Goal: Task Accomplishment & Management: Complete application form

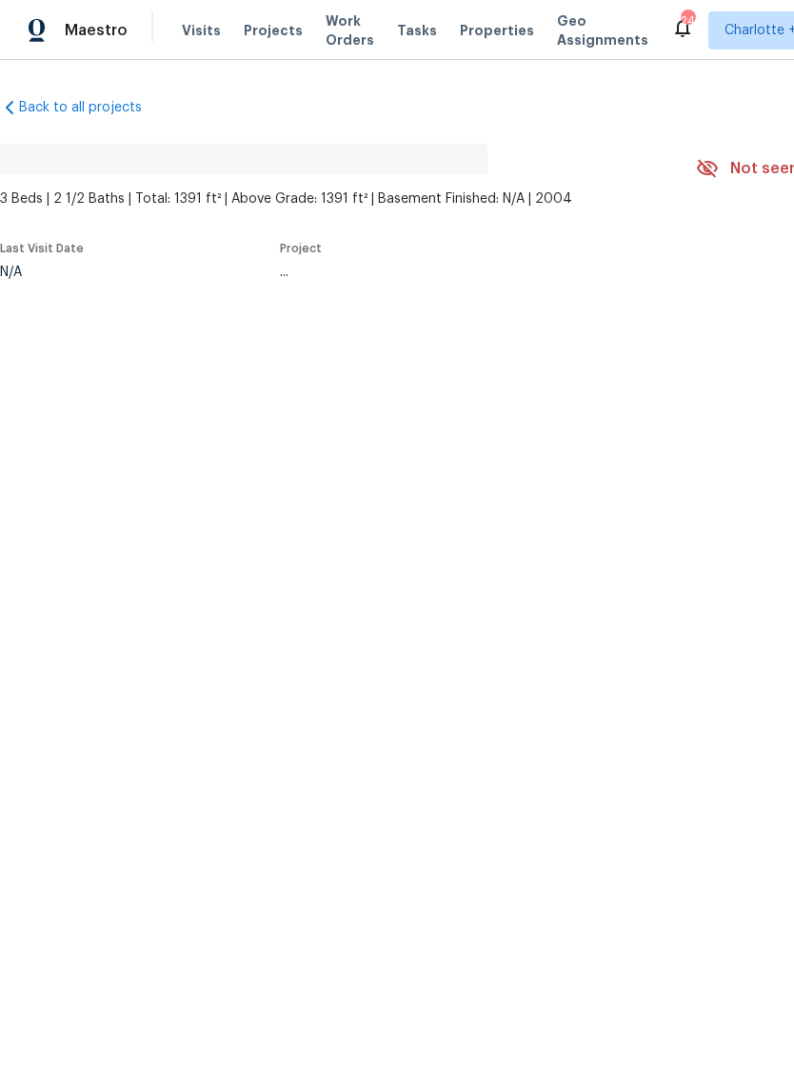
click at [344, 22] on span "Work Orders" at bounding box center [350, 30] width 49 height 38
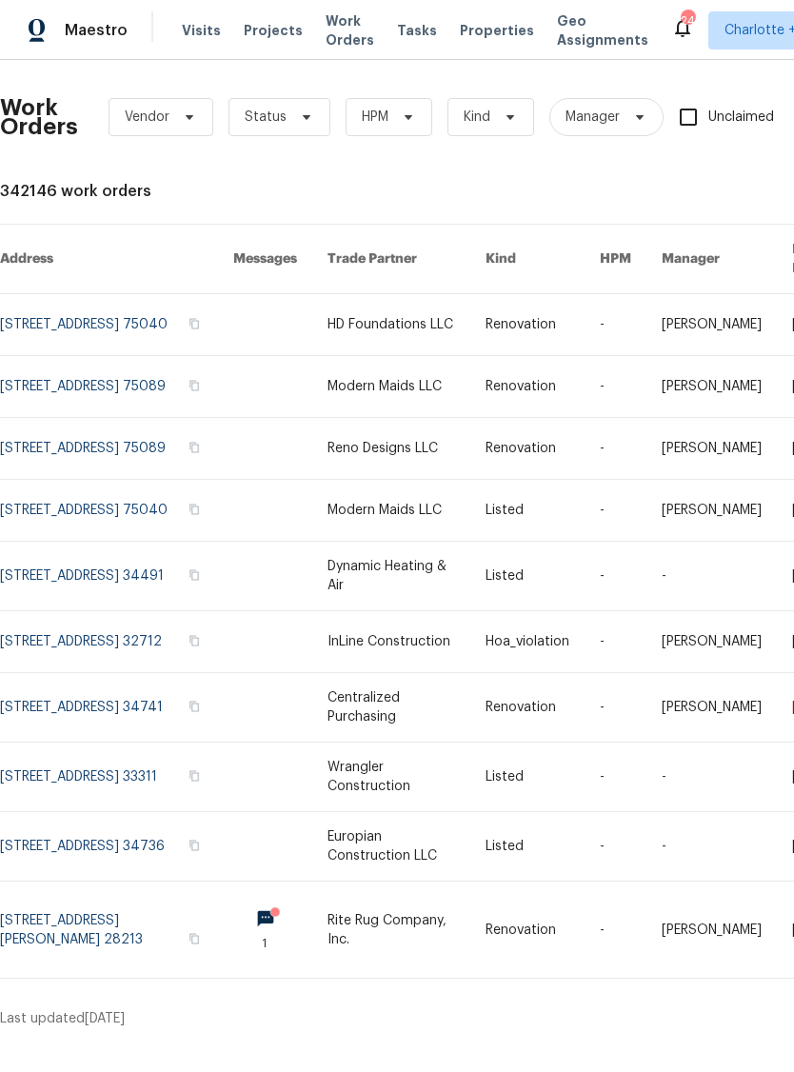
click at [265, 30] on span "Projects" at bounding box center [273, 30] width 59 height 19
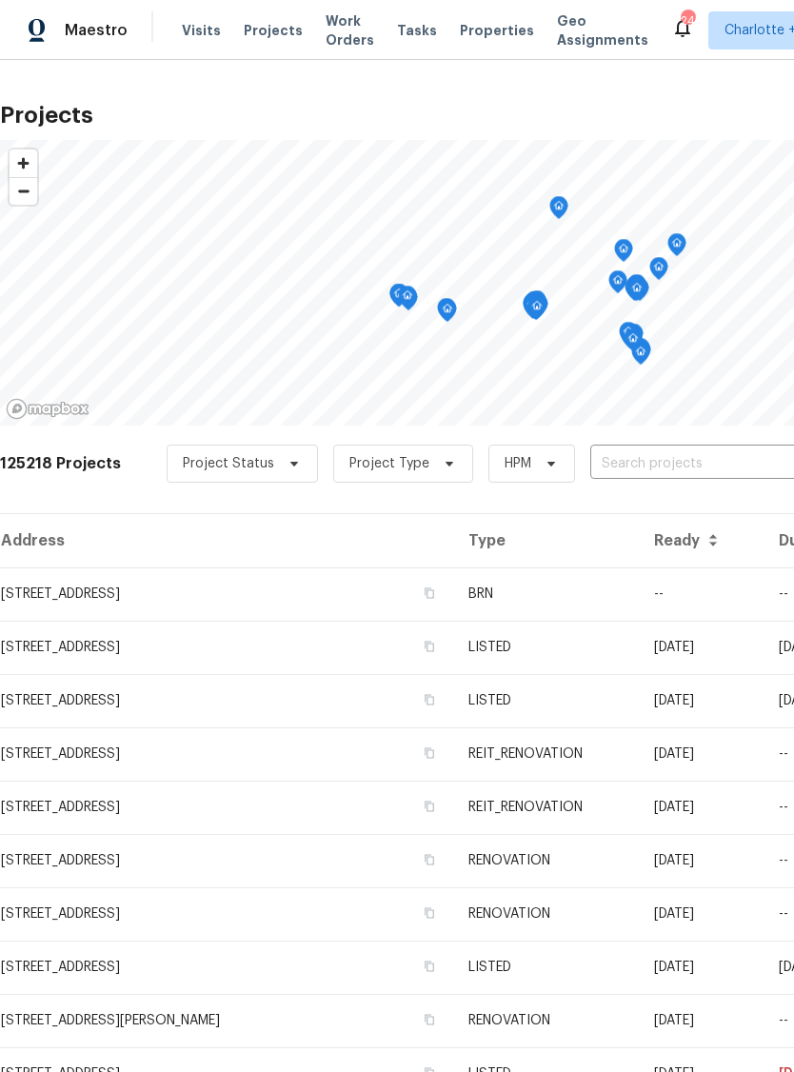
click at [668, 461] on input "text" at bounding box center [699, 464] width 218 height 30
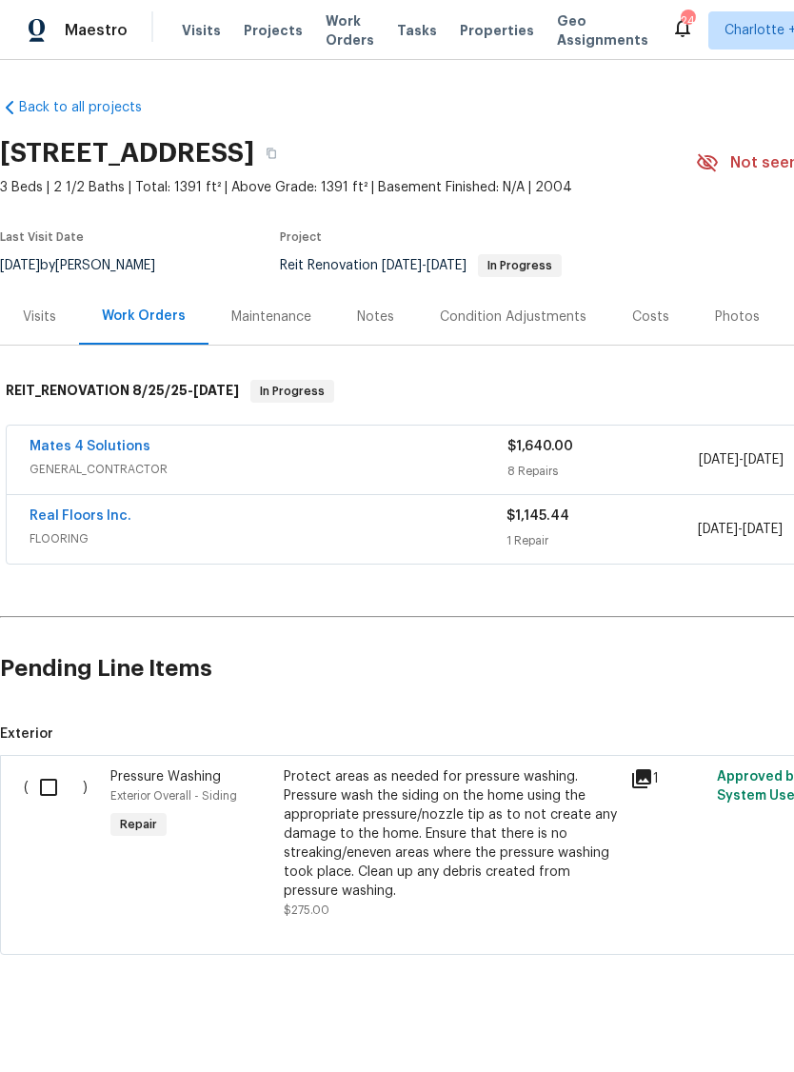
click at [263, 32] on span "Projects" at bounding box center [273, 30] width 59 height 19
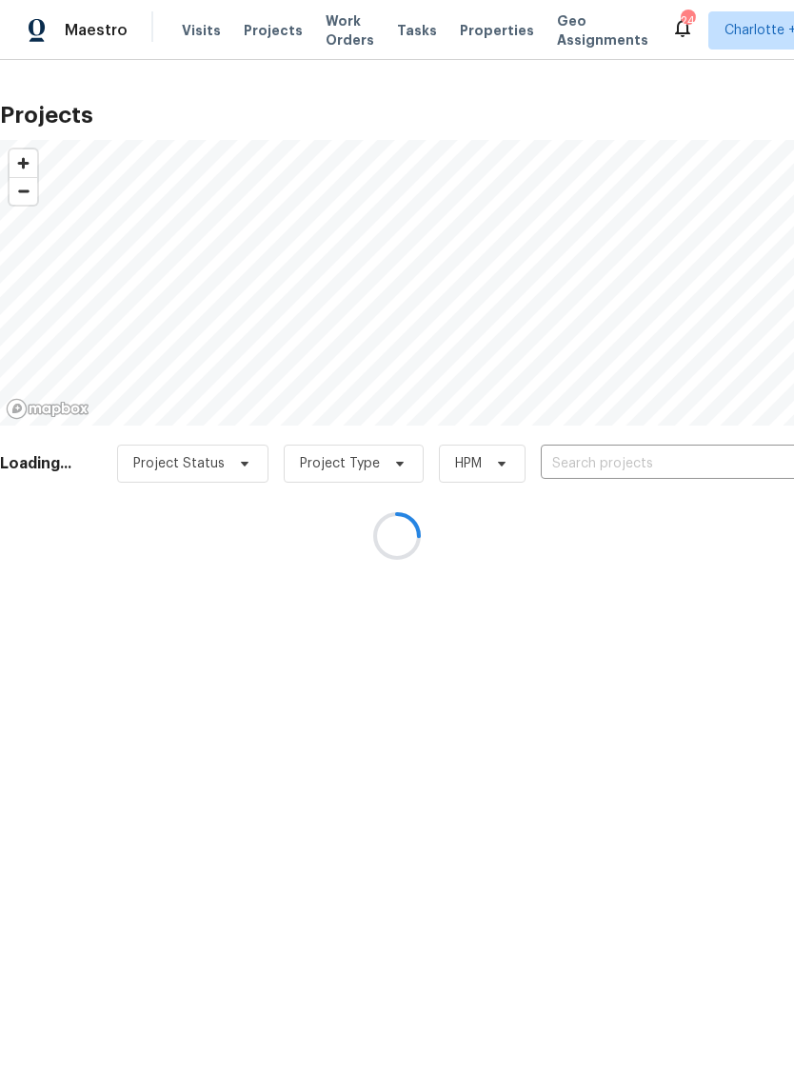
click at [622, 462] on div at bounding box center [397, 536] width 794 height 1072
click at [639, 464] on div at bounding box center [397, 536] width 794 height 1072
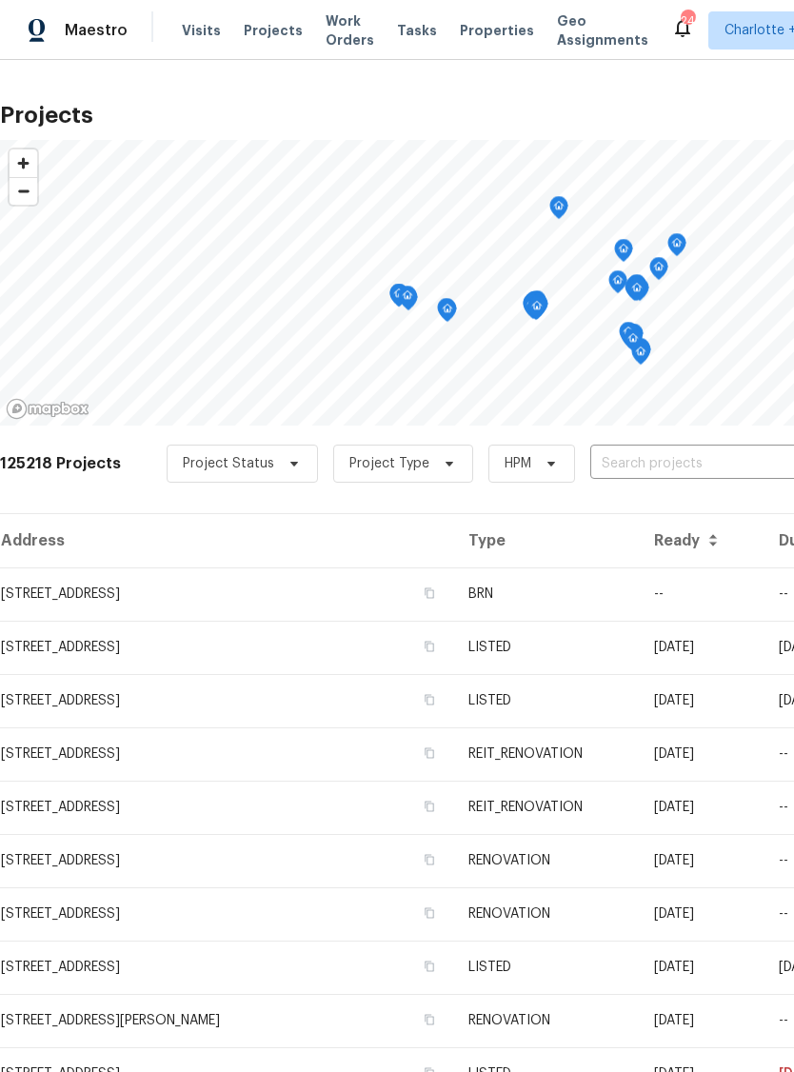
click at [658, 459] on input "text" at bounding box center [699, 464] width 218 height 30
type input "17277"
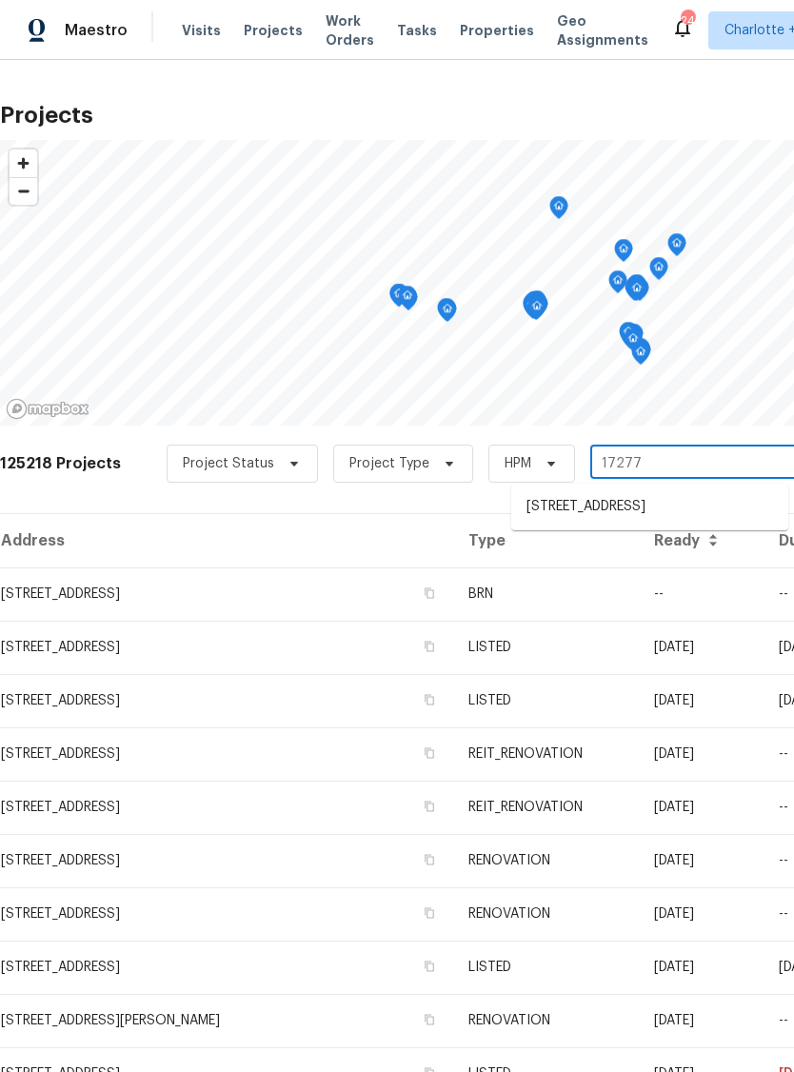
click at [673, 523] on li "[STREET_ADDRESS]" at bounding box center [649, 506] width 277 height 31
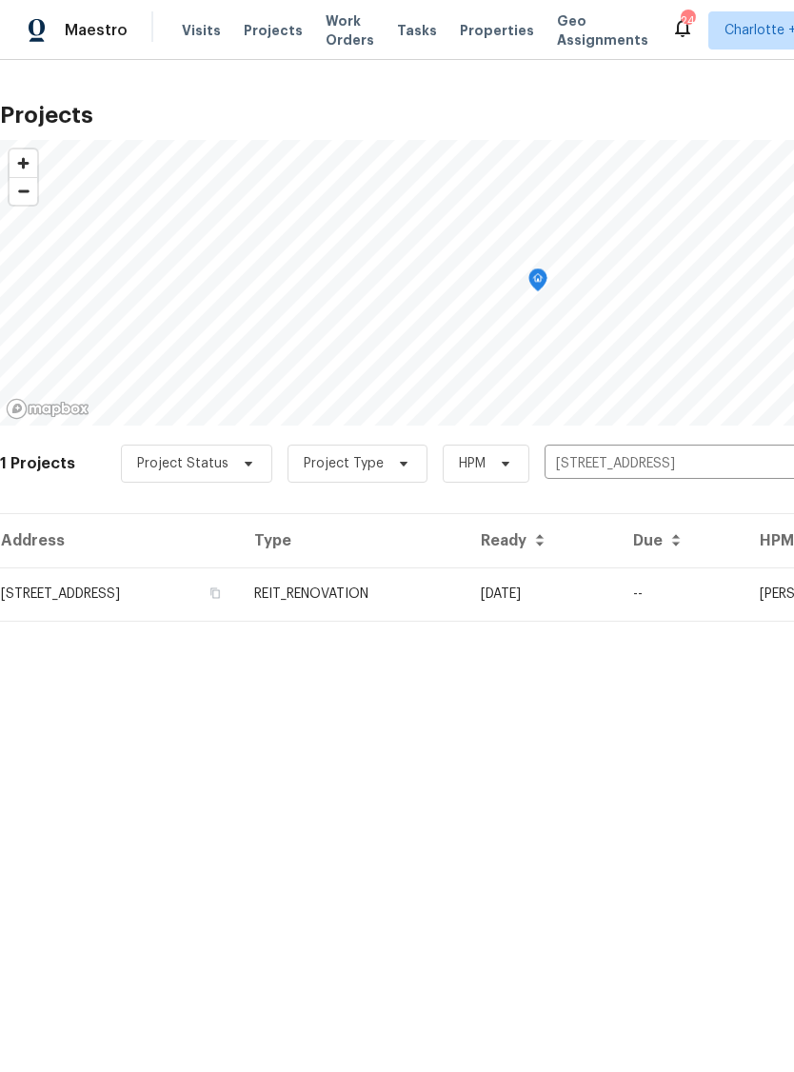
click at [466, 608] on td "REIT_RENOVATION" at bounding box center [352, 594] width 227 height 53
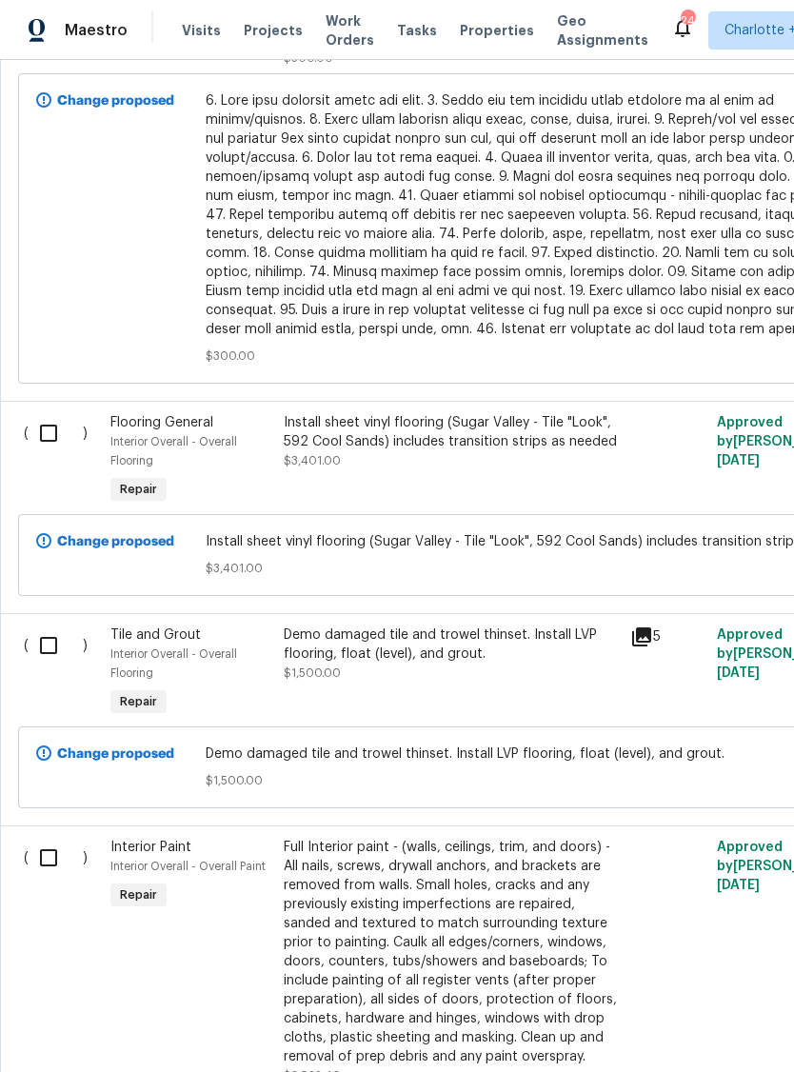
scroll to position [2970, 0]
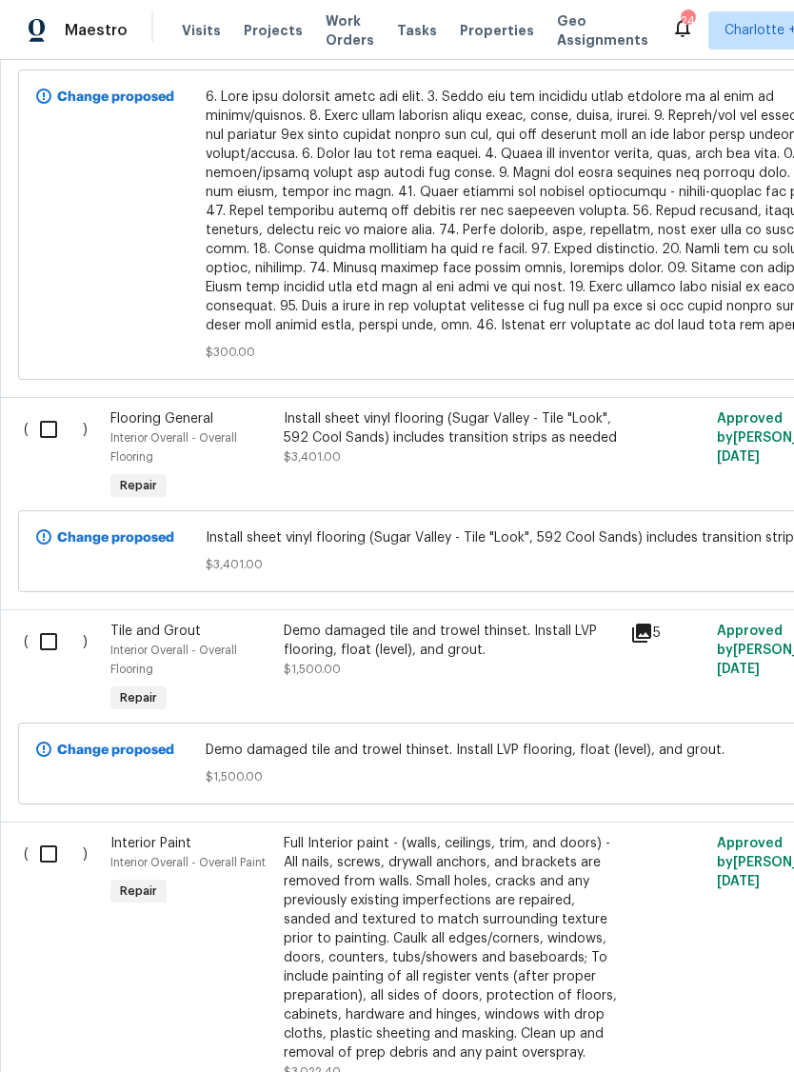
click at [51, 418] on input "checkbox" at bounding box center [56, 429] width 54 height 40
checkbox input "true"
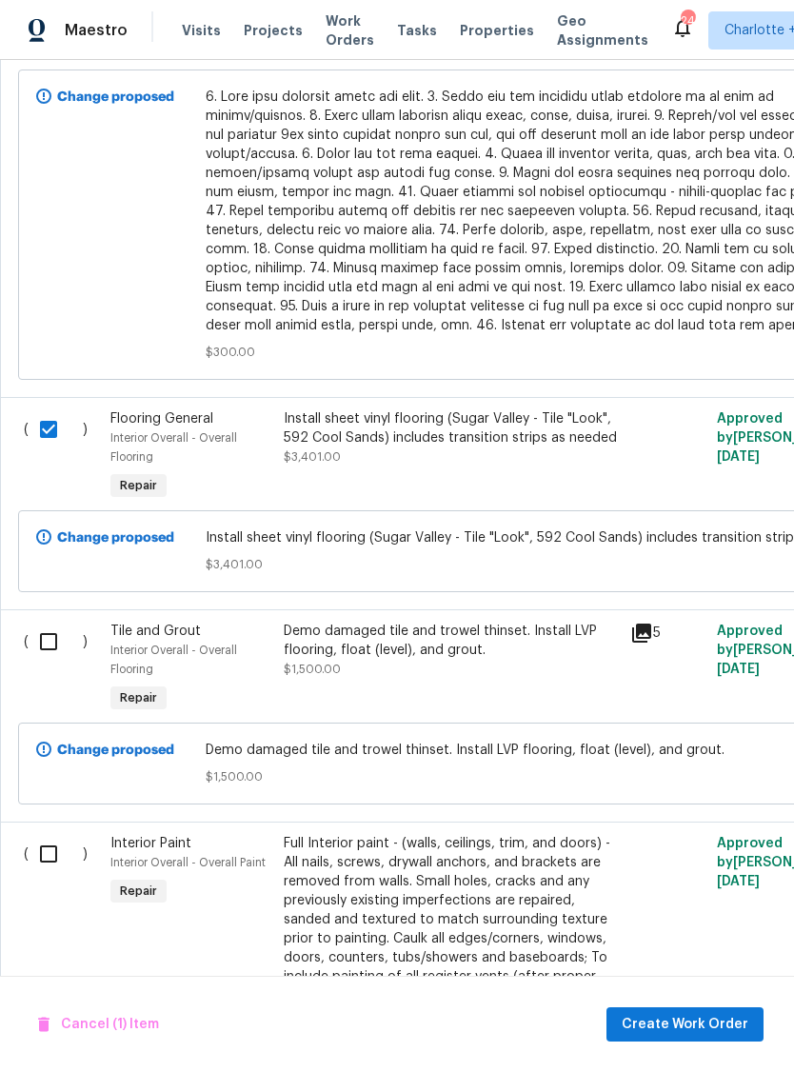
click at [45, 634] on input "checkbox" at bounding box center [56, 642] width 54 height 40
click at [24, 647] on div "( )" at bounding box center [61, 669] width 87 height 107
click at [61, 626] on input "checkbox" at bounding box center [56, 642] width 54 height 40
checkbox input "false"
click at [404, 644] on div "Demo damaged tile and trowel thinset. Install LVP flooring, float (level), and …" at bounding box center [451, 641] width 335 height 38
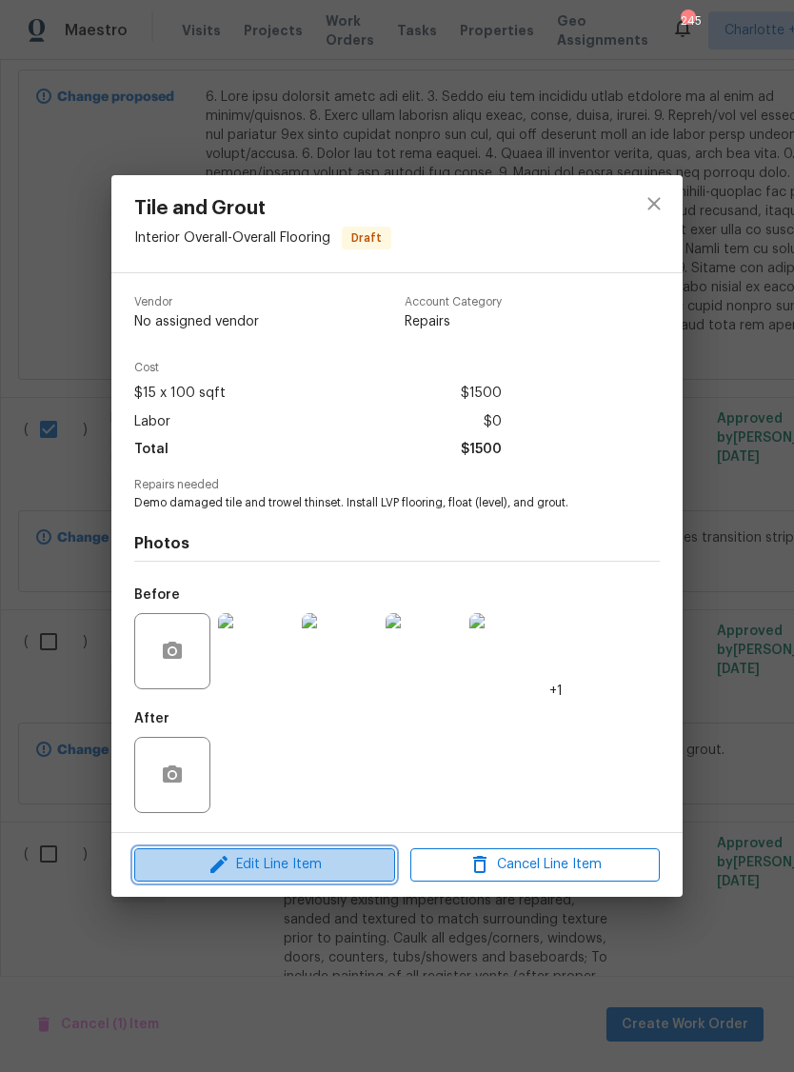
click at [332, 870] on span "Edit Line Item" at bounding box center [264, 865] width 249 height 24
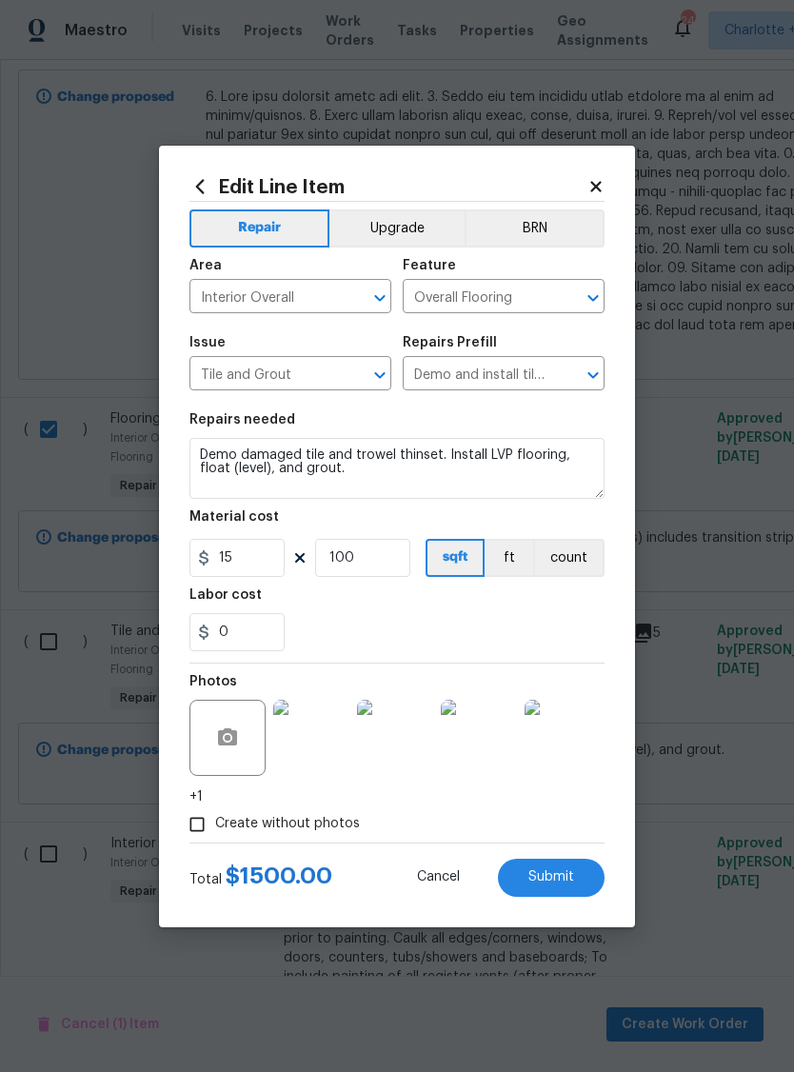
click at [443, 881] on span "Cancel" at bounding box center [438, 877] width 43 height 14
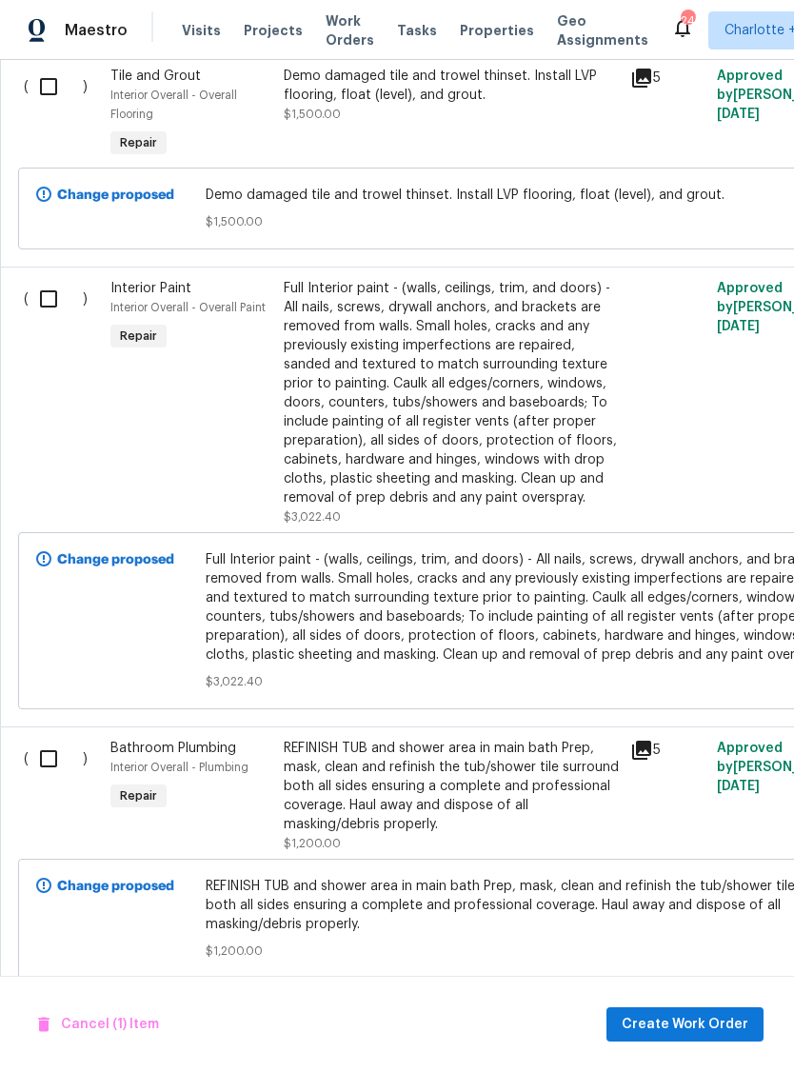
scroll to position [3525, 0]
click at [50, 289] on input "checkbox" at bounding box center [56, 299] width 54 height 40
checkbox input "true"
click at [51, 759] on input "checkbox" at bounding box center [56, 759] width 54 height 40
click at [61, 768] on input "checkbox" at bounding box center [56, 759] width 54 height 40
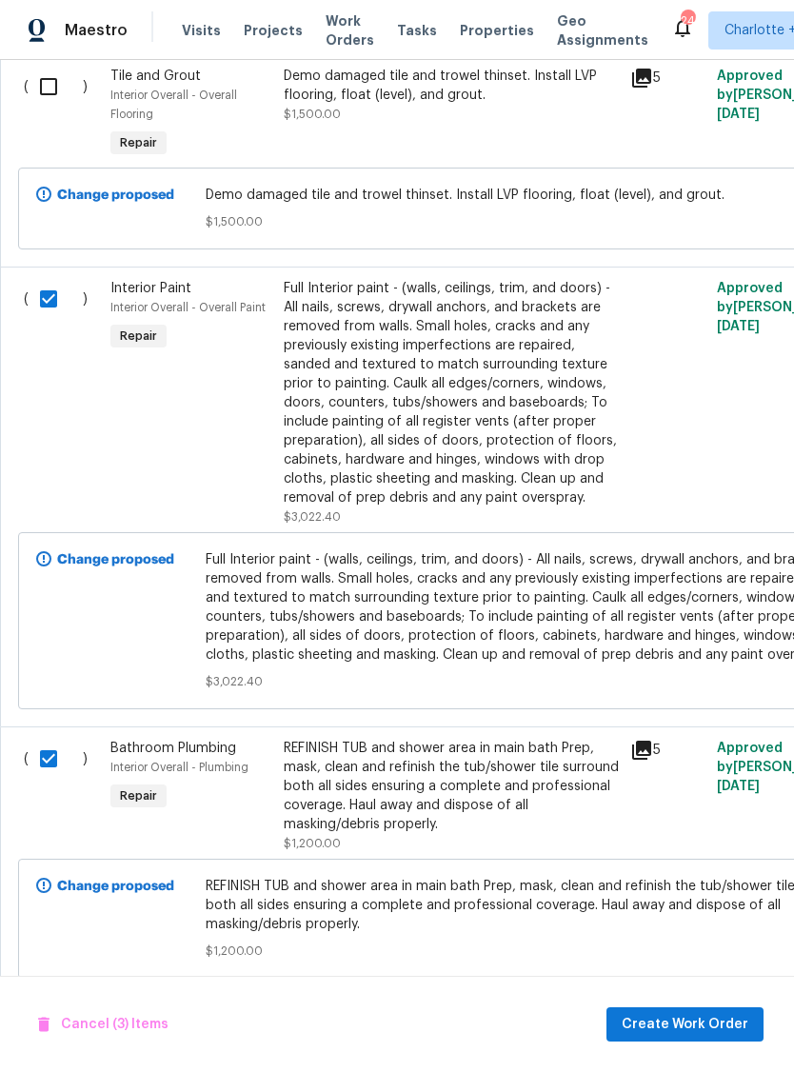
checkbox input "false"
click at [488, 789] on div "REFINISH TUB and shower area in main bath Prep, mask, clean and refinish the tu…" at bounding box center [451, 786] width 335 height 95
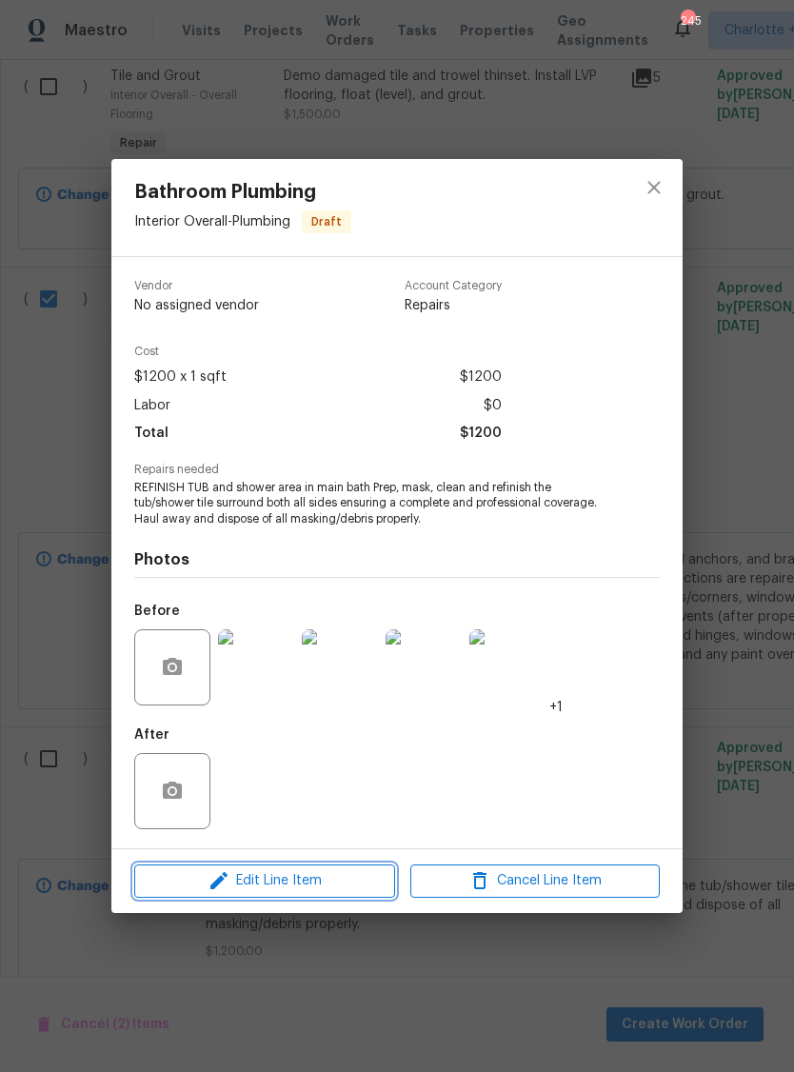
click at [323, 888] on span "Edit Line Item" at bounding box center [264, 881] width 249 height 24
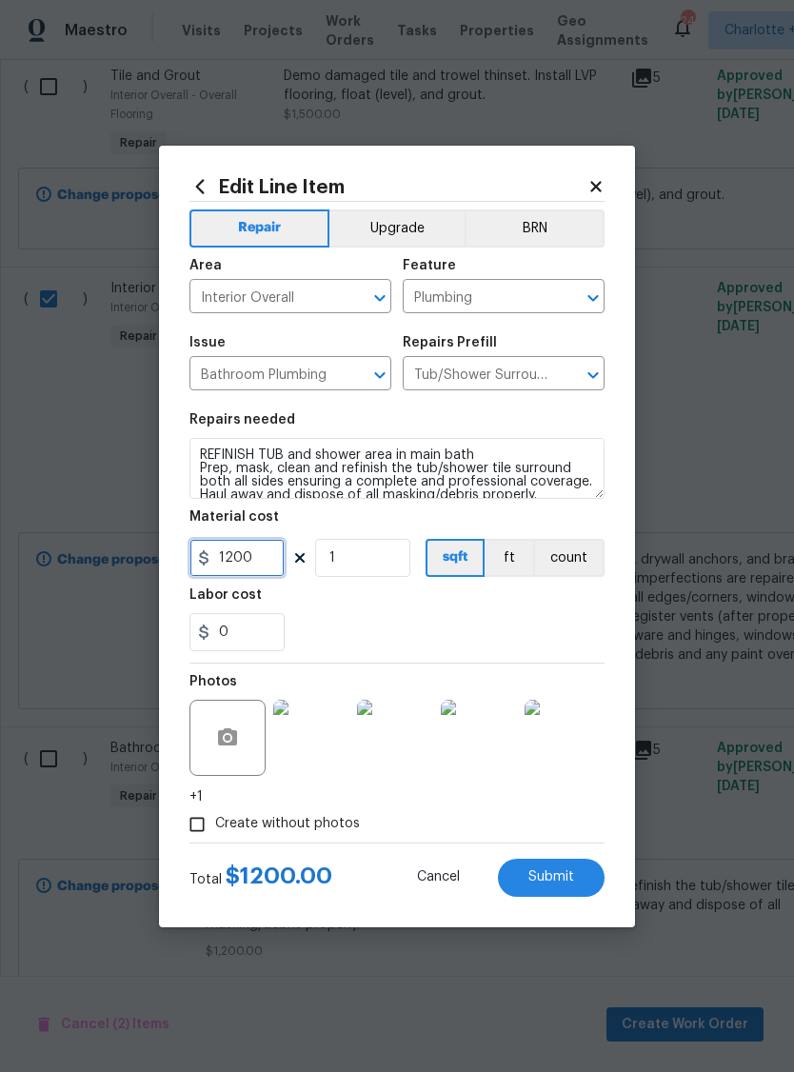
click at [276, 566] on input "1200" at bounding box center [236, 558] width 95 height 38
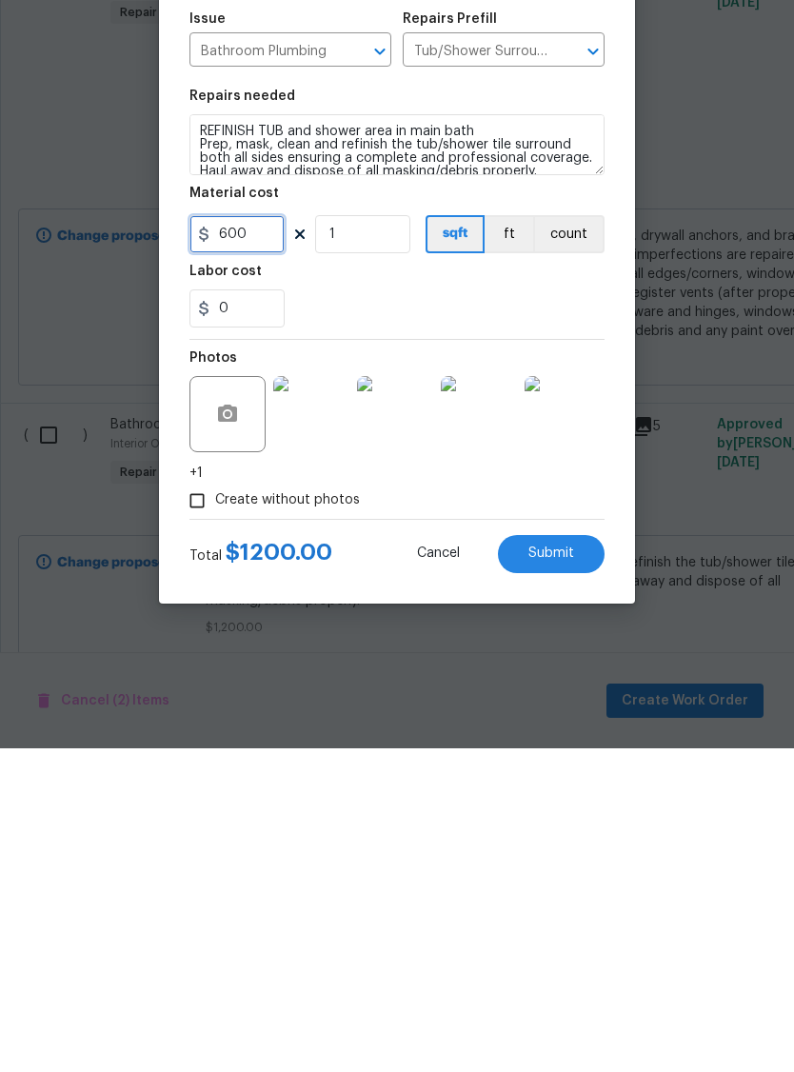
type input "600"
click at [569, 870] on span "Submit" at bounding box center [551, 877] width 46 height 14
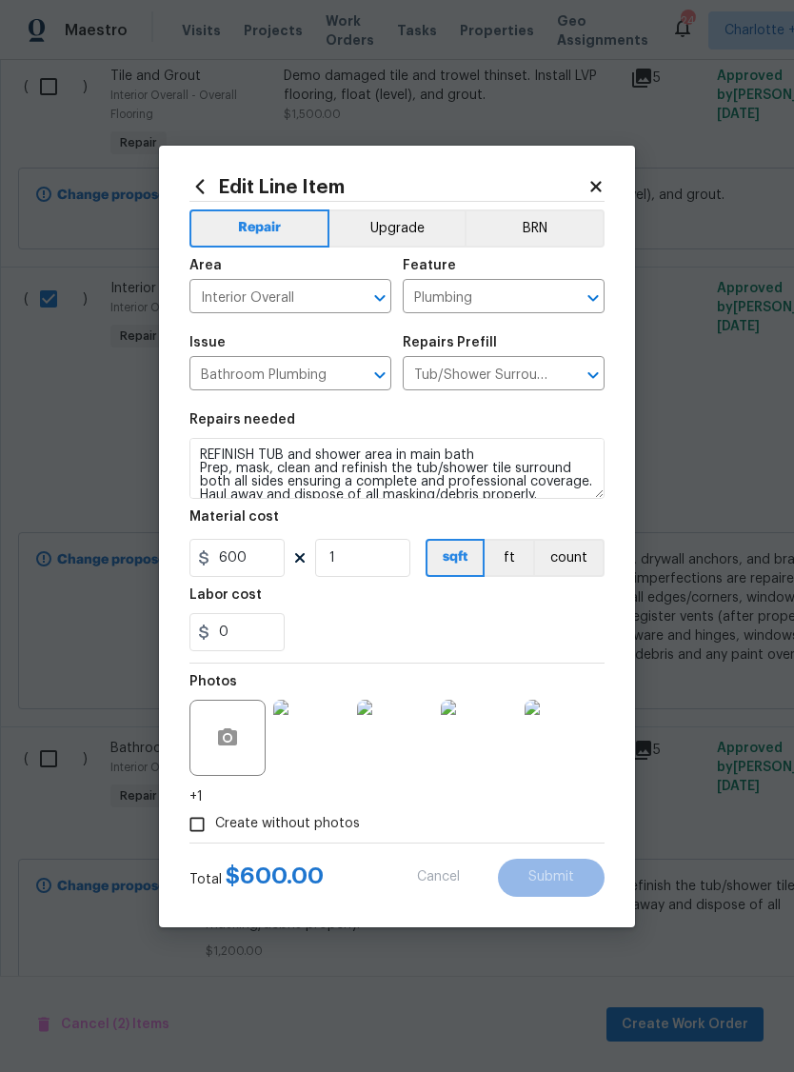
checkbox input "false"
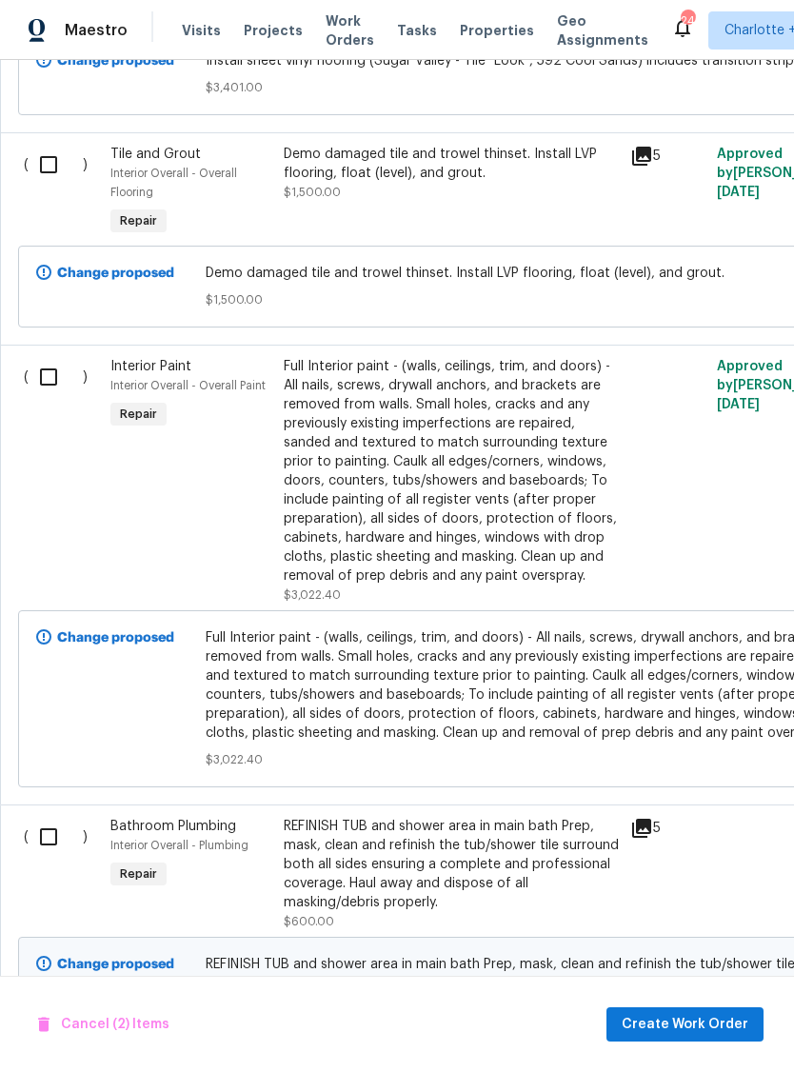
scroll to position [3446, 0]
click at [583, 498] on div "Full Interior paint - (walls, ceilings, trim, and doors) - All nails, screws, d…" at bounding box center [451, 472] width 335 height 229
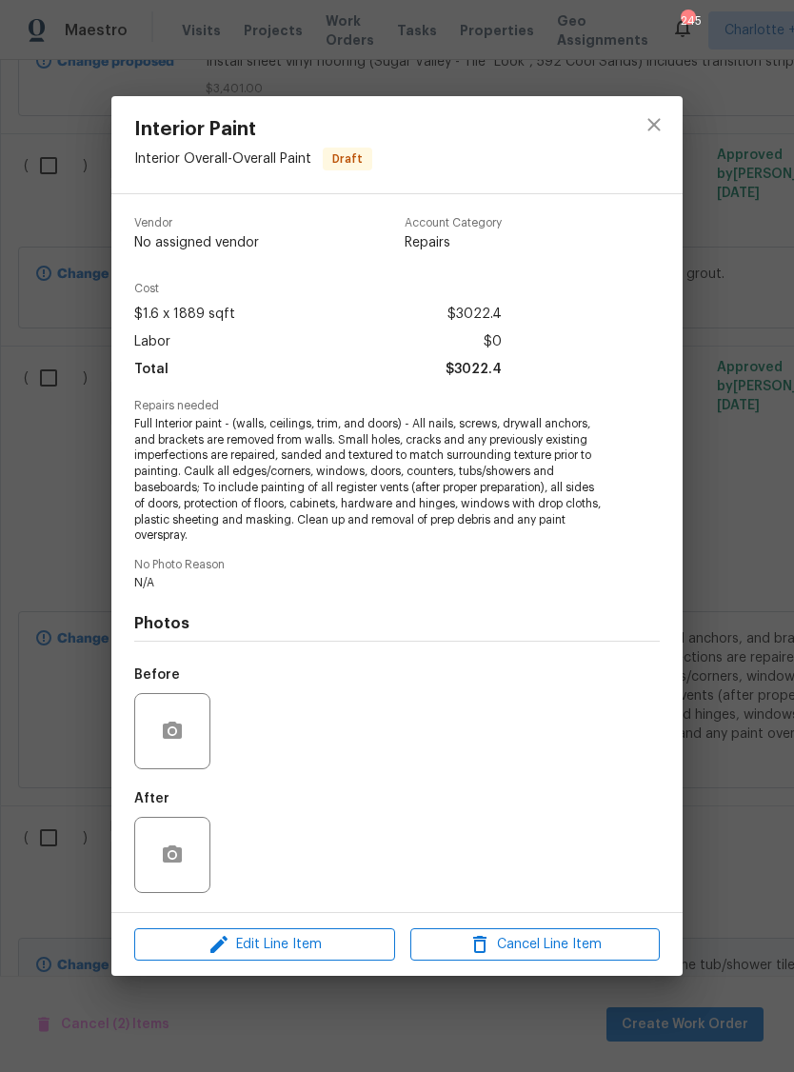
click at [585, 534] on span "Full Interior paint - (walls, ceilings, trim, and doors) - All nails, screws, d…" at bounding box center [370, 480] width 473 height 128
click at [346, 953] on span "Edit Line Item" at bounding box center [264, 945] width 249 height 24
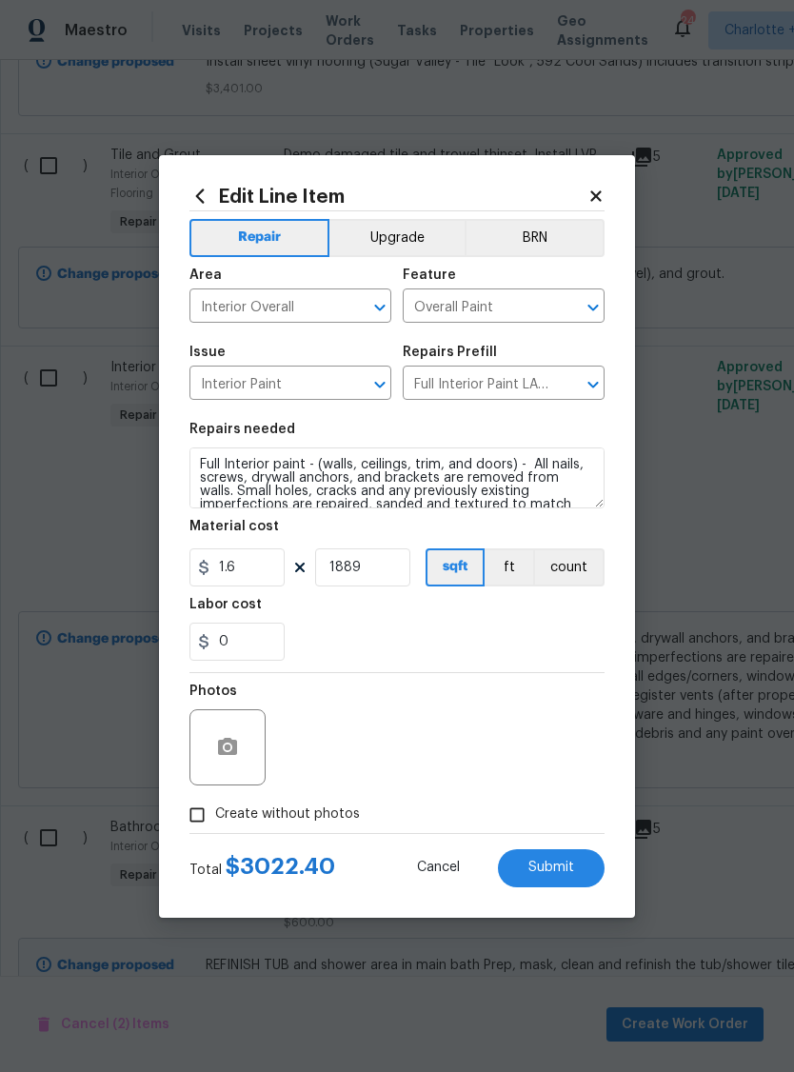
click at [541, 728] on div "Photos" at bounding box center [396, 735] width 415 height 124
click at [598, 189] on icon at bounding box center [596, 196] width 17 height 17
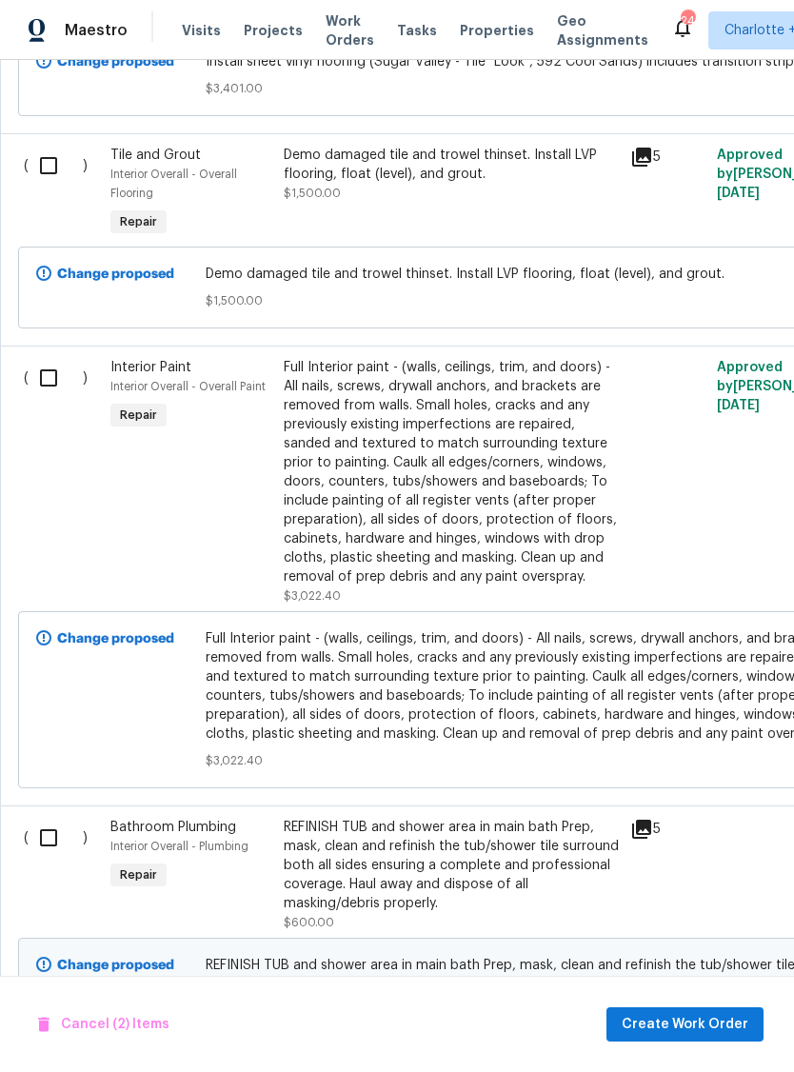
click at [45, 367] on input "checkbox" at bounding box center [56, 378] width 54 height 40
checkbox input "true"
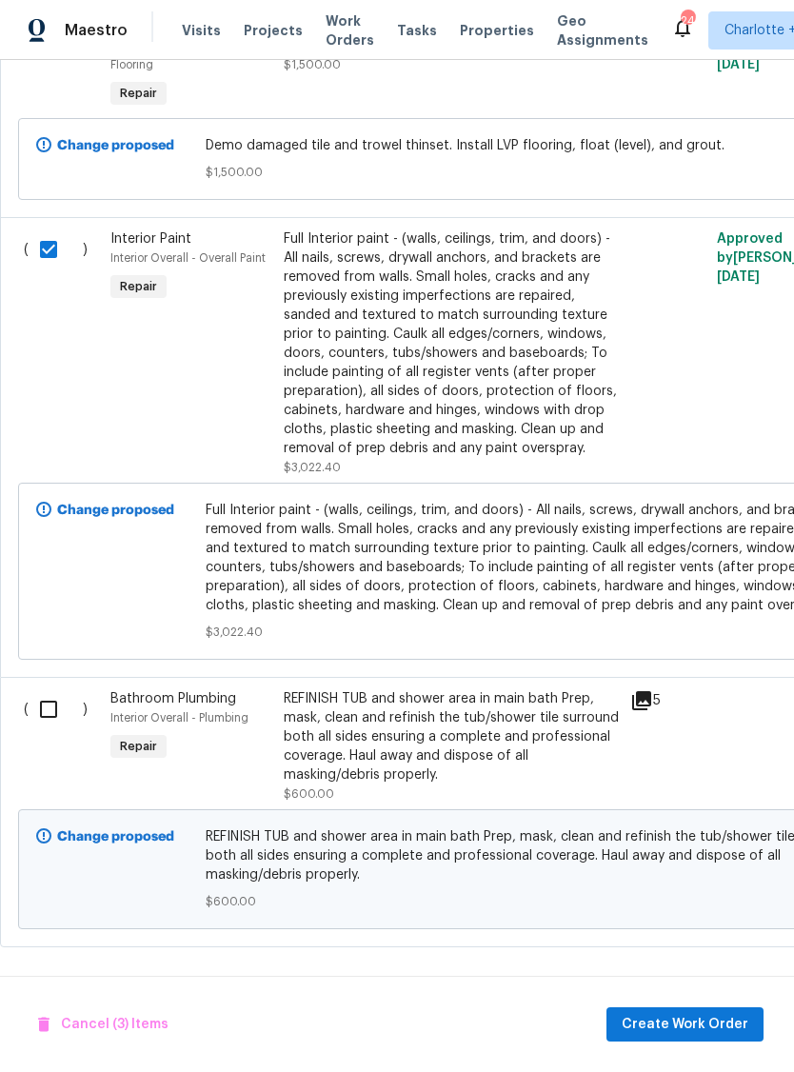
scroll to position [3574, 0]
click at [50, 701] on input "checkbox" at bounding box center [56, 710] width 54 height 40
checkbox input "true"
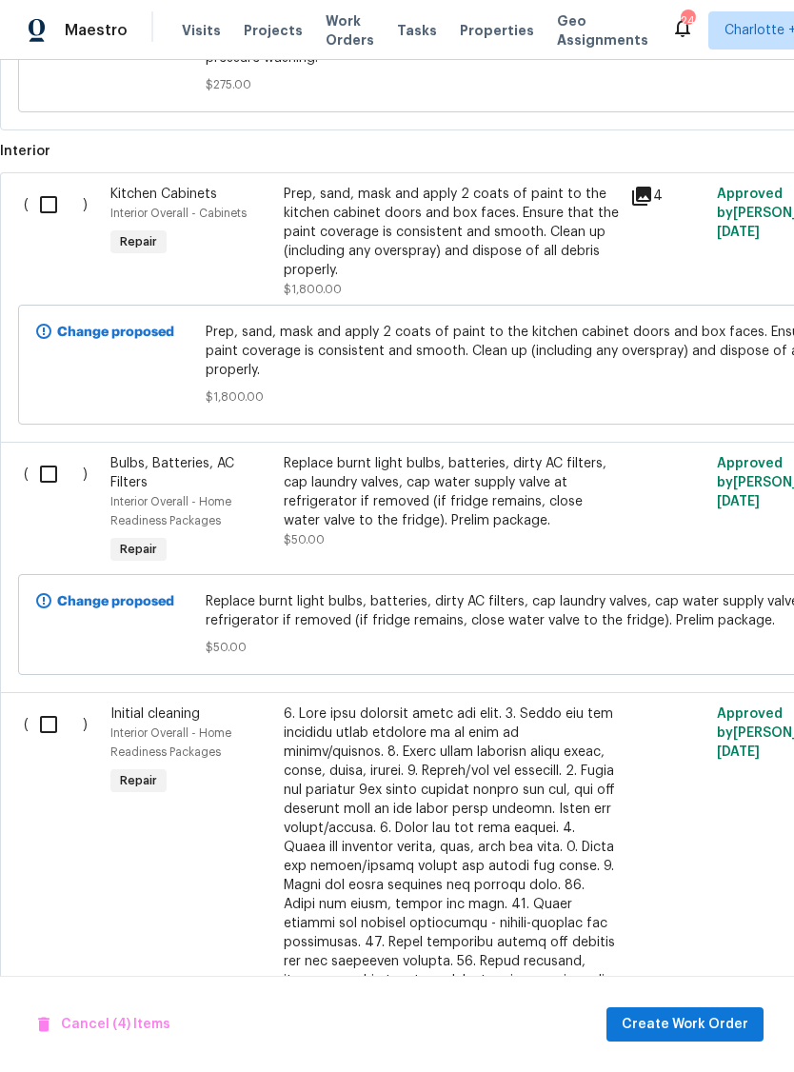
scroll to position [1796, 0]
click at [55, 488] on input "checkbox" at bounding box center [56, 474] width 54 height 40
checkbox input "true"
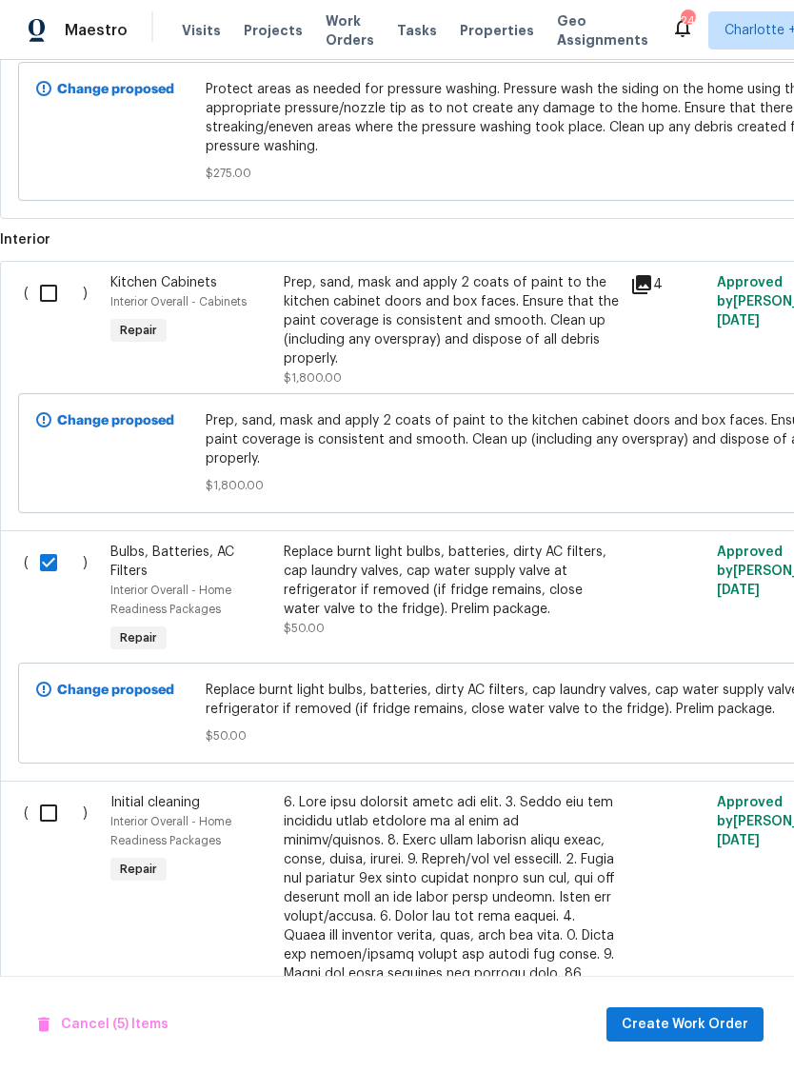
scroll to position [1705, 0]
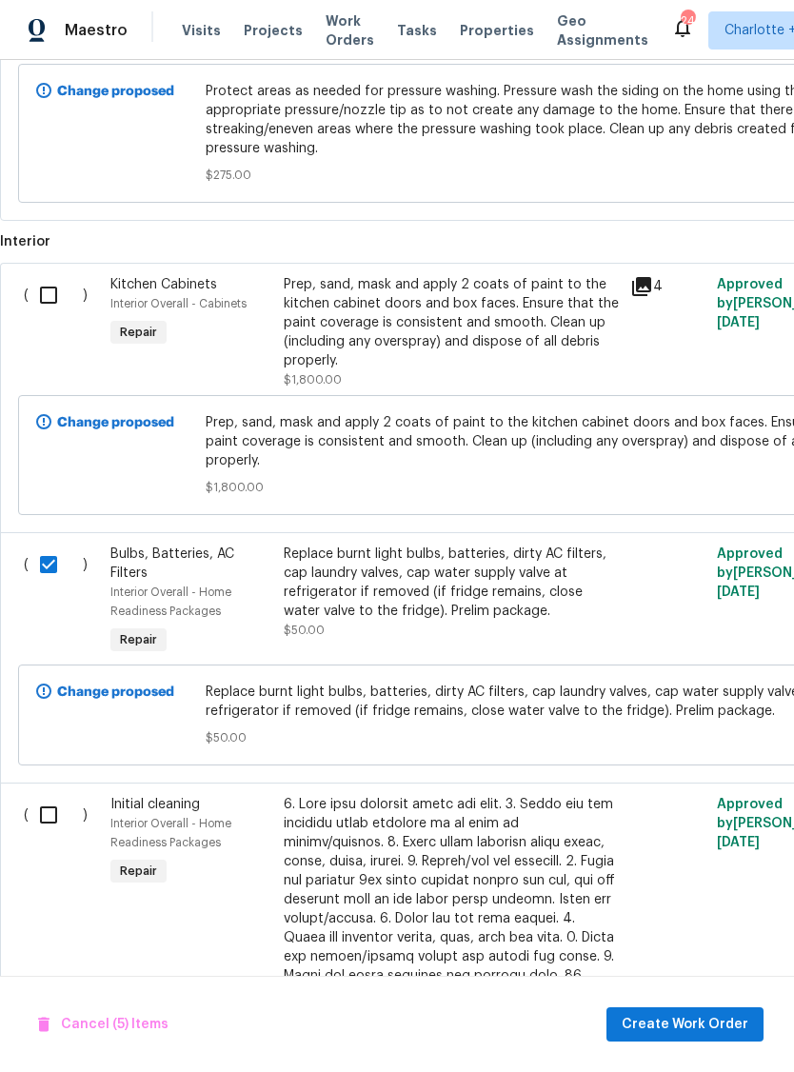
click at [540, 306] on div "Prep, sand, mask and apply 2 coats of paint to the kitchen cabinet doors and bo…" at bounding box center [451, 322] width 335 height 95
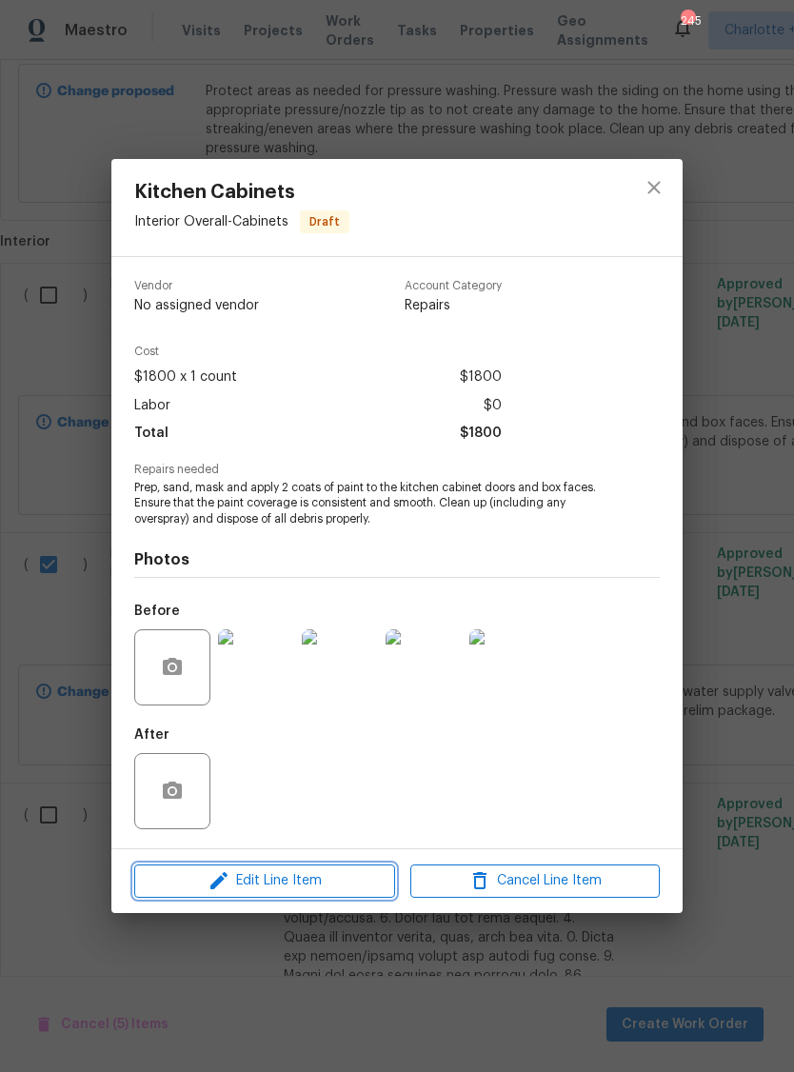
click at [329, 883] on span "Edit Line Item" at bounding box center [264, 881] width 249 height 24
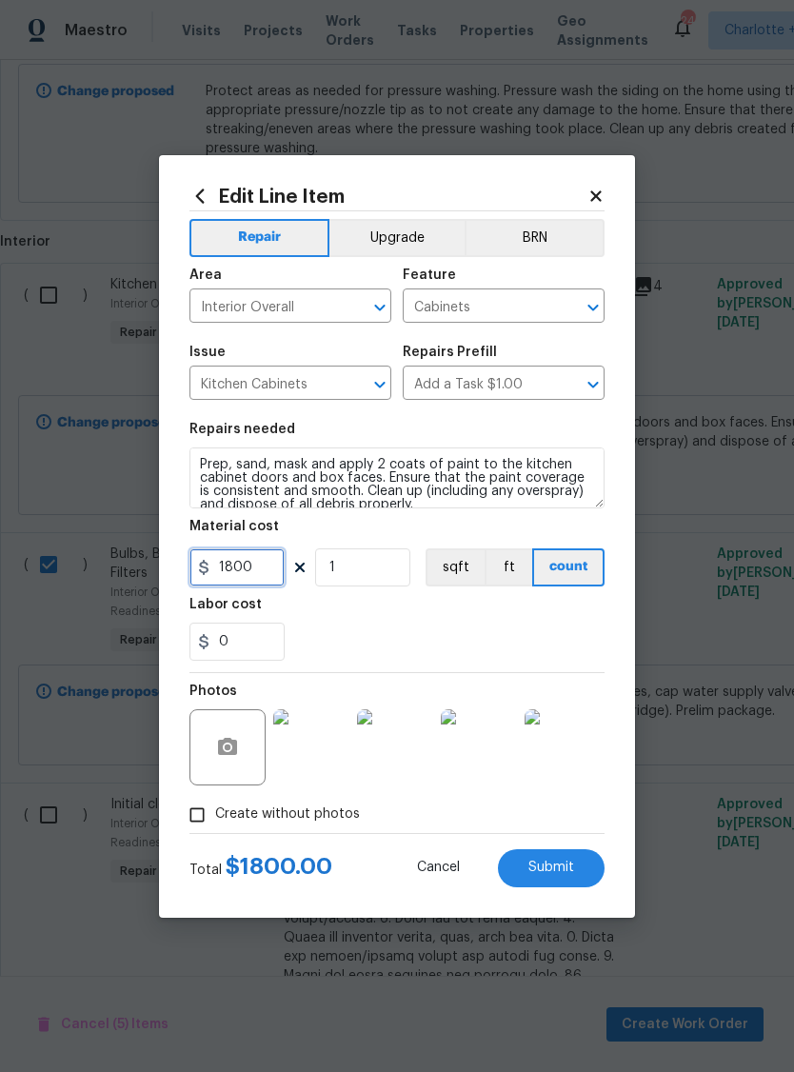
click at [267, 570] on input "1800" at bounding box center [236, 567] width 95 height 38
type input "1000"
click at [501, 635] on div "0" at bounding box center [396, 642] width 415 height 38
click at [273, 574] on input "1000" at bounding box center [236, 567] width 95 height 38
click at [562, 629] on div "0" at bounding box center [396, 642] width 415 height 38
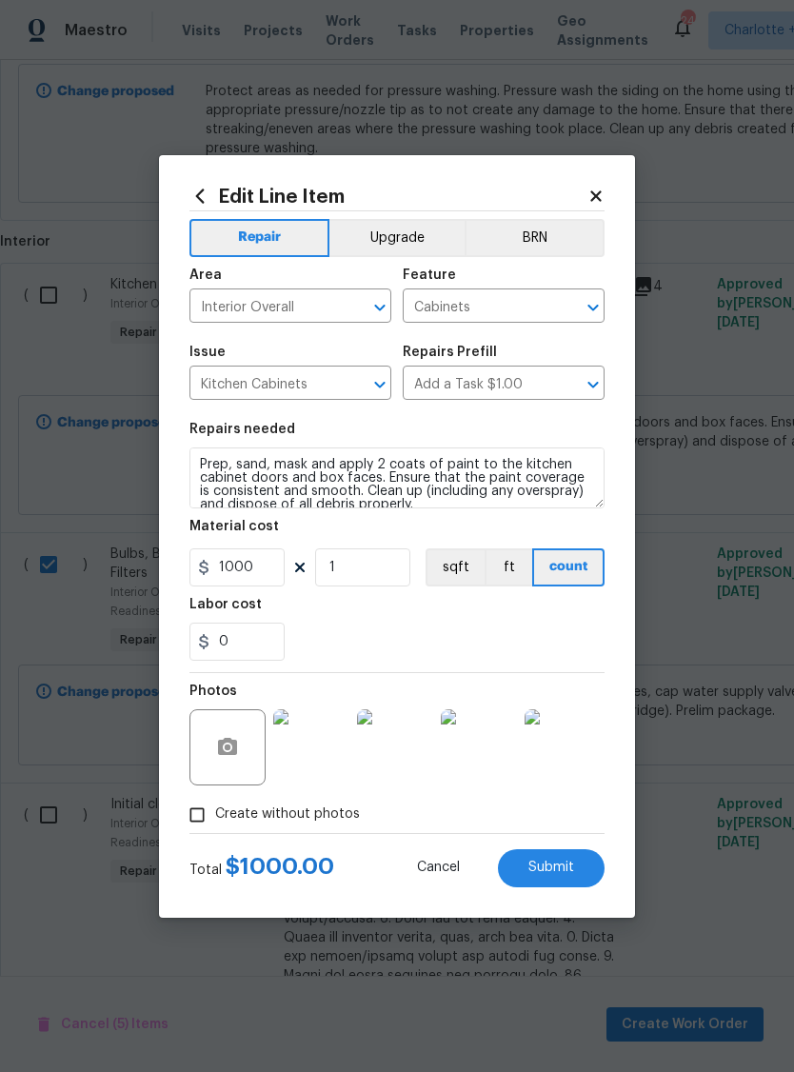
click at [568, 873] on span "Submit" at bounding box center [551, 868] width 46 height 14
checkbox input "false"
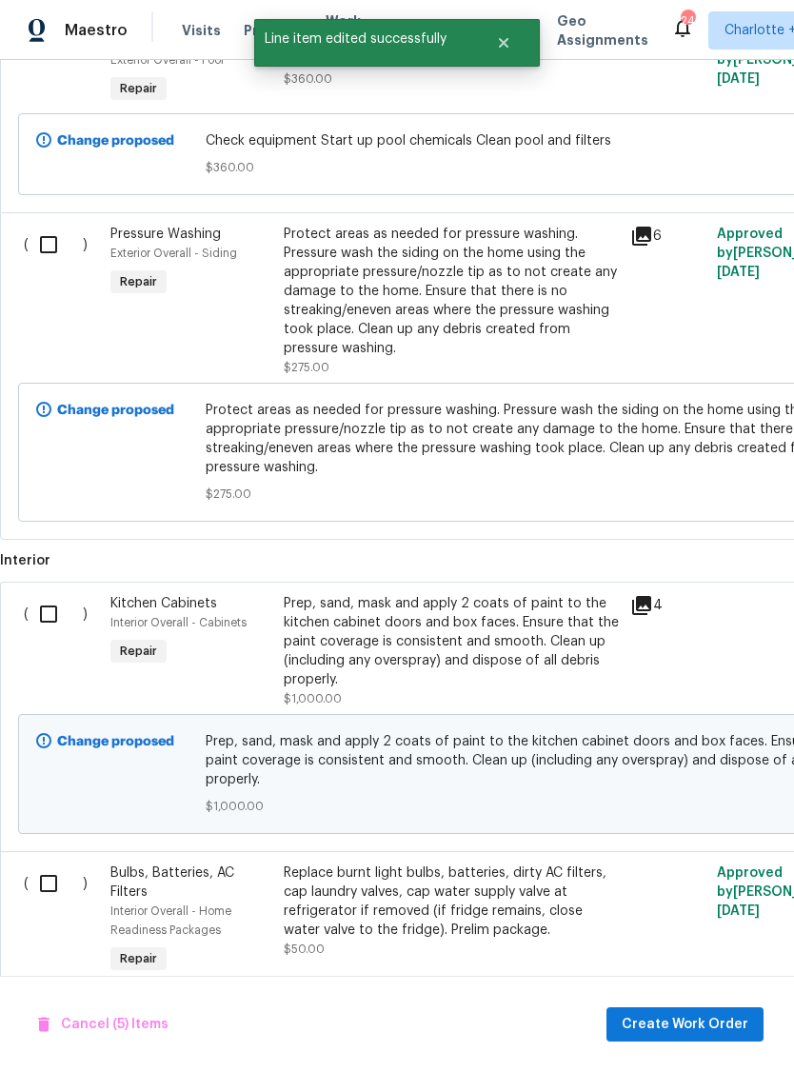
scroll to position [1386, 0]
click at [61, 625] on input "checkbox" at bounding box center [56, 614] width 54 height 40
checkbox input "true"
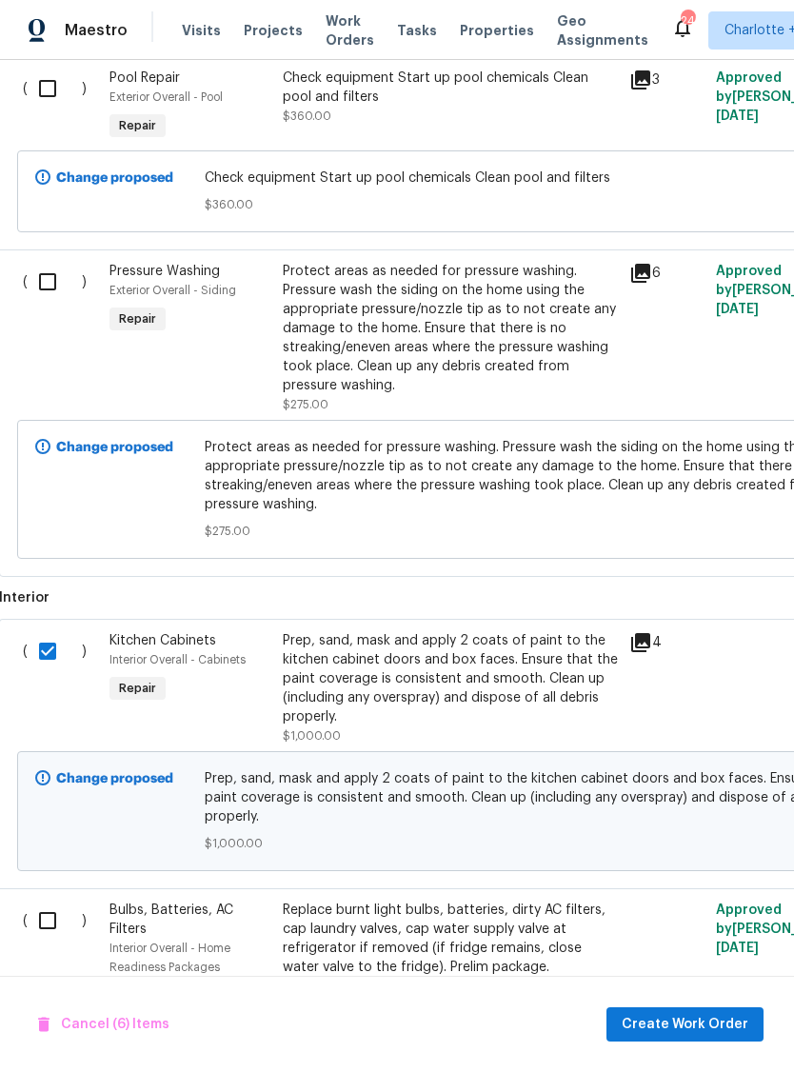
scroll to position [1345, 1]
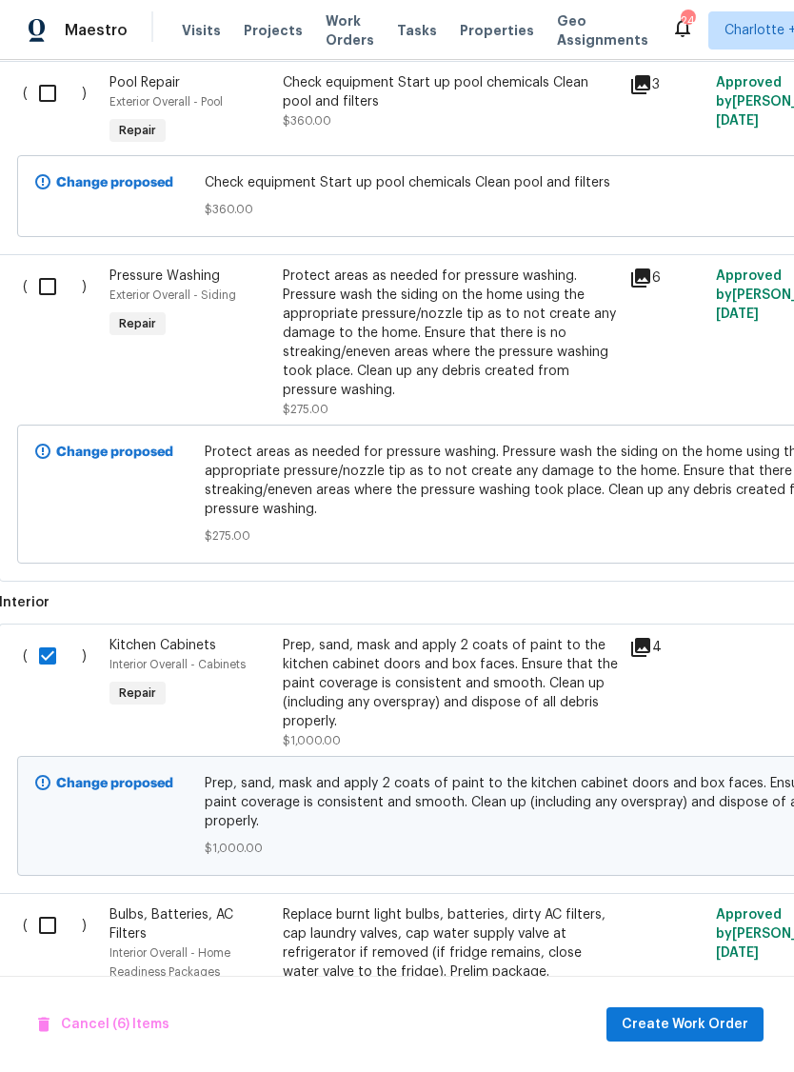
click at [55, 293] on input "checkbox" at bounding box center [55, 287] width 54 height 40
checkbox input "true"
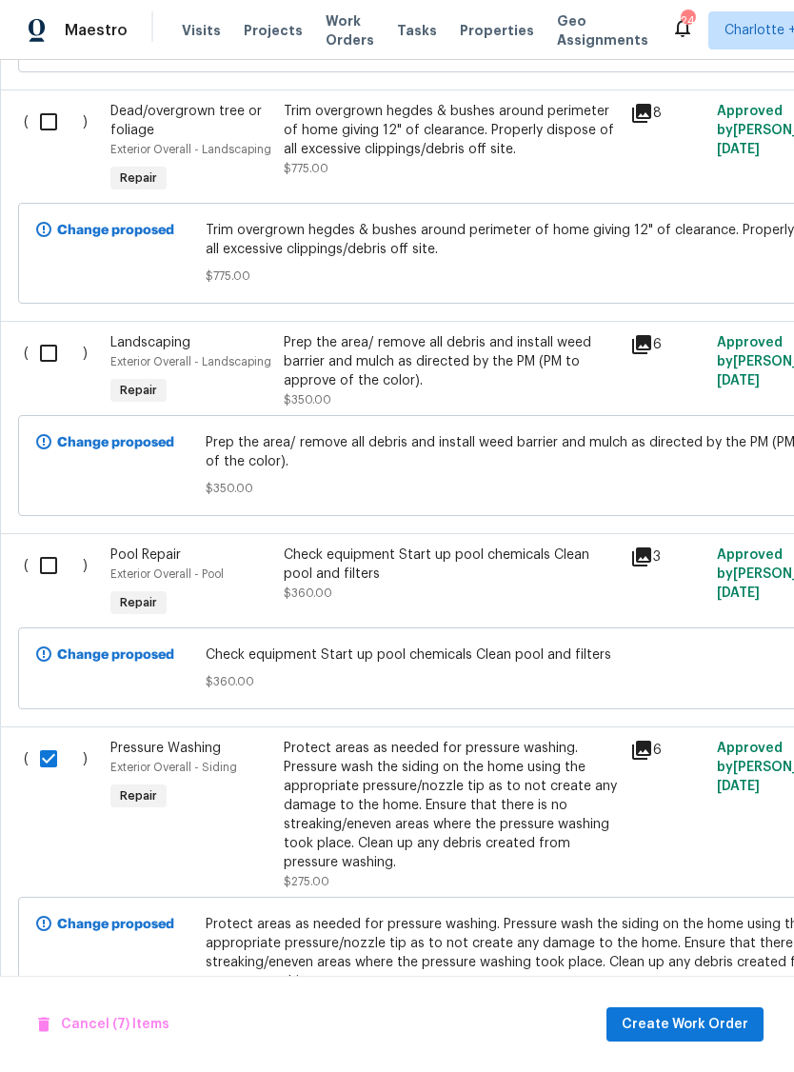
scroll to position [873, 0]
click at [441, 574] on div "Check equipment Start up pool chemicals Clean pool and filters" at bounding box center [451, 564] width 335 height 38
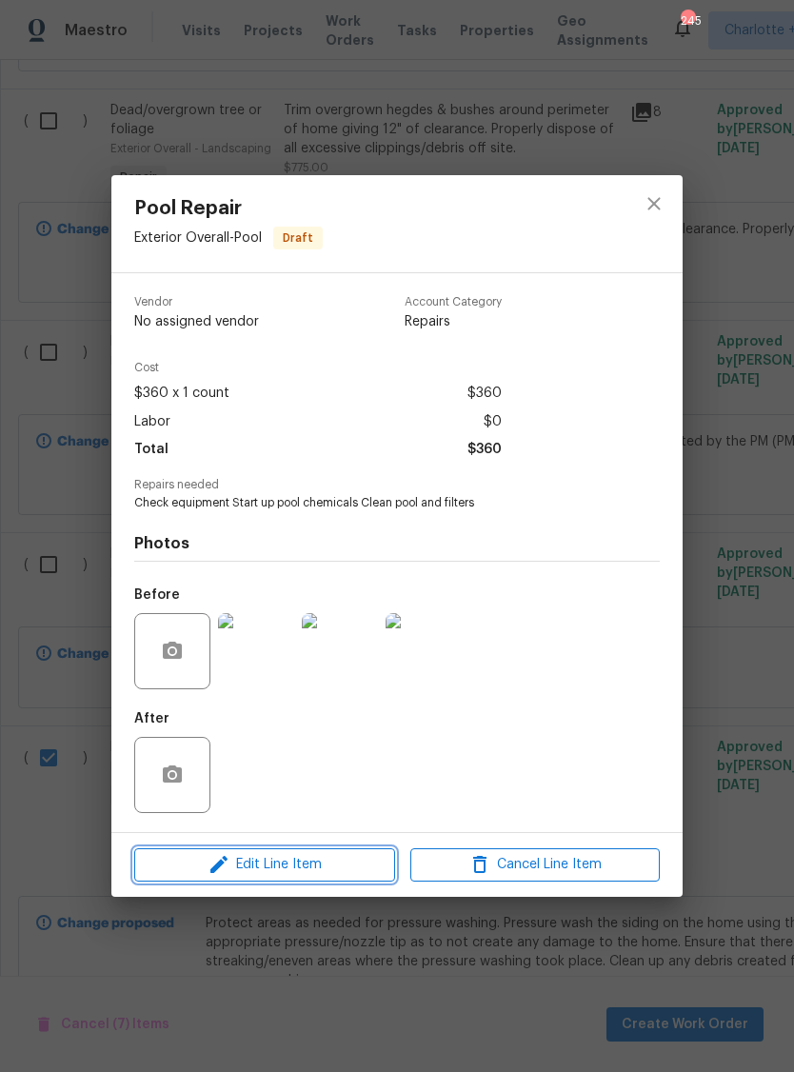
click at [314, 869] on span "Edit Line Item" at bounding box center [264, 865] width 249 height 24
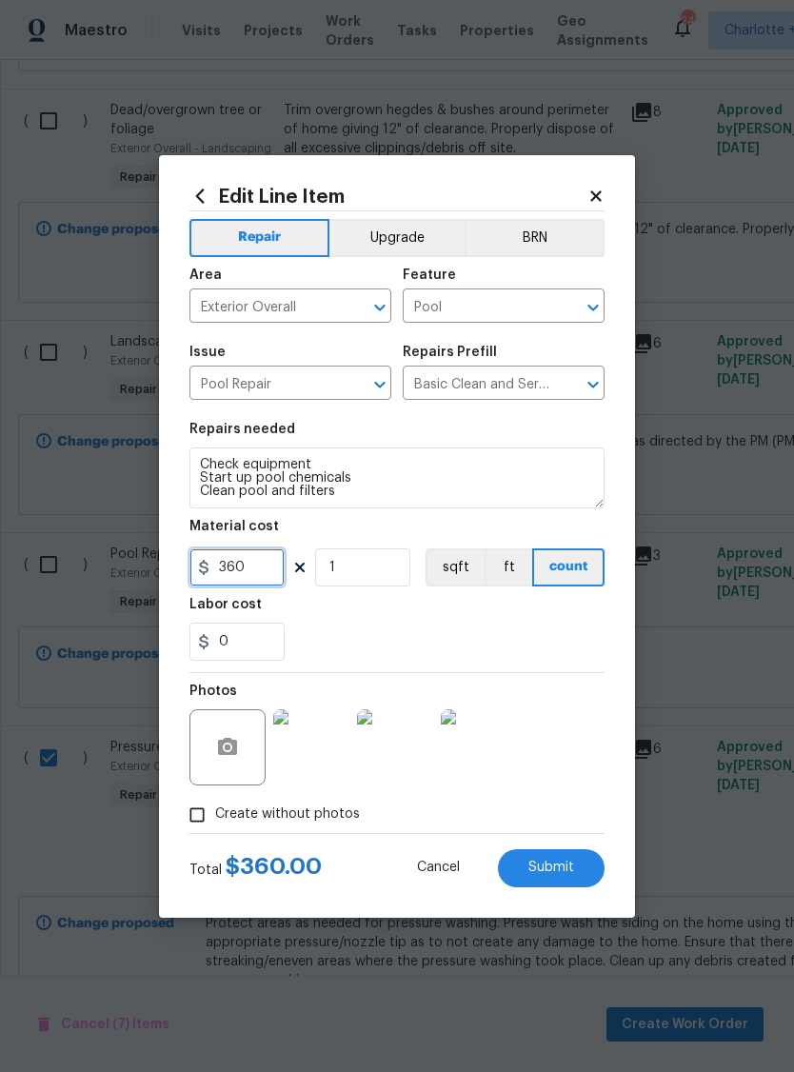
click at [259, 572] on input "360" at bounding box center [236, 567] width 95 height 38
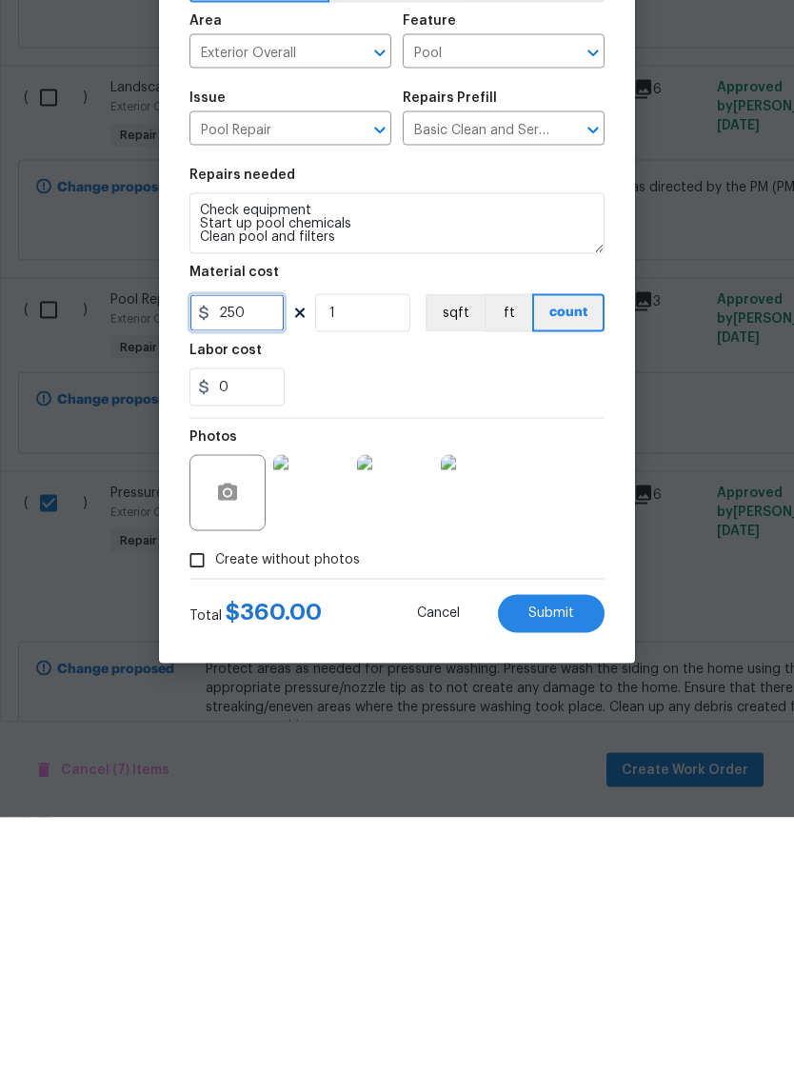
type input "250"
click at [578, 849] on button "Submit" at bounding box center [551, 868] width 107 height 38
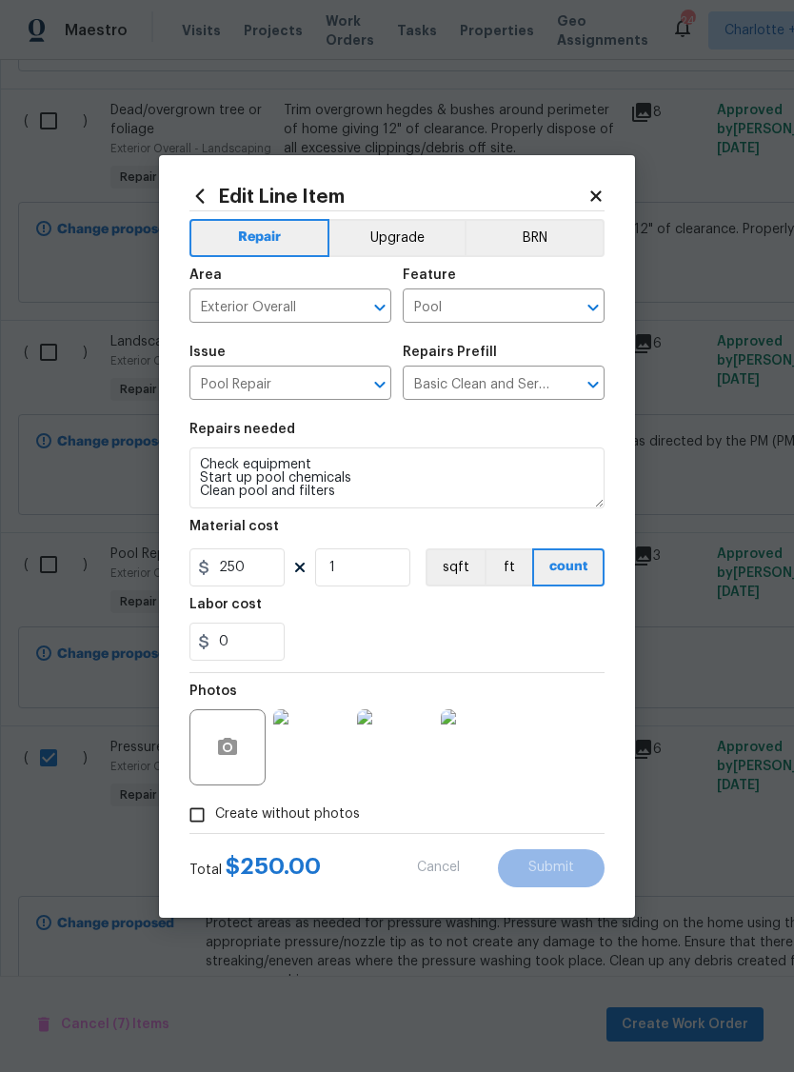
checkbox input "false"
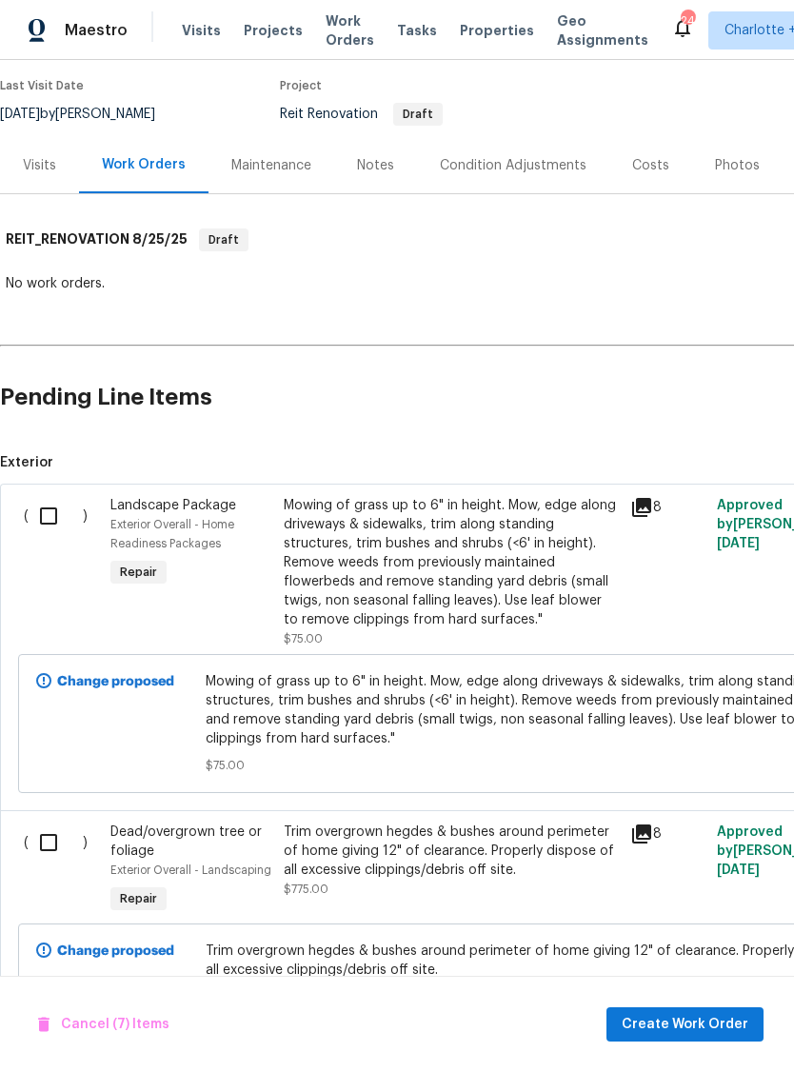
scroll to position [159, 0]
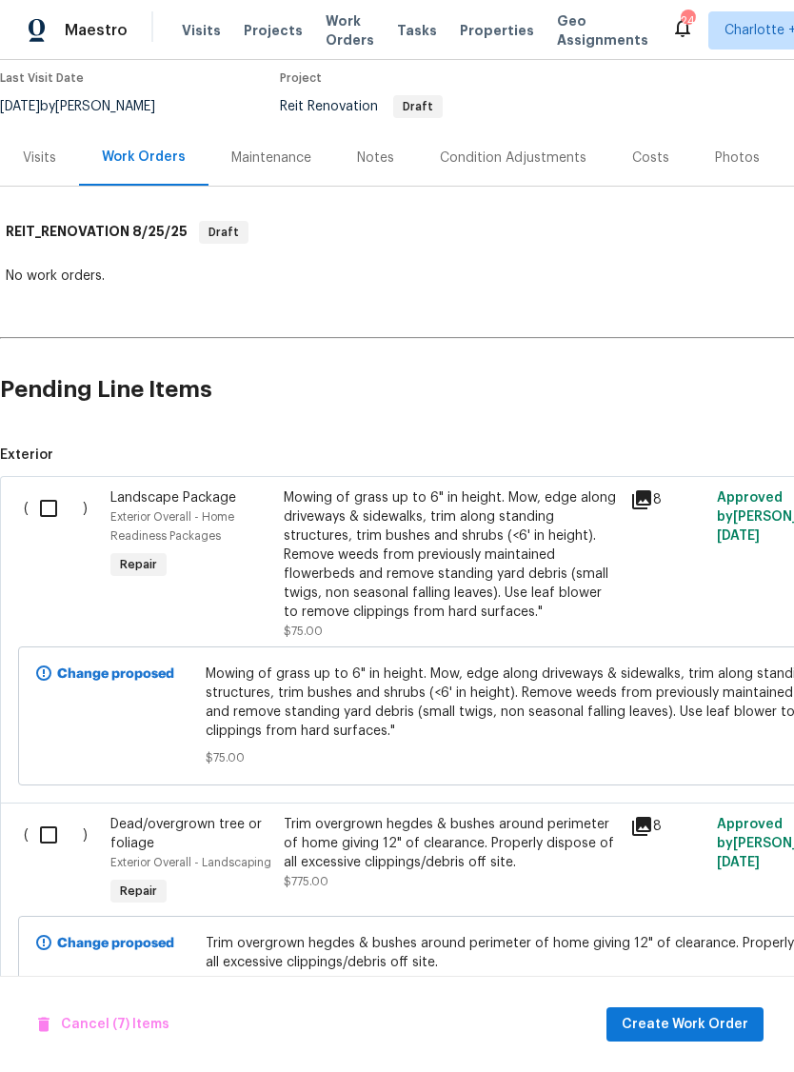
click at [51, 506] on input "checkbox" at bounding box center [56, 508] width 54 height 40
checkbox input "true"
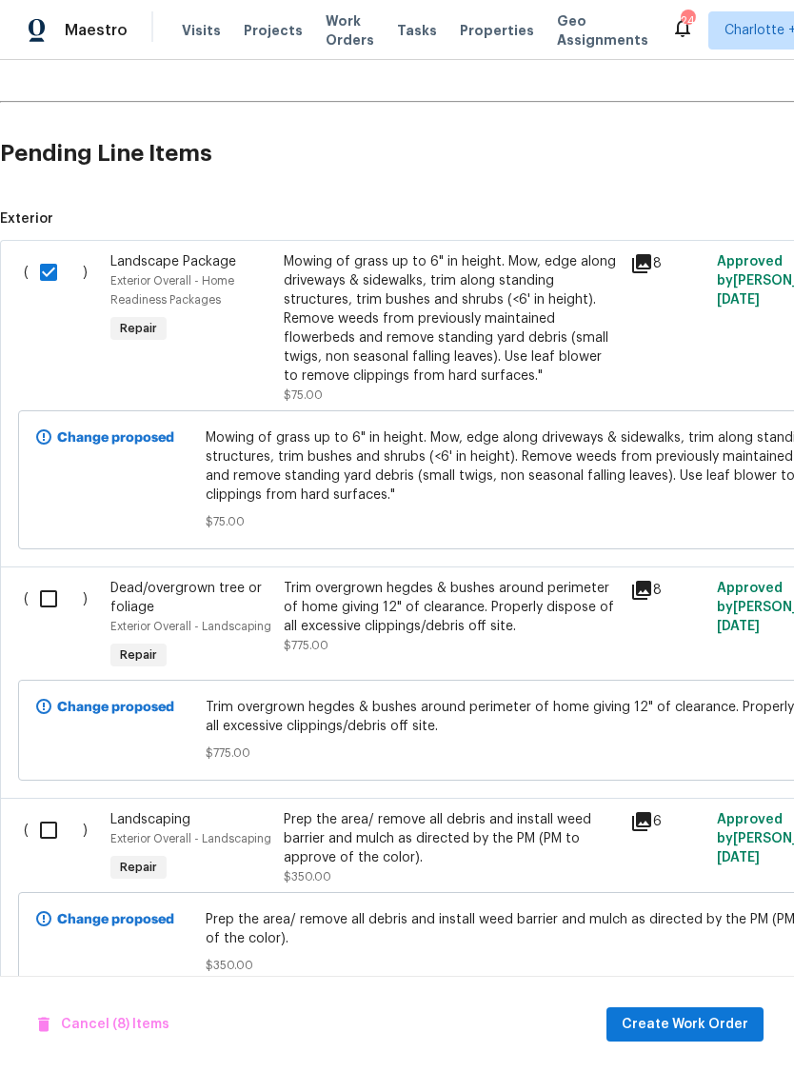
scroll to position [395, 0]
click at [55, 599] on input "checkbox" at bounding box center [56, 599] width 54 height 40
click at [41, 598] on input "checkbox" at bounding box center [56, 599] width 54 height 40
checkbox input "false"
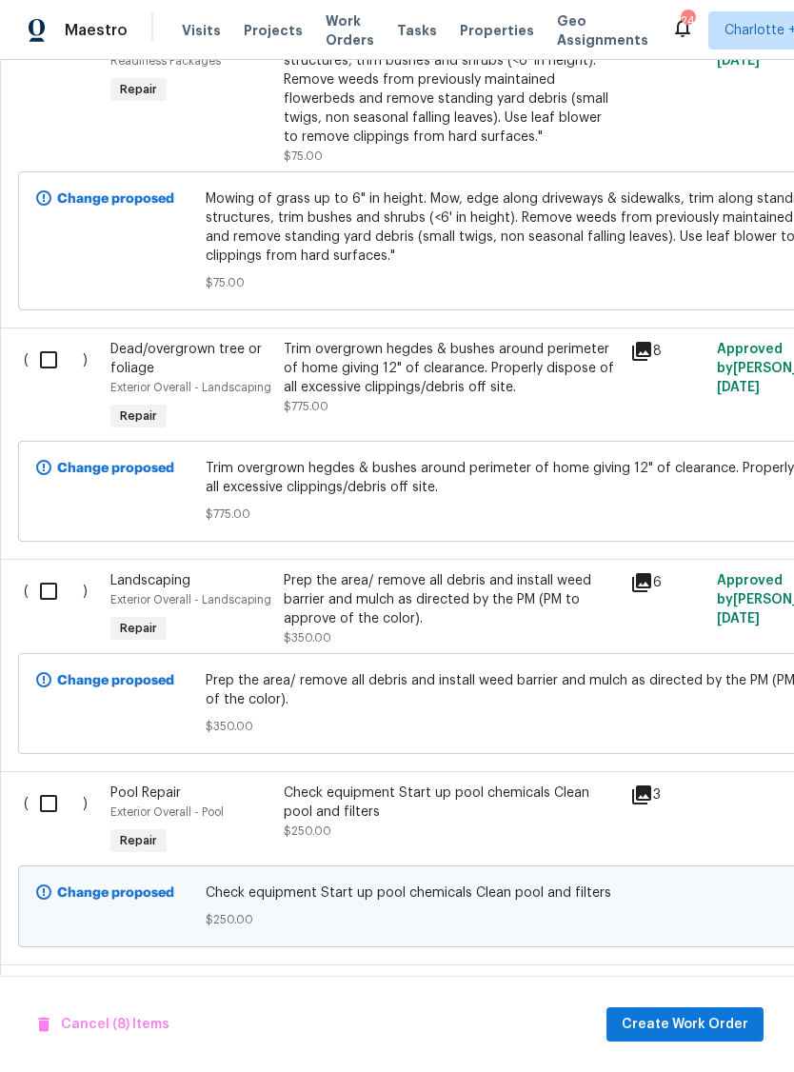
scroll to position [634, 0]
click at [429, 610] on div "Prep the area/ remove all debris and install weed barrier and mulch as directed…" at bounding box center [451, 599] width 335 height 57
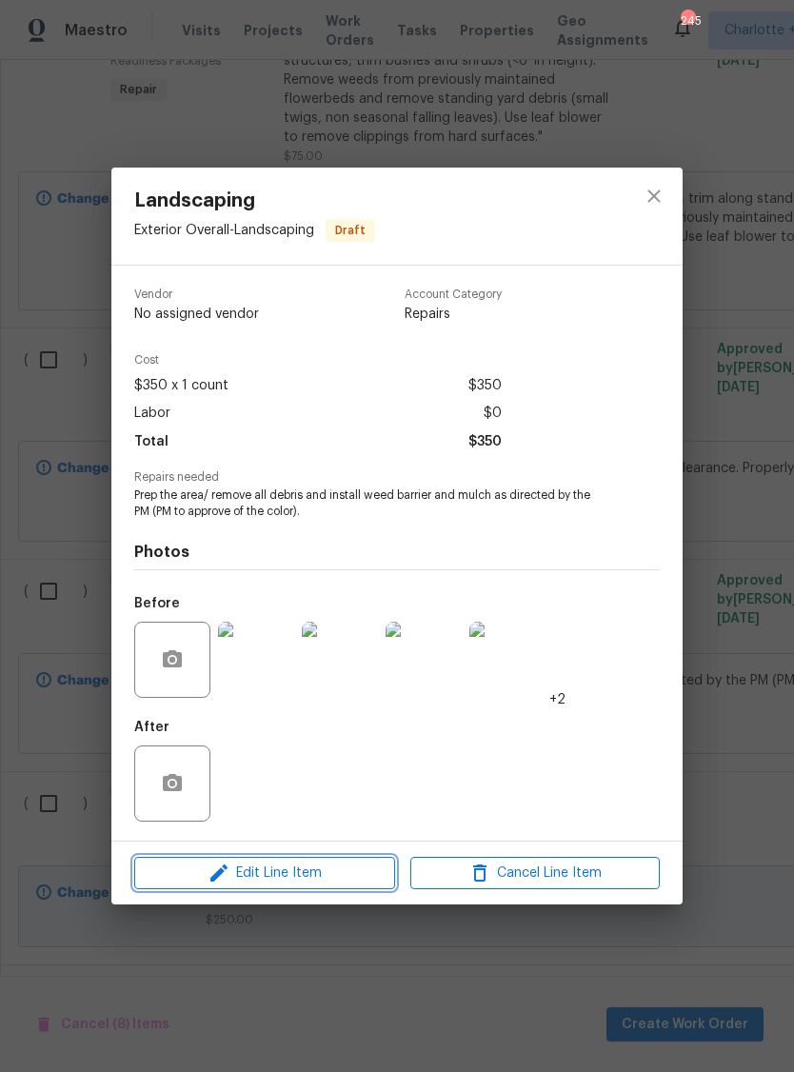
click at [324, 882] on span "Edit Line Item" at bounding box center [264, 874] width 249 height 24
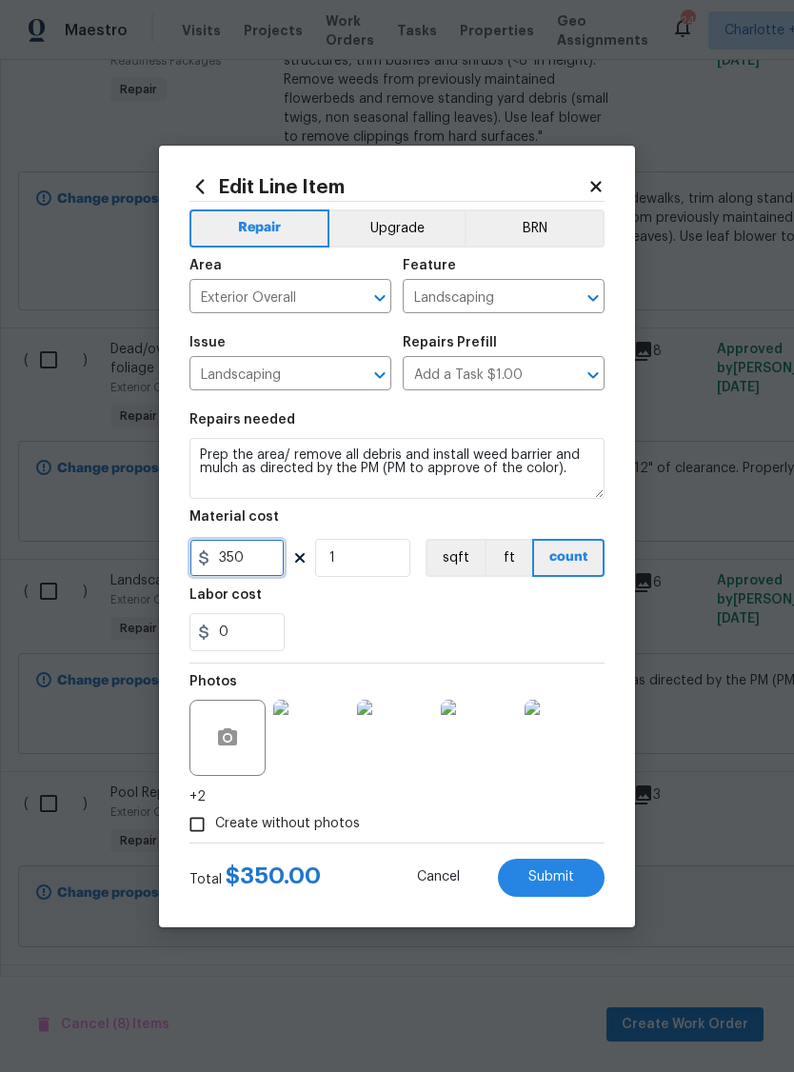
click at [265, 571] on input "350" at bounding box center [236, 558] width 95 height 38
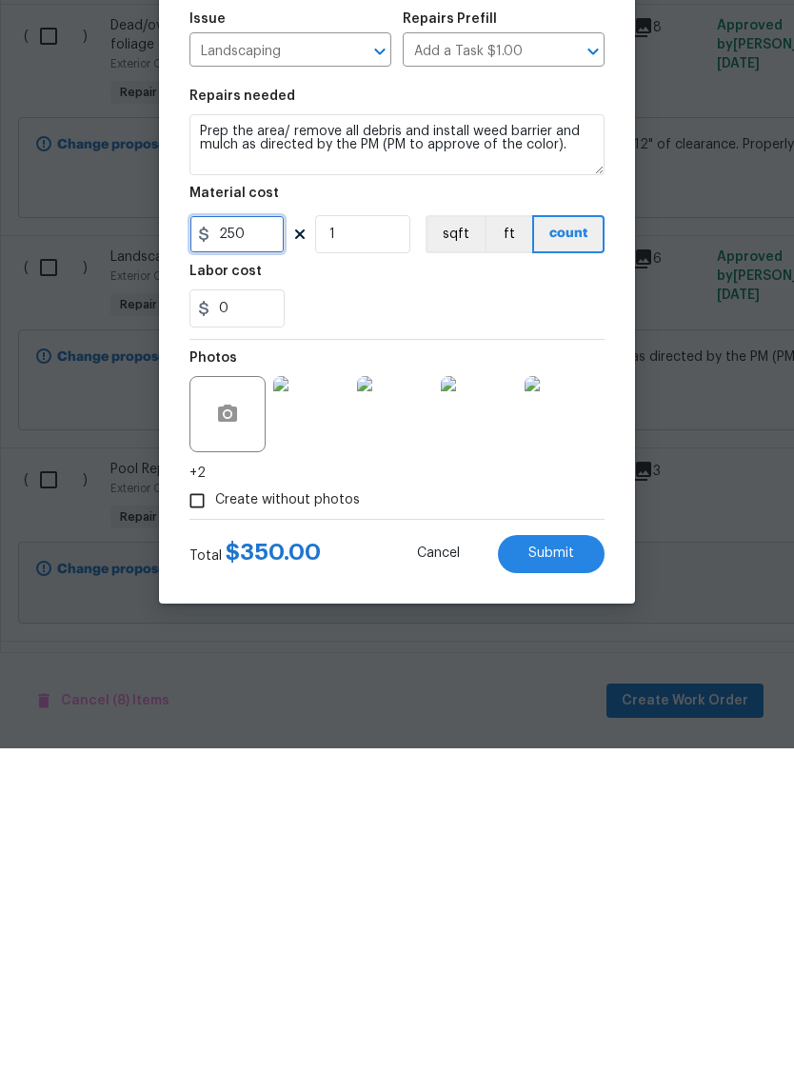
type input "250"
click at [575, 859] on button "Submit" at bounding box center [551, 878] width 107 height 38
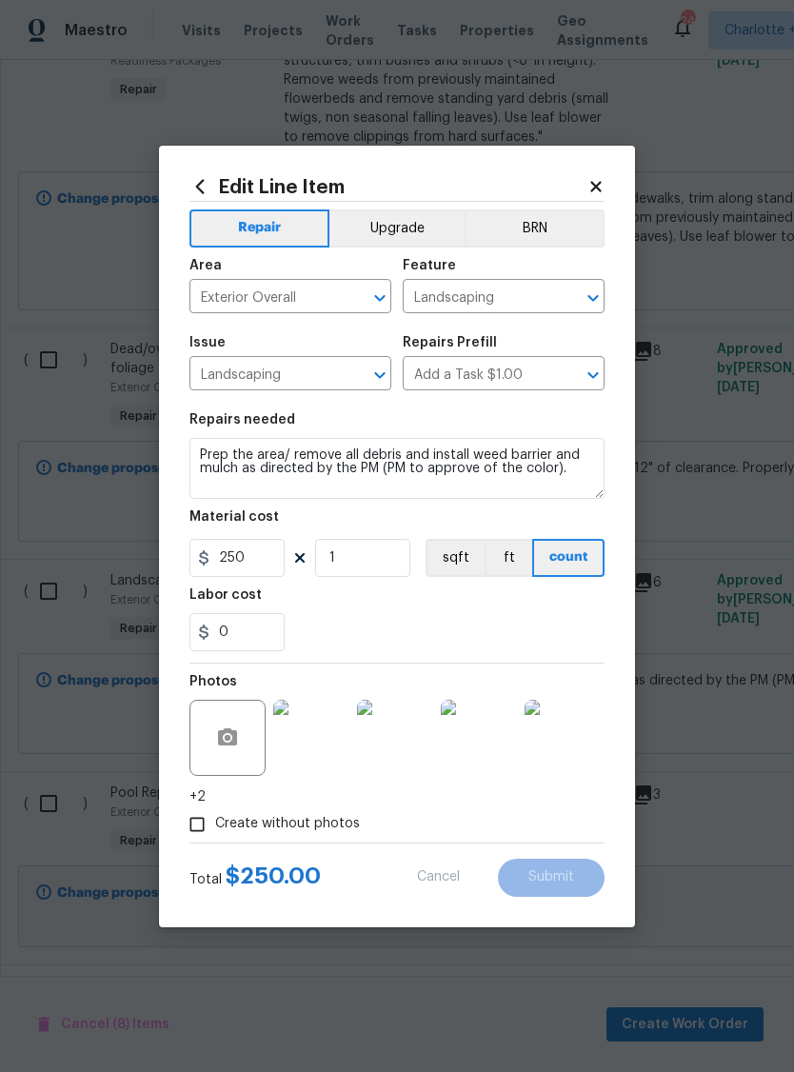
checkbox input "false"
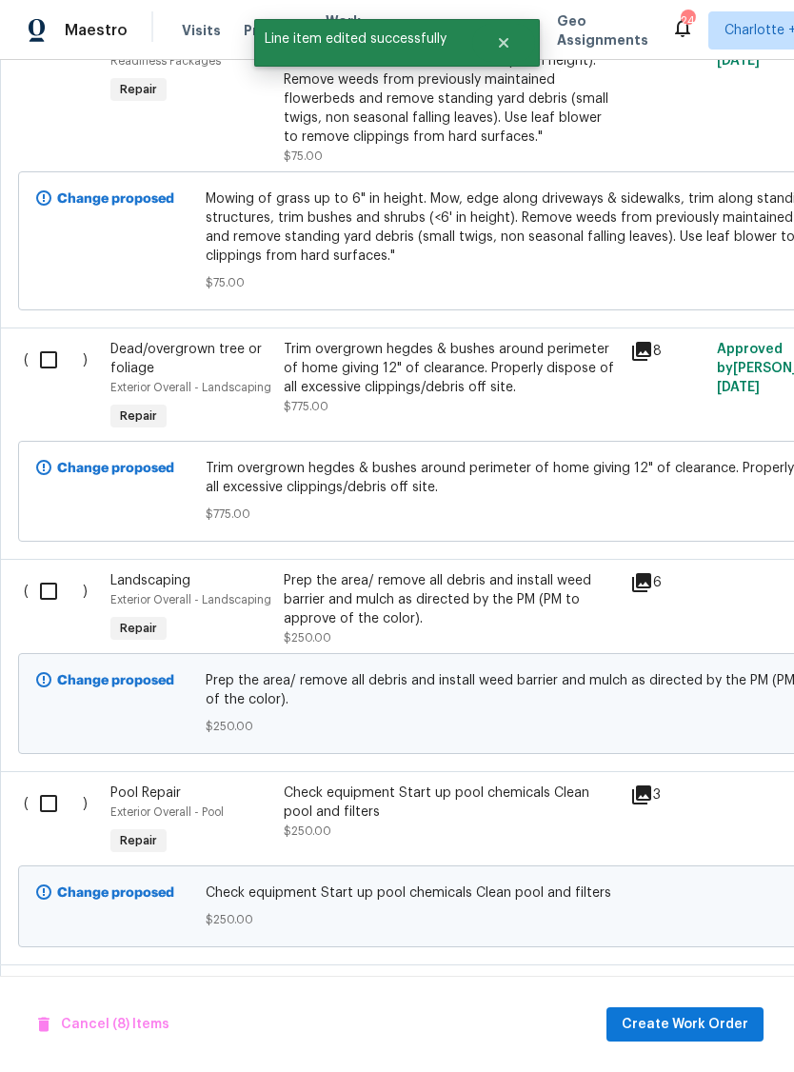
click at [35, 604] on input "checkbox" at bounding box center [56, 591] width 54 height 40
checkbox input "true"
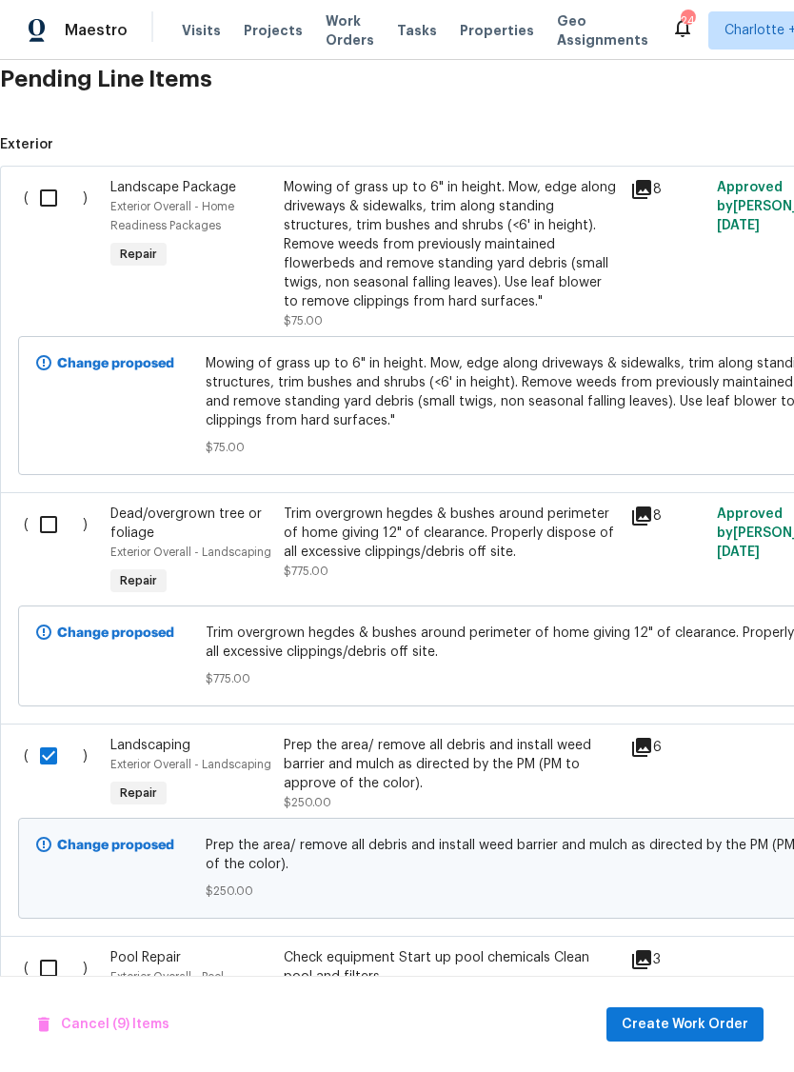
scroll to position [469, 0]
click at [58, 206] on input "checkbox" at bounding box center [56, 198] width 54 height 40
checkbox input "true"
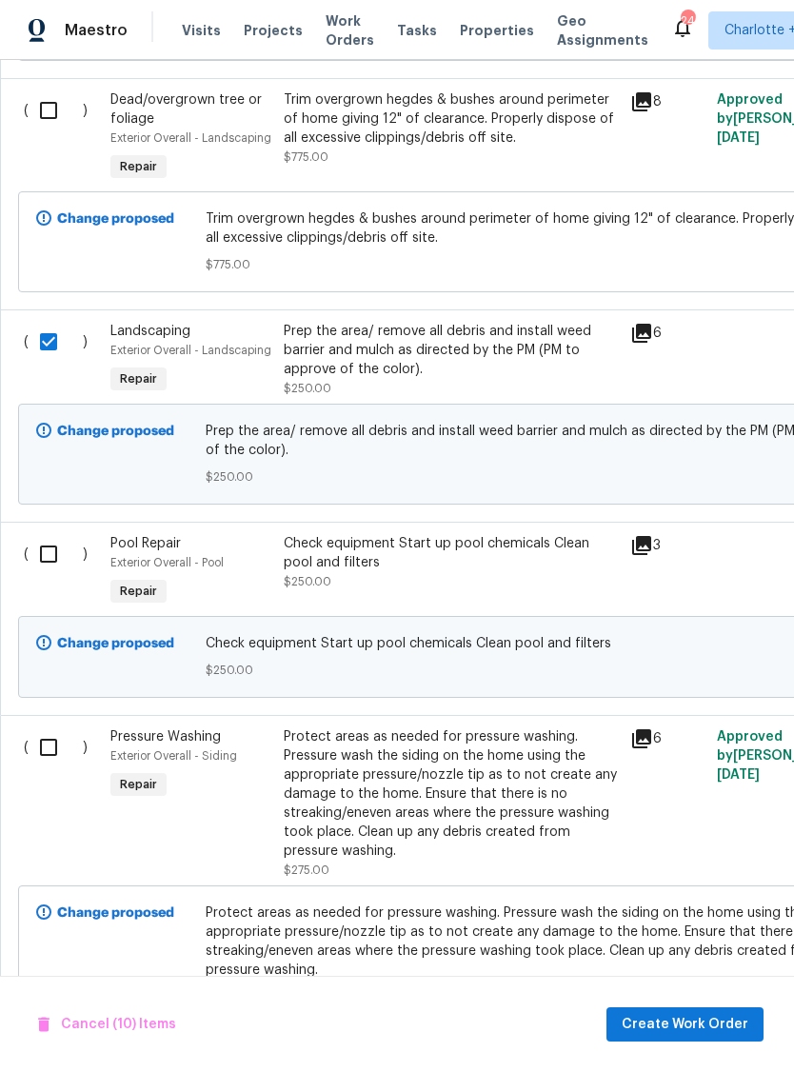
scroll to position [886, 0]
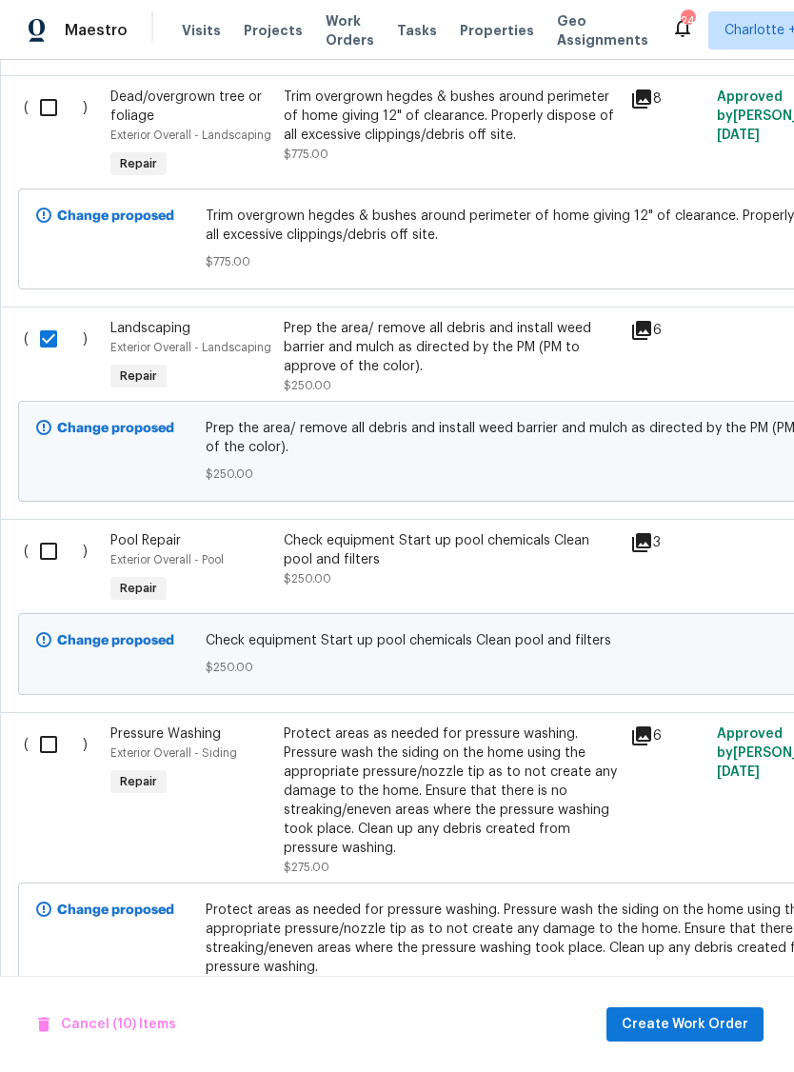
click at [61, 540] on input "checkbox" at bounding box center [56, 551] width 54 height 40
checkbox input "true"
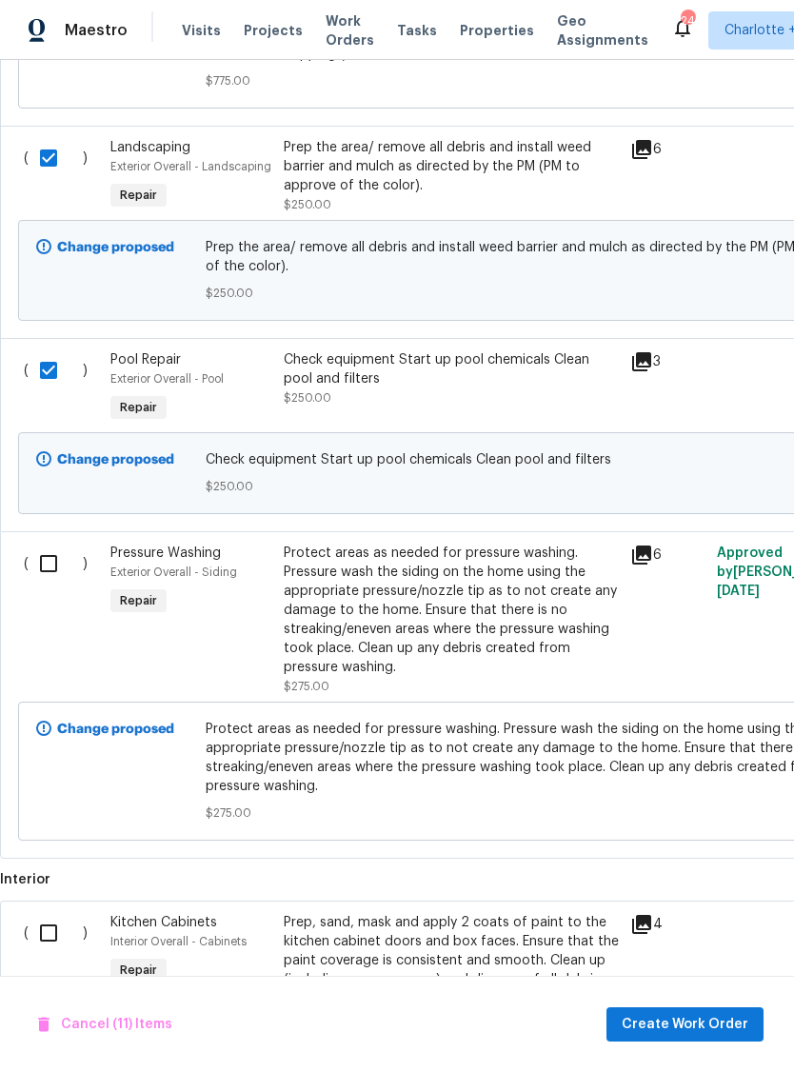
scroll to position [1067, 0]
click at [55, 573] on input "checkbox" at bounding box center [56, 564] width 54 height 40
checkbox input "true"
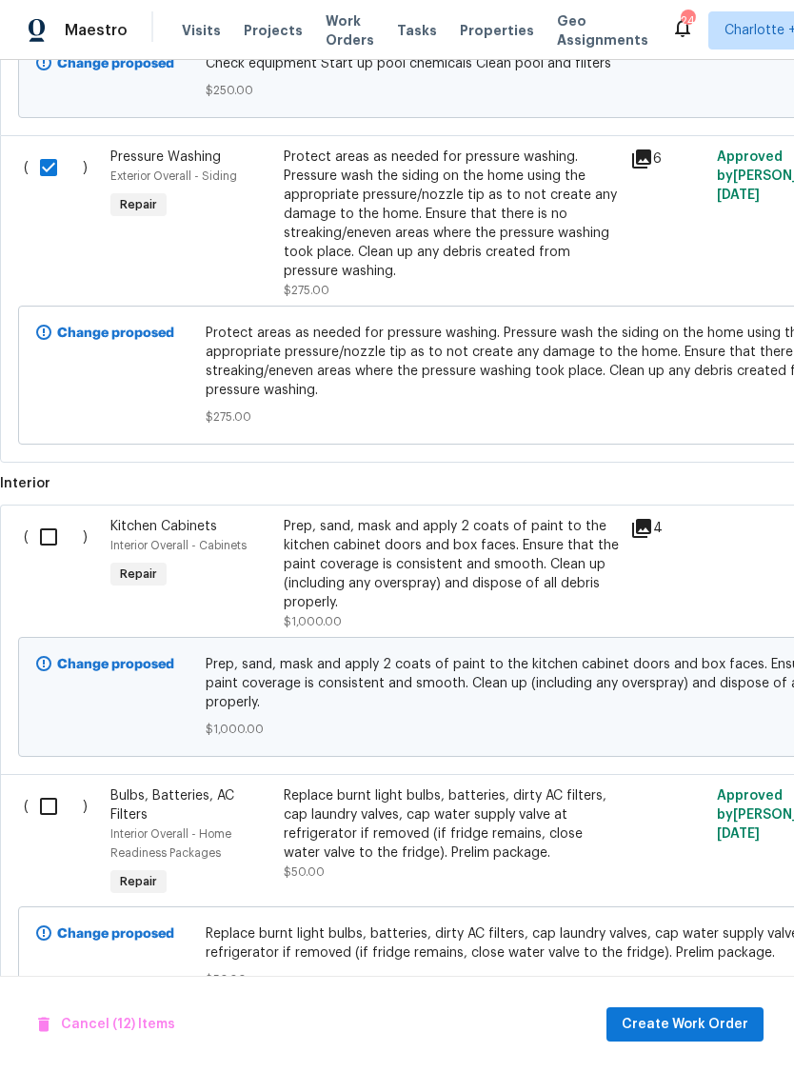
scroll to position [1464, 0]
click at [50, 548] on input "checkbox" at bounding box center [56, 537] width 54 height 40
checkbox input "true"
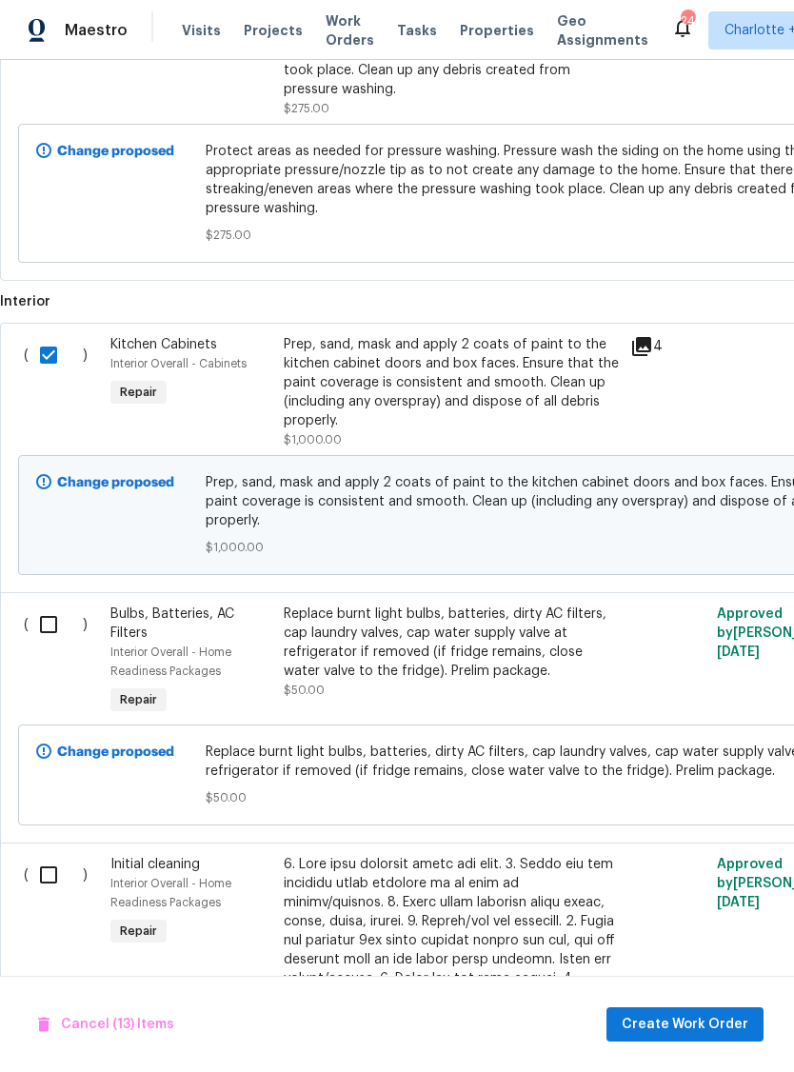
scroll to position [1645, 0]
click at [46, 633] on input "checkbox" at bounding box center [56, 625] width 54 height 40
checkbox input "true"
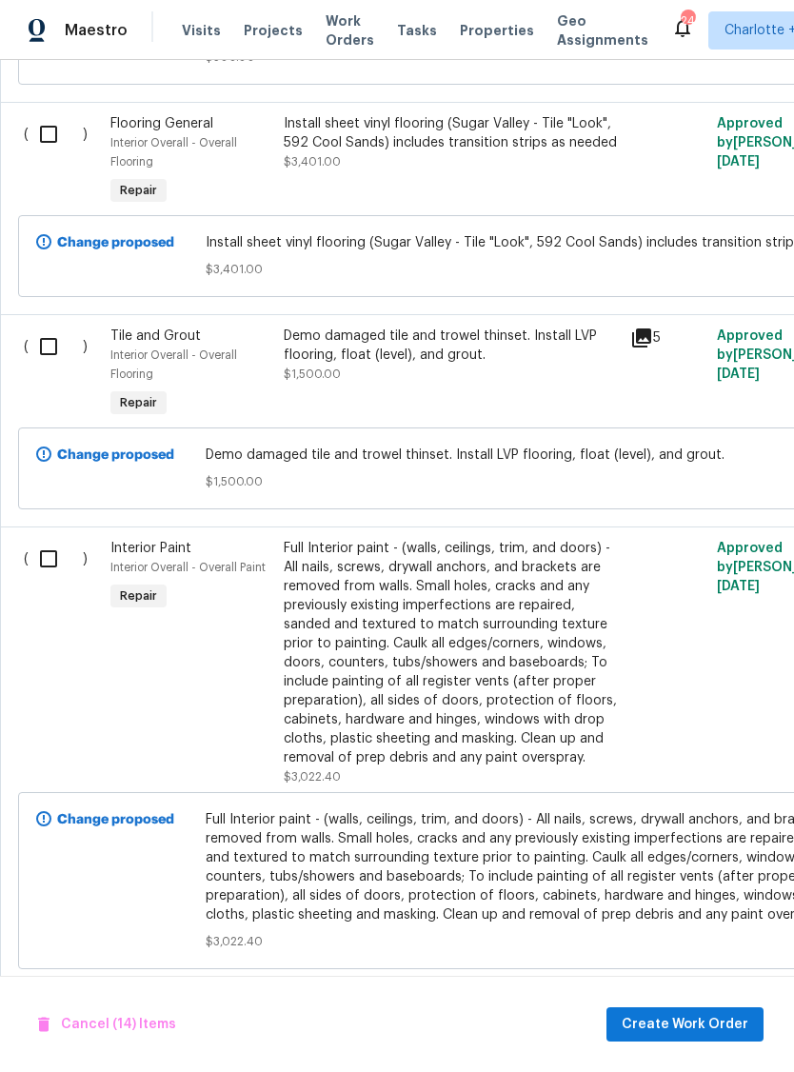
scroll to position [3265, 0]
click at [56, 550] on input "checkbox" at bounding box center [56, 559] width 54 height 40
checkbox input "true"
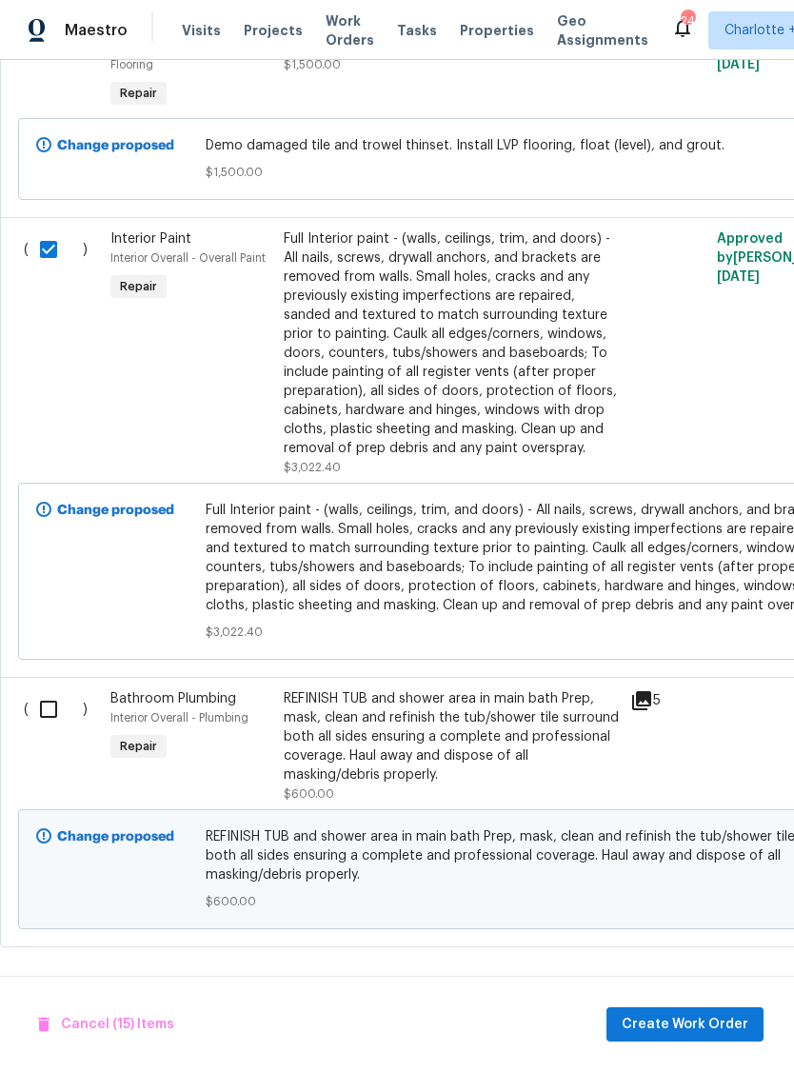
scroll to position [0, 0]
click at [68, 716] on input "checkbox" at bounding box center [56, 710] width 54 height 40
checkbox input "true"
click at [680, 1029] on span "Create Work Order" at bounding box center [685, 1025] width 127 height 24
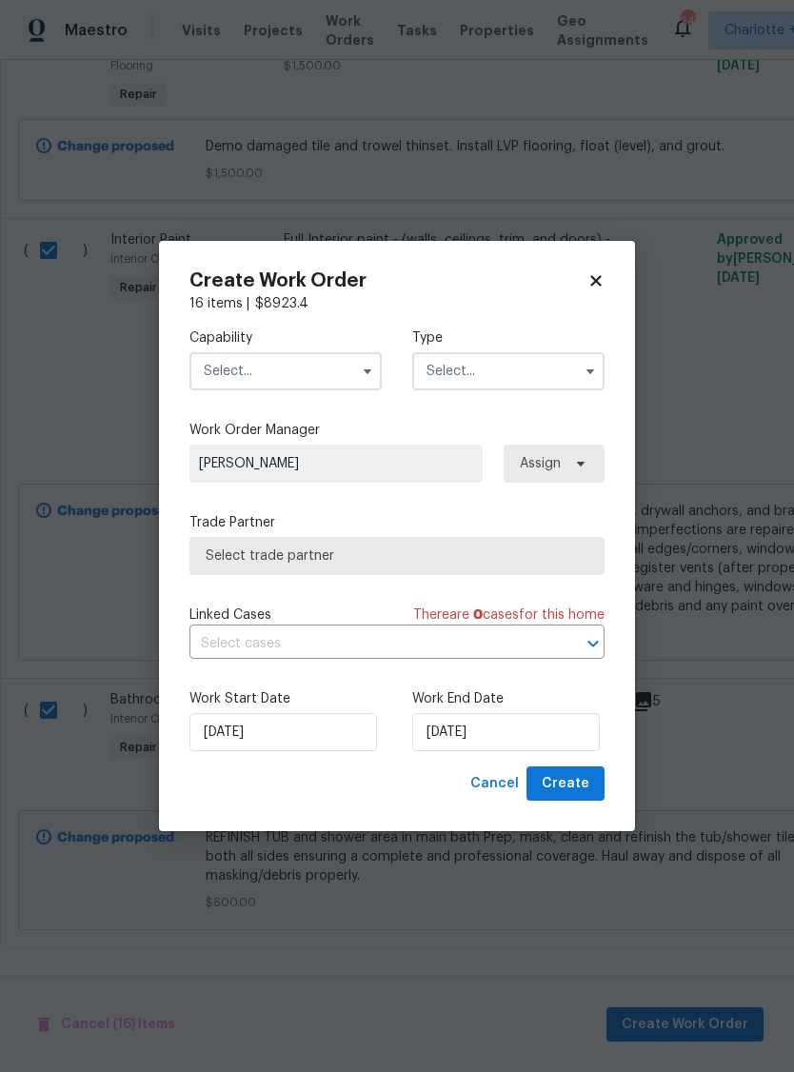
click at [324, 369] on input "text" at bounding box center [285, 371] width 192 height 38
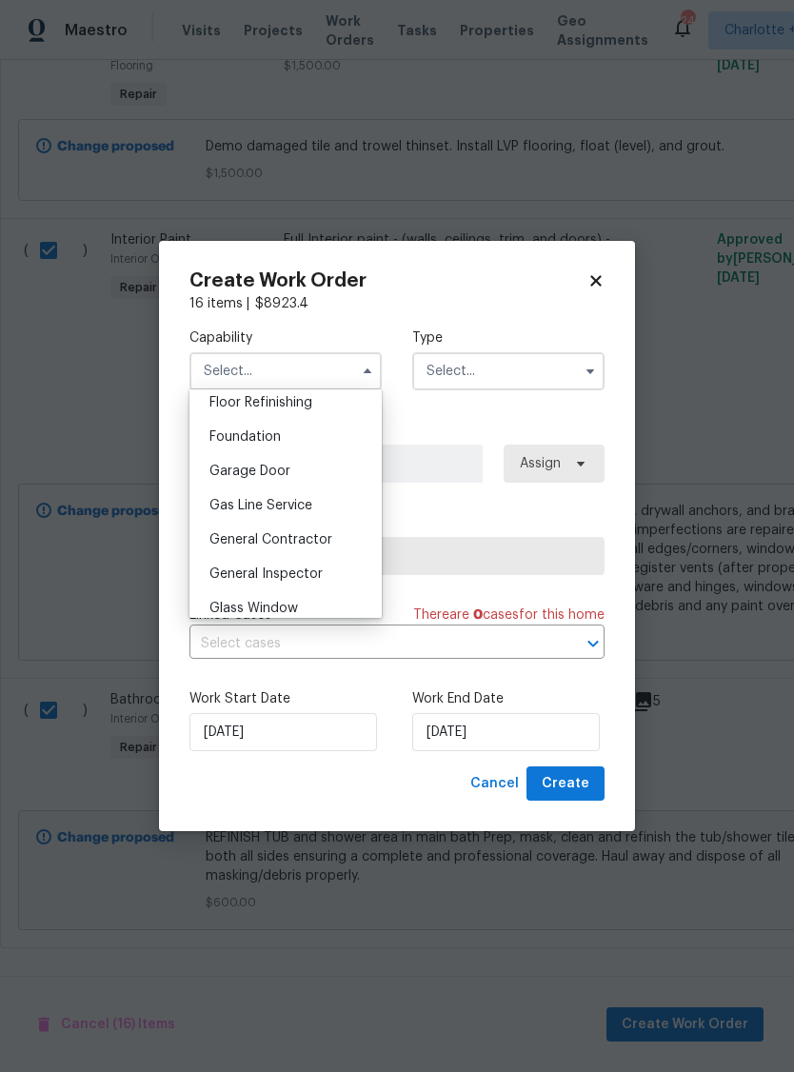
scroll to position [784, 0]
click at [337, 529] on div "General Contractor" at bounding box center [285, 538] width 183 height 34
type input "General Contractor"
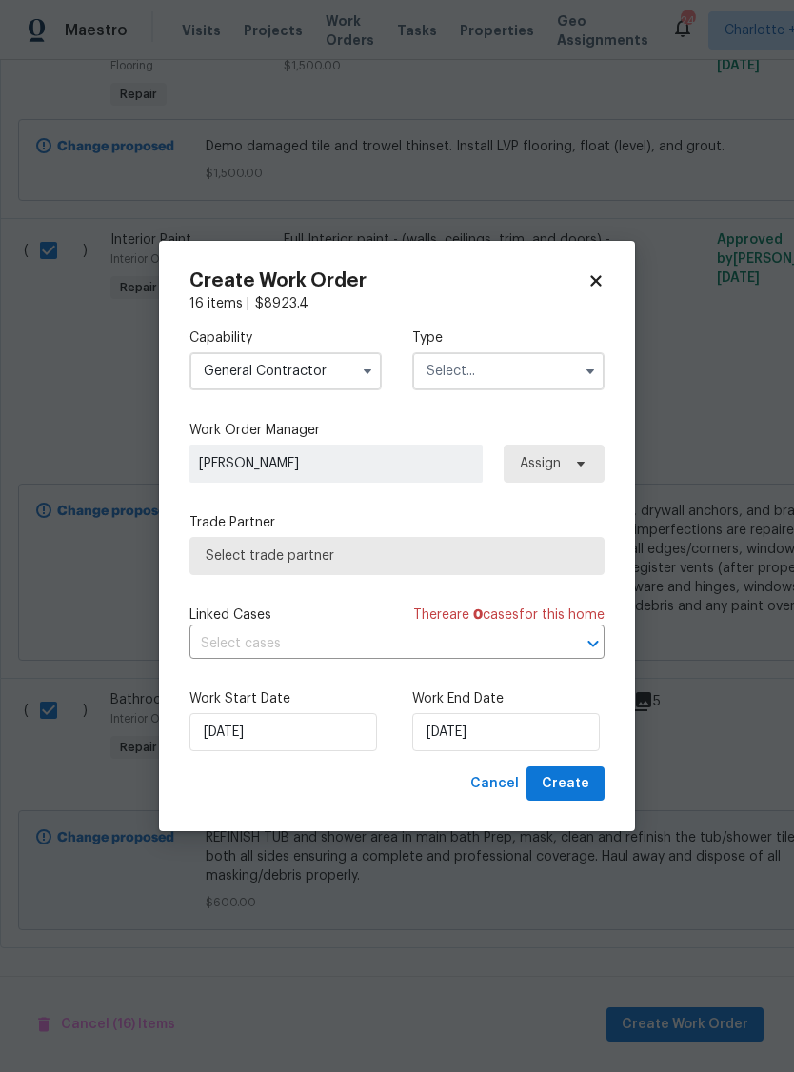
click at [499, 376] on input "text" at bounding box center [508, 371] width 192 height 38
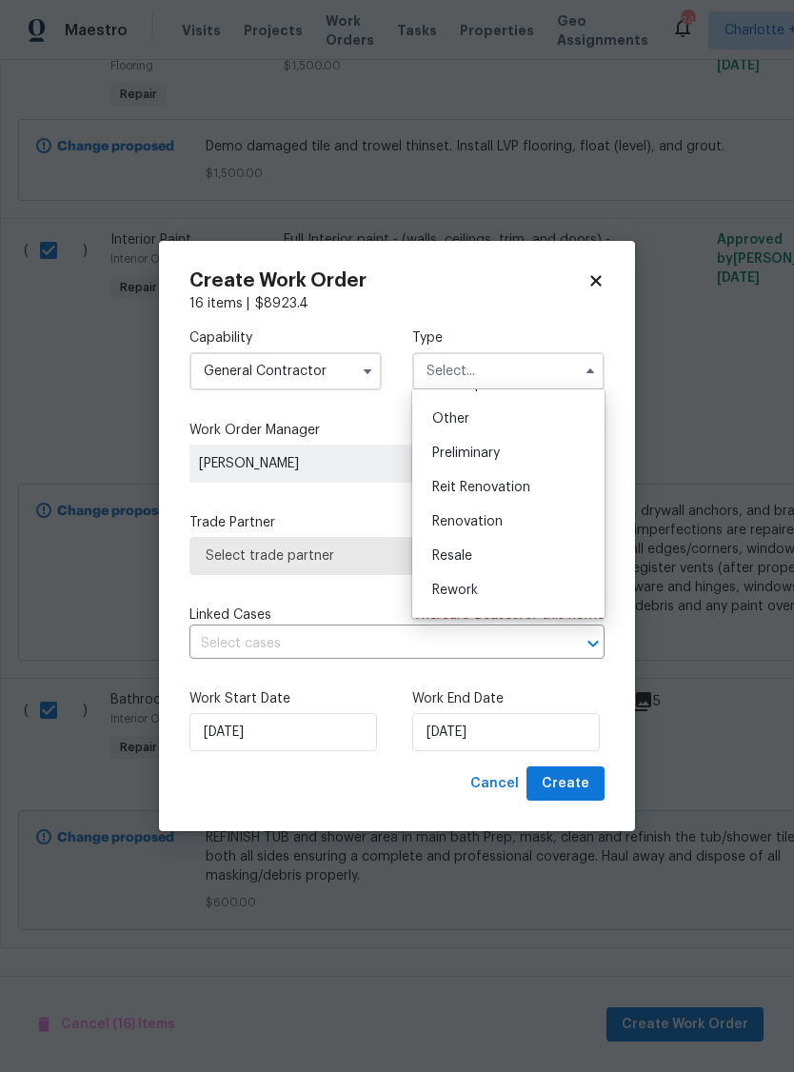
scroll to position [368, 0]
click at [516, 523] on div "Renovation" at bounding box center [508, 524] width 183 height 34
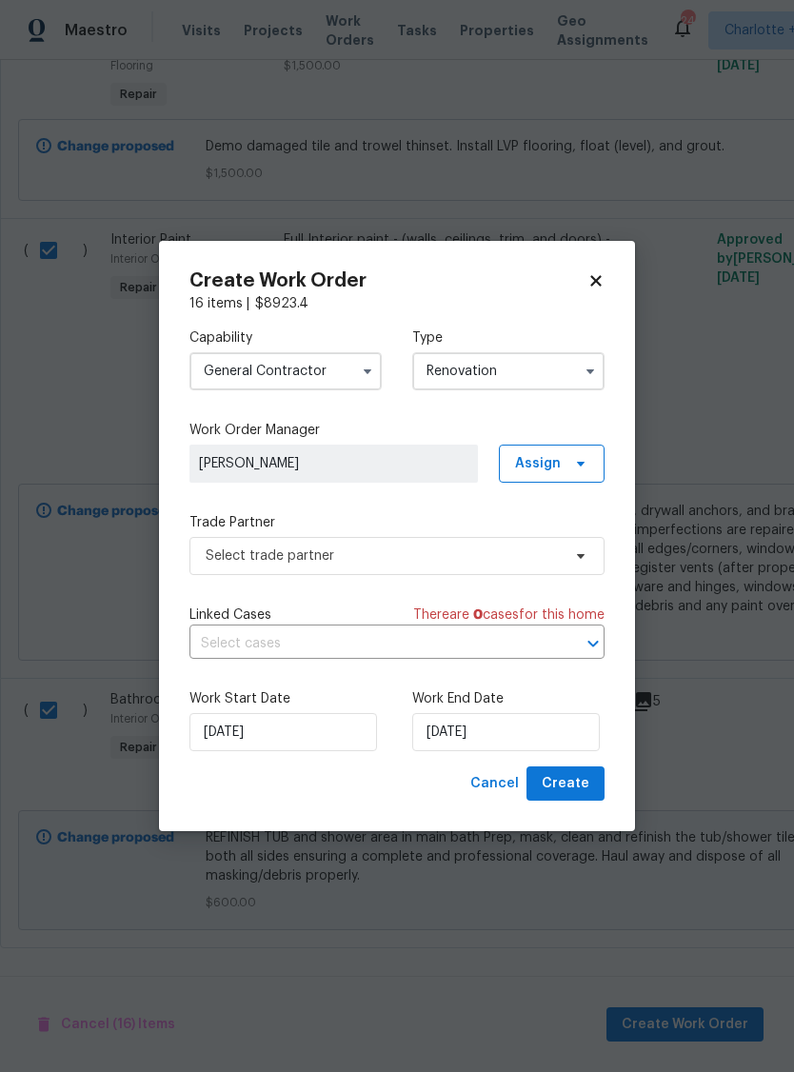
type input "Renovation"
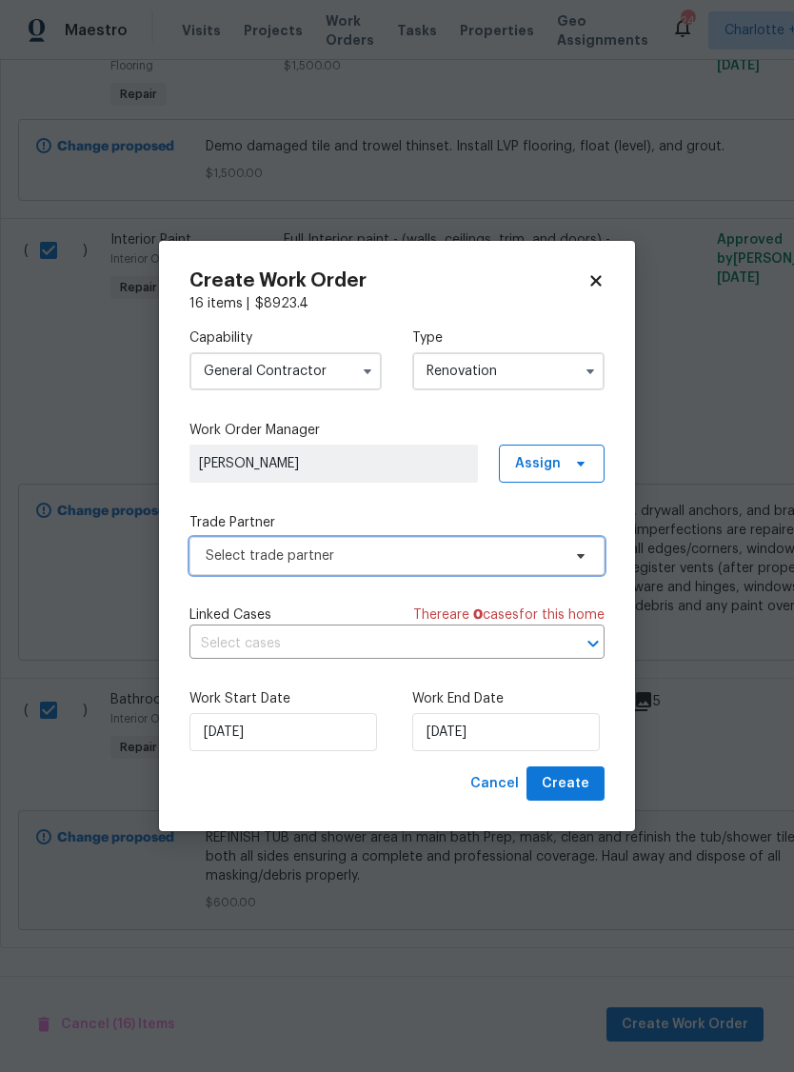
click at [385, 562] on span "Select trade partner" at bounding box center [383, 556] width 355 height 19
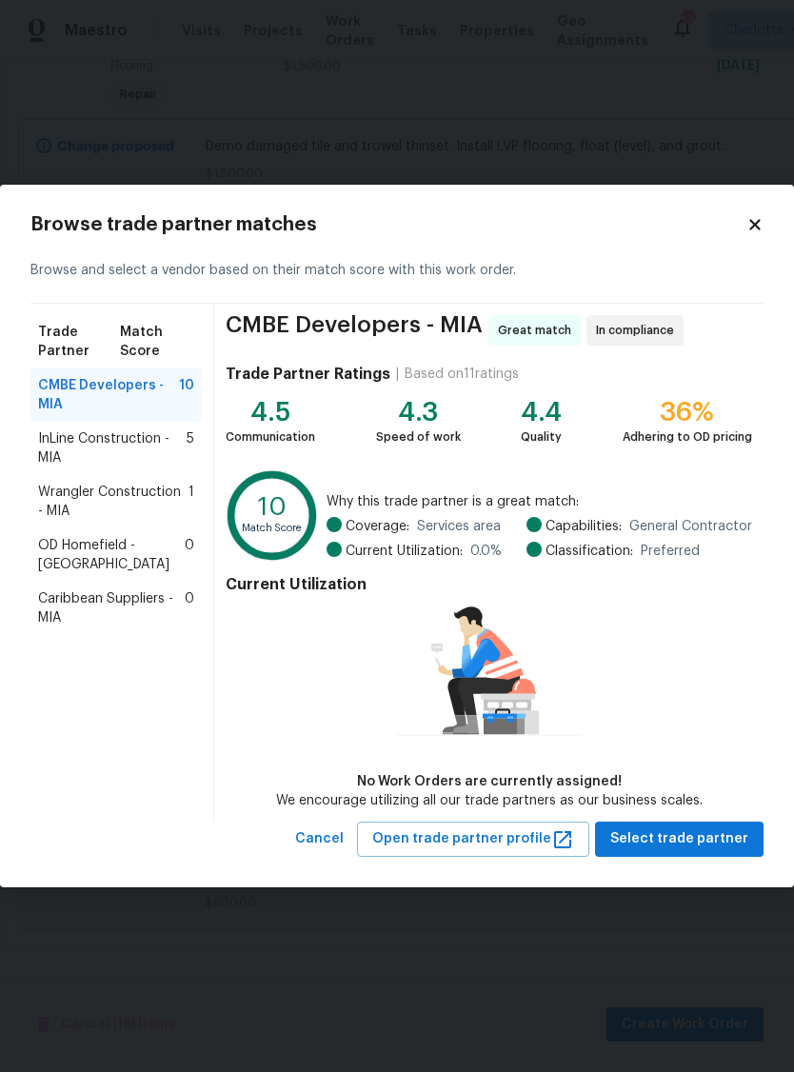
click at [747, 231] on icon at bounding box center [755, 224] width 17 height 17
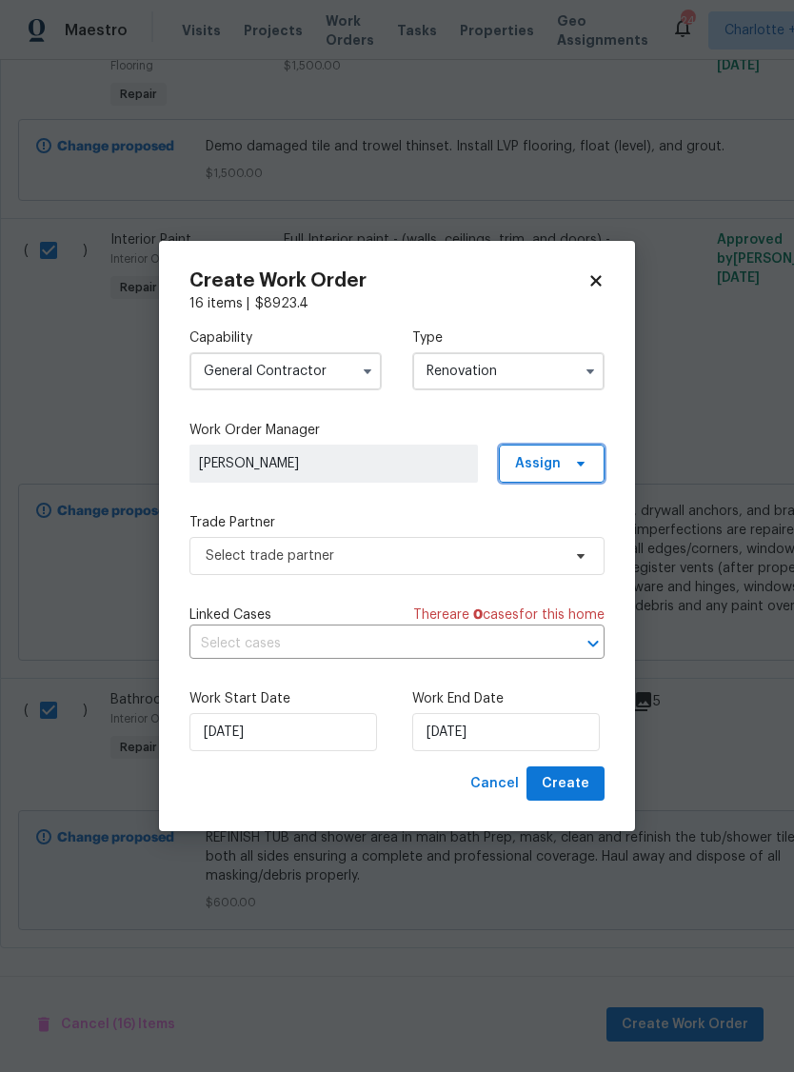
click at [592, 464] on span "Assign" at bounding box center [552, 464] width 106 height 38
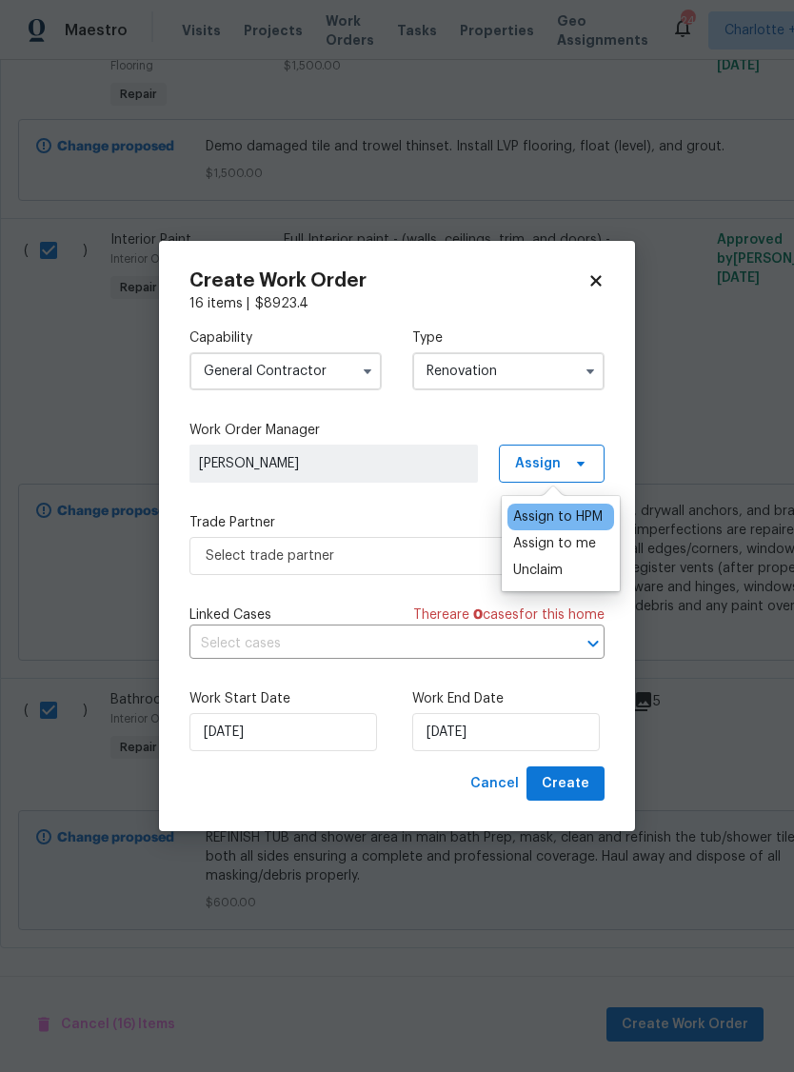
click at [590, 545] on div "Assign to me" at bounding box center [554, 543] width 83 height 19
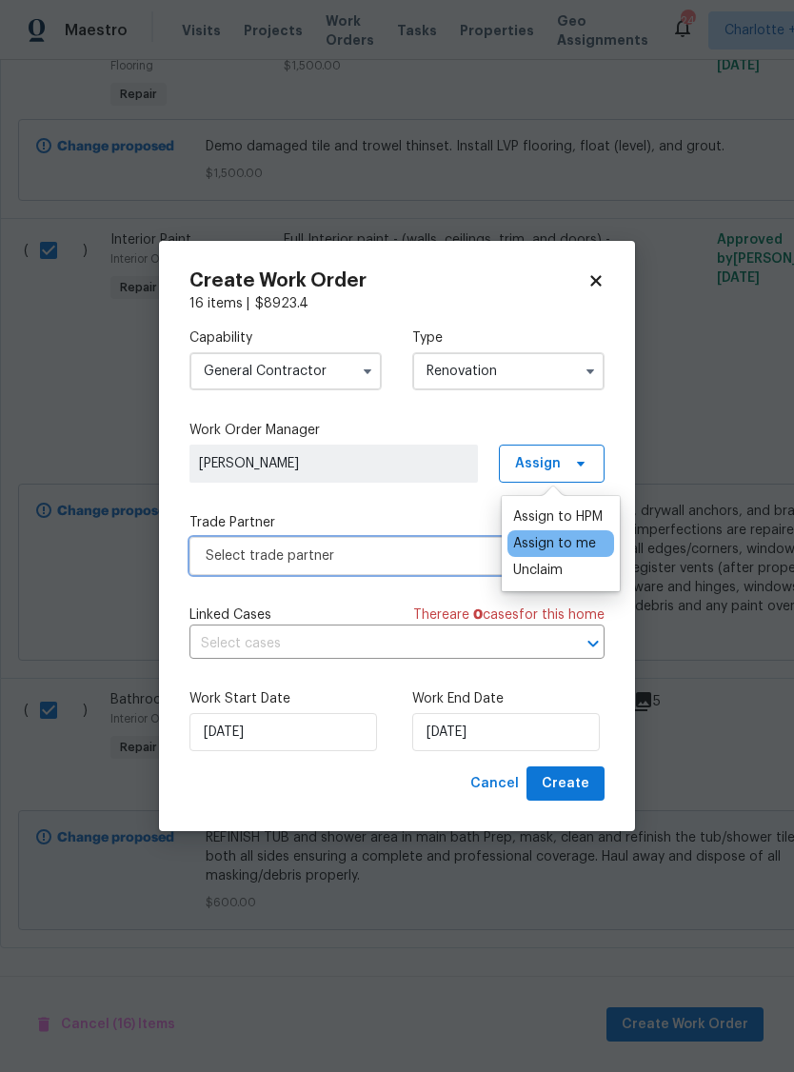
click at [410, 561] on span "Select trade partner" at bounding box center [383, 556] width 355 height 19
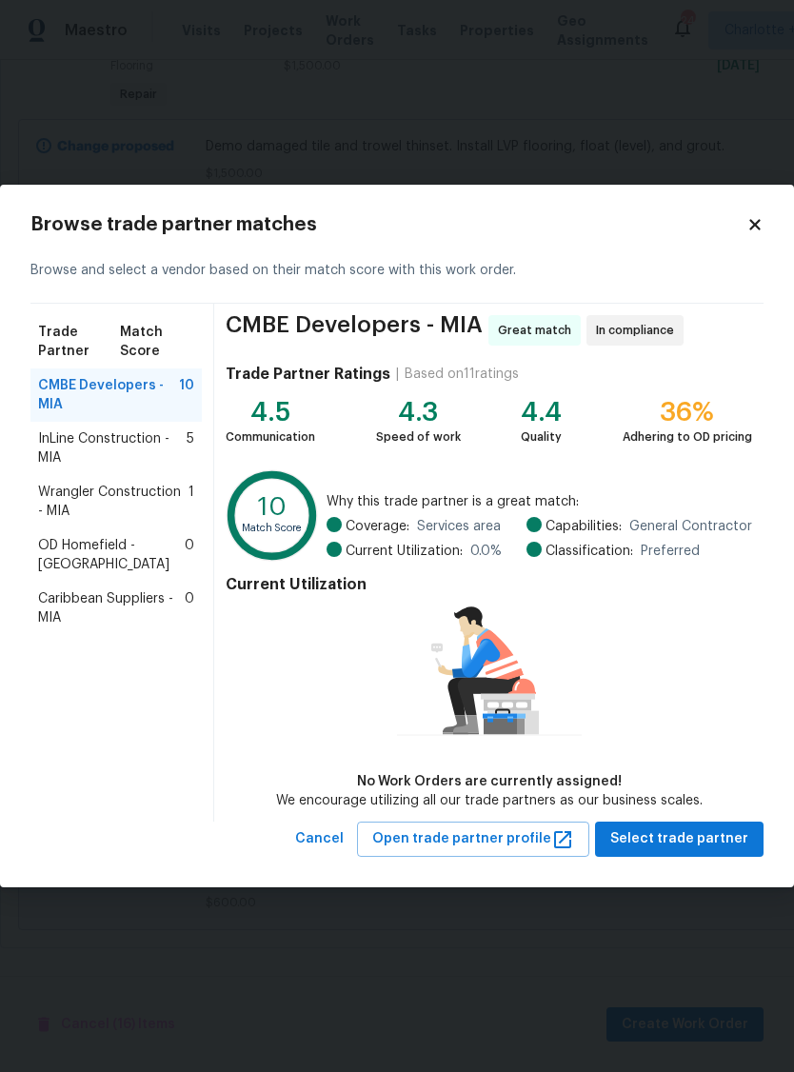
click at [757, 231] on icon at bounding box center [755, 224] width 17 height 17
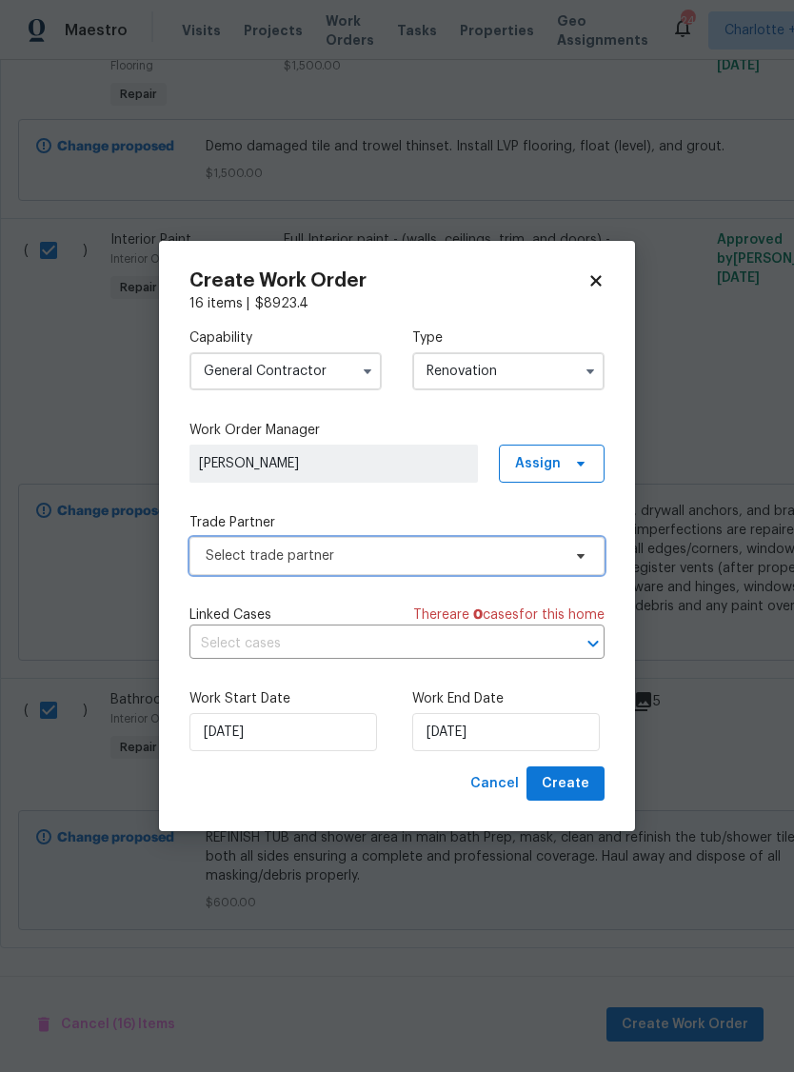
click at [468, 555] on span "Select trade partner" at bounding box center [383, 556] width 355 height 19
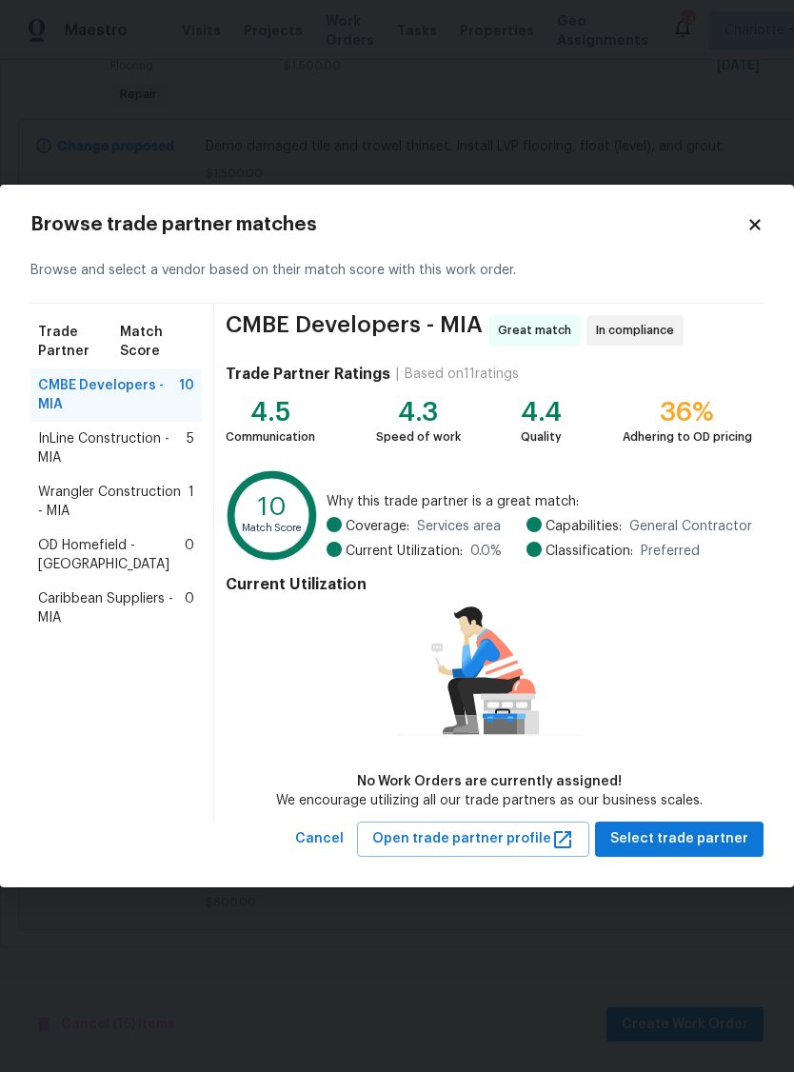
click at [747, 225] on icon at bounding box center [755, 224] width 17 height 17
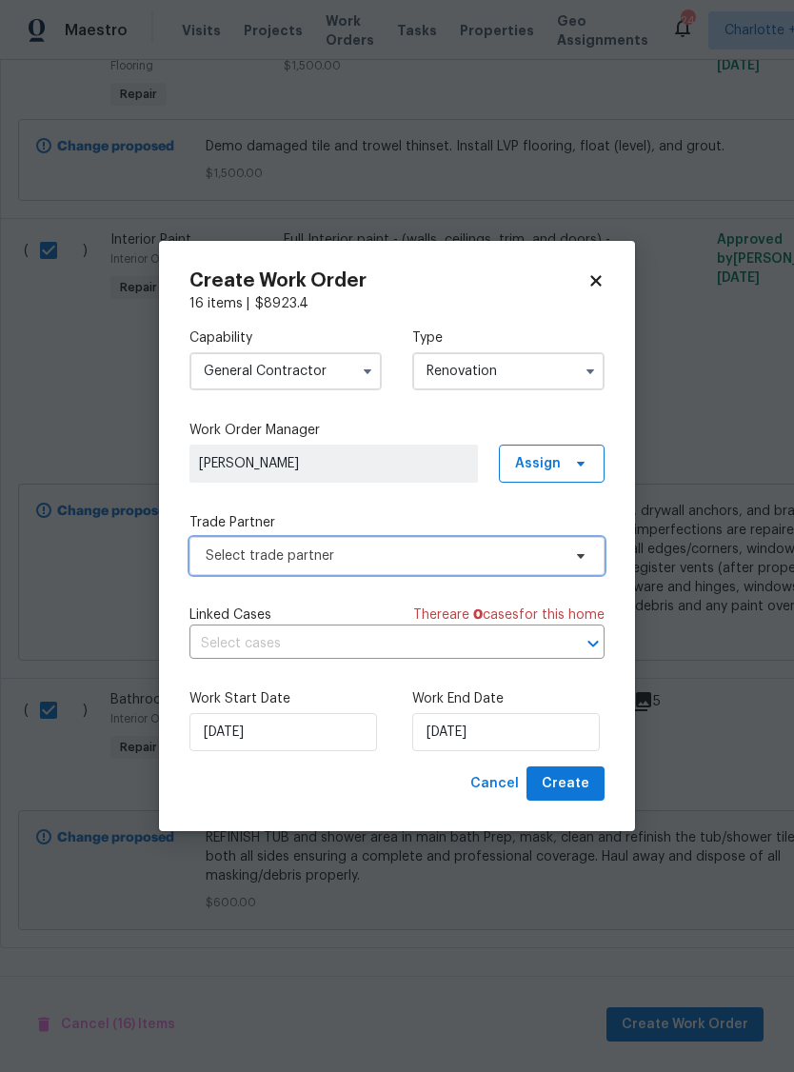
click at [582, 558] on icon at bounding box center [580, 555] width 15 height 15
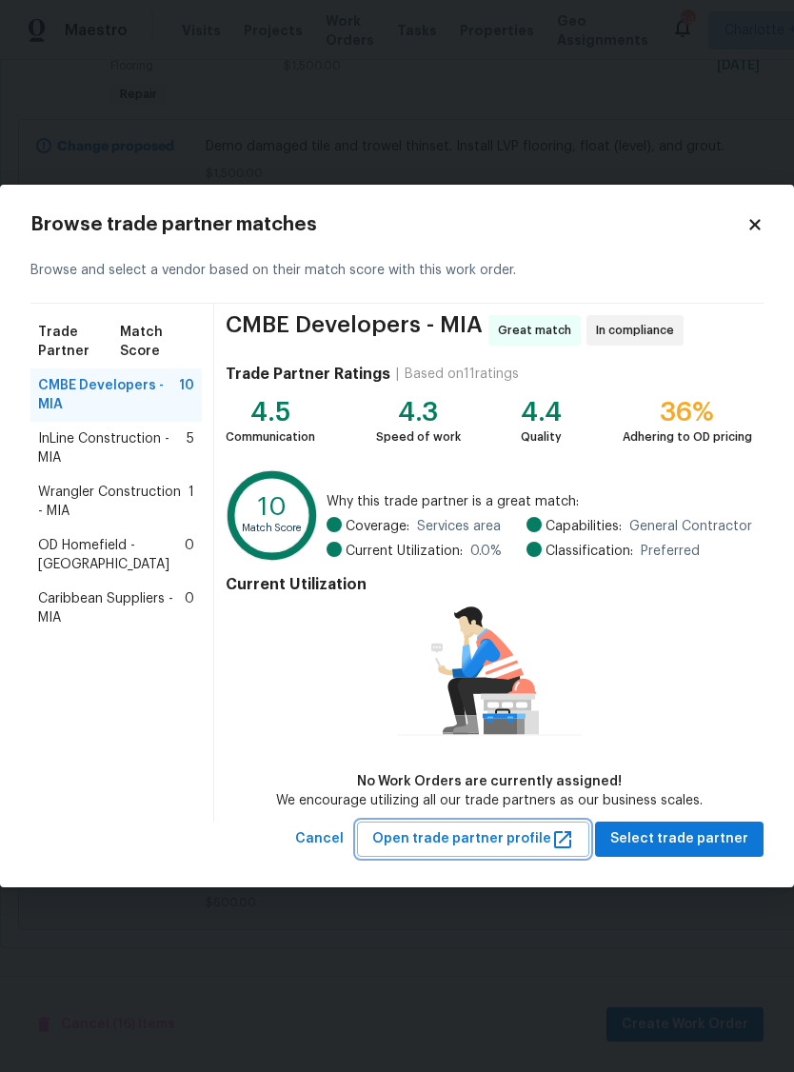
click at [488, 846] on span "Open trade partner profile" at bounding box center [473, 839] width 202 height 24
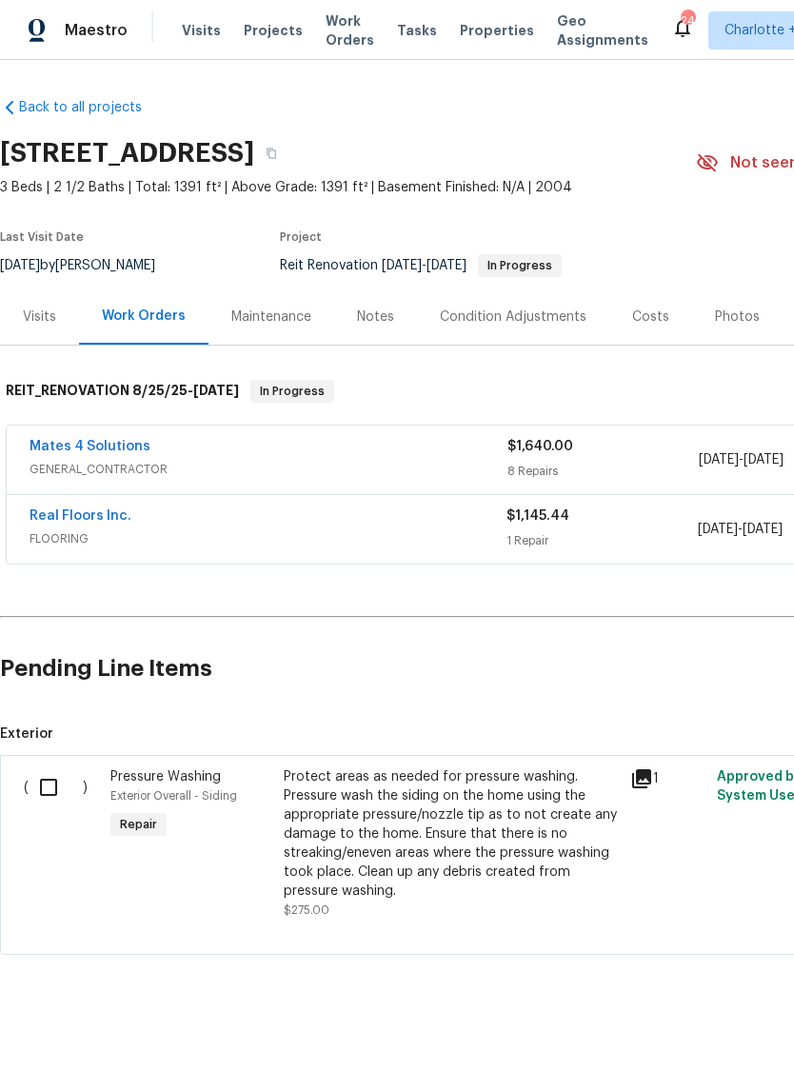
click at [259, 22] on span "Projects" at bounding box center [273, 30] width 59 height 19
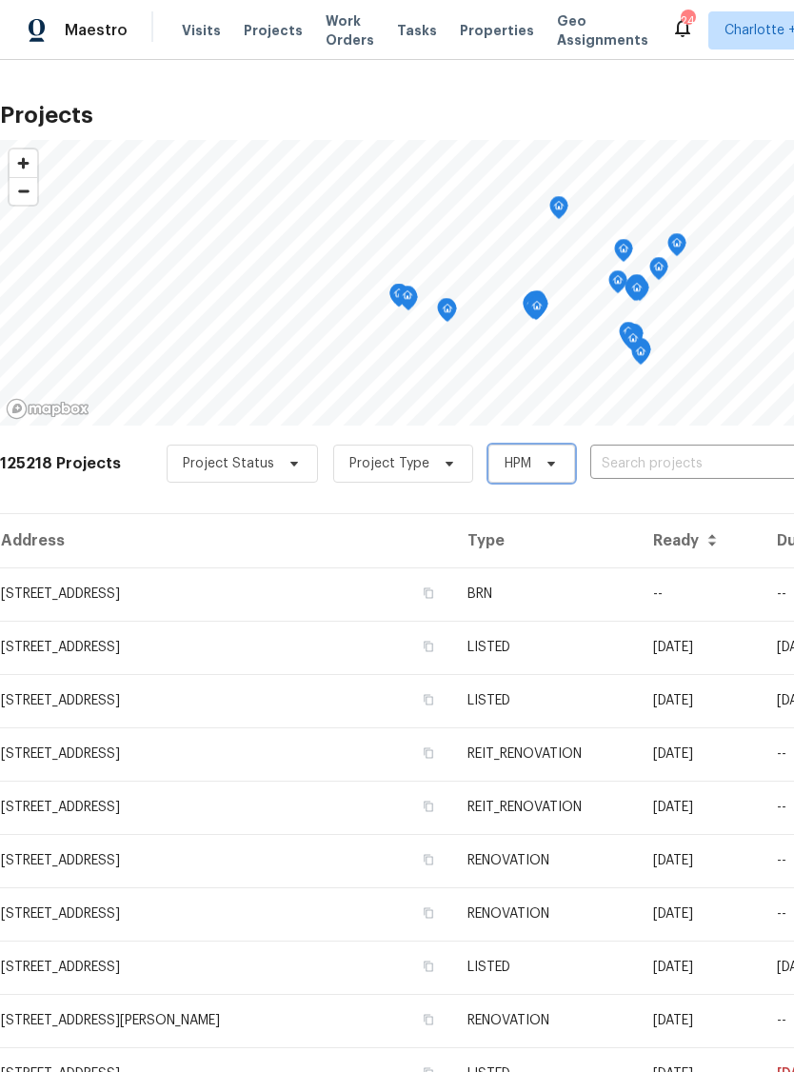
click at [528, 454] on span "HPM" at bounding box center [531, 464] width 87 height 38
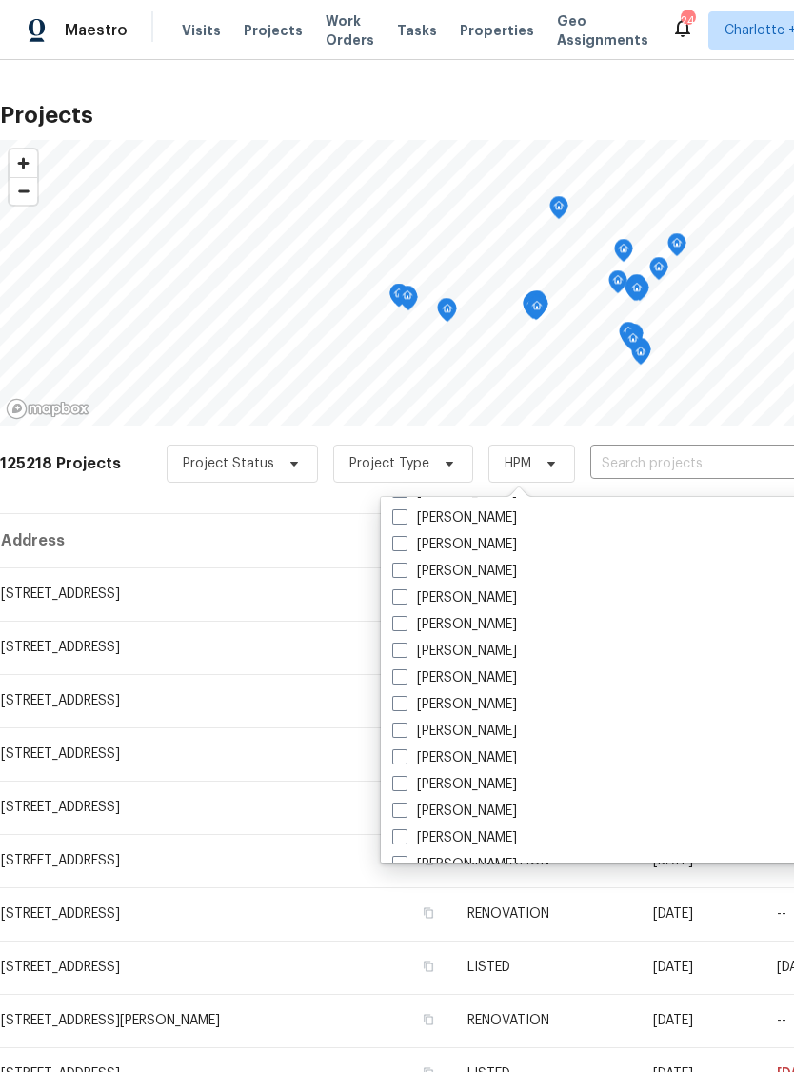
scroll to position [1867, 0]
click at [662, 456] on input "text" at bounding box center [699, 464] width 218 height 30
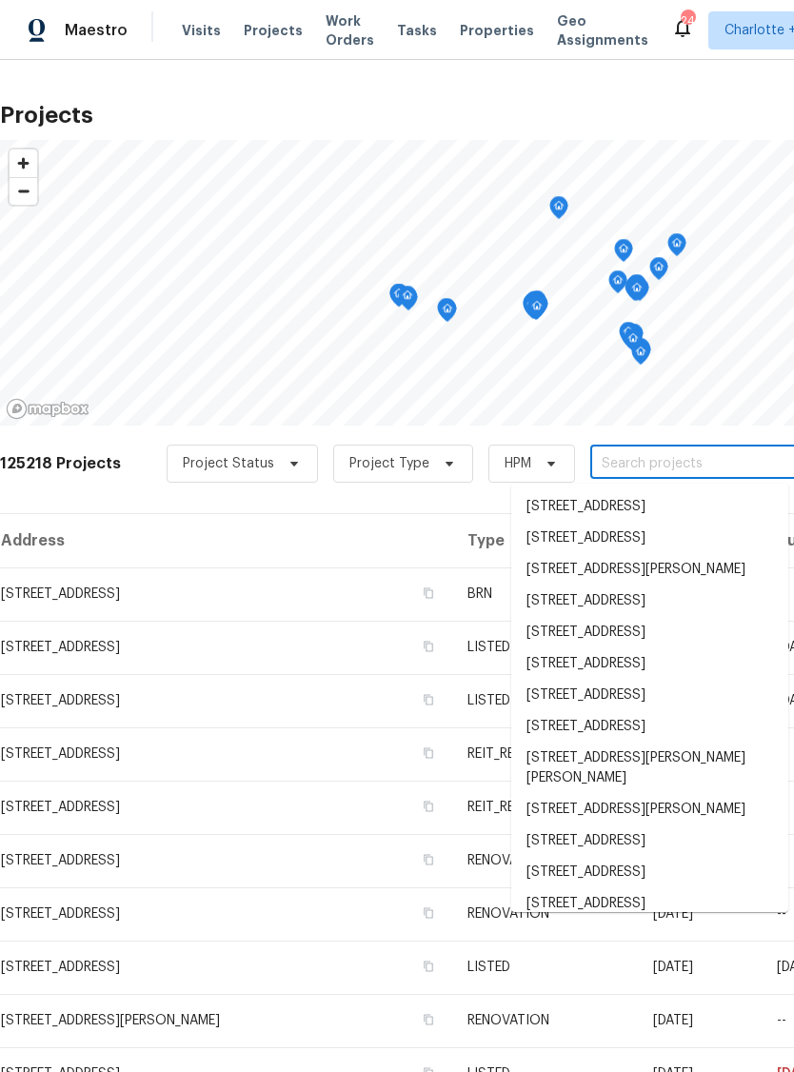
type input "j"
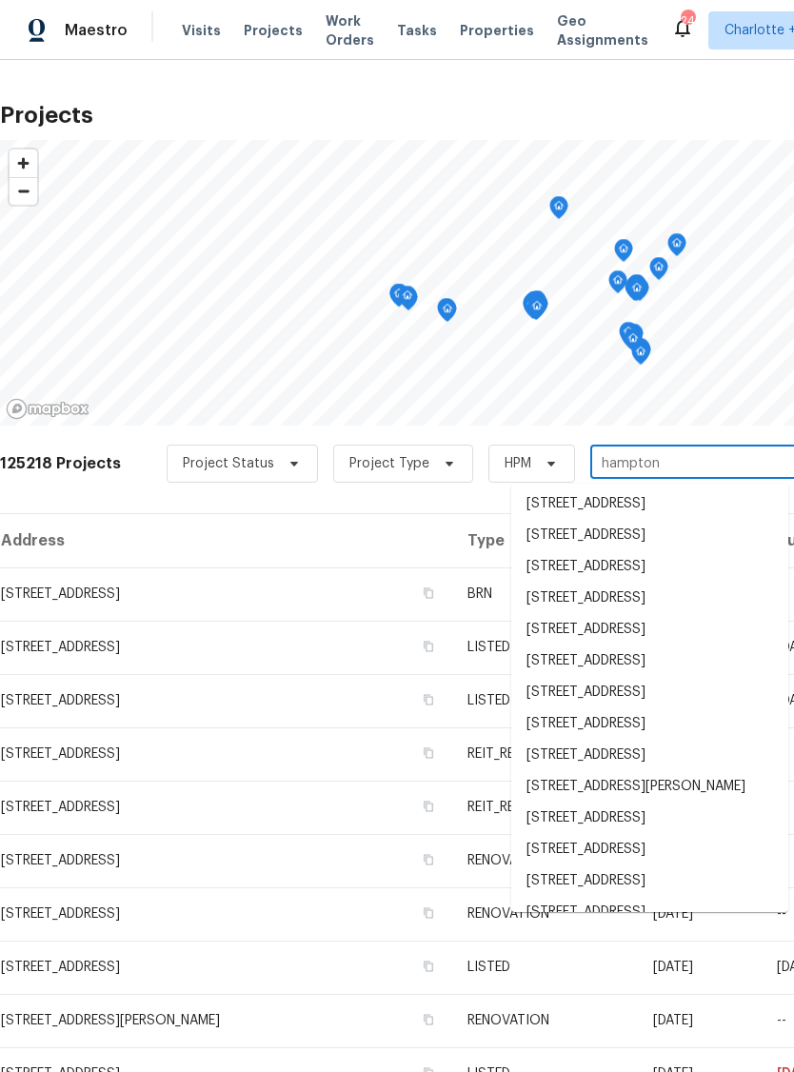
scroll to position [508, 0]
type input "Hampton"
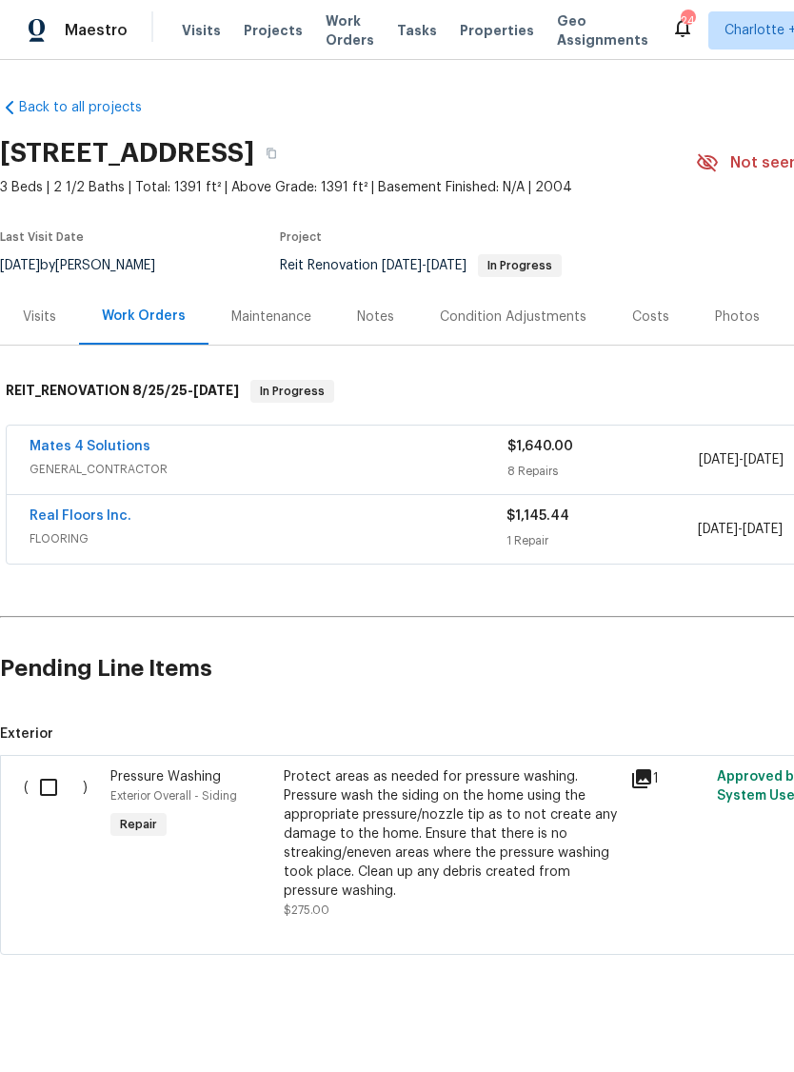
click at [273, 30] on span "Projects" at bounding box center [273, 30] width 59 height 19
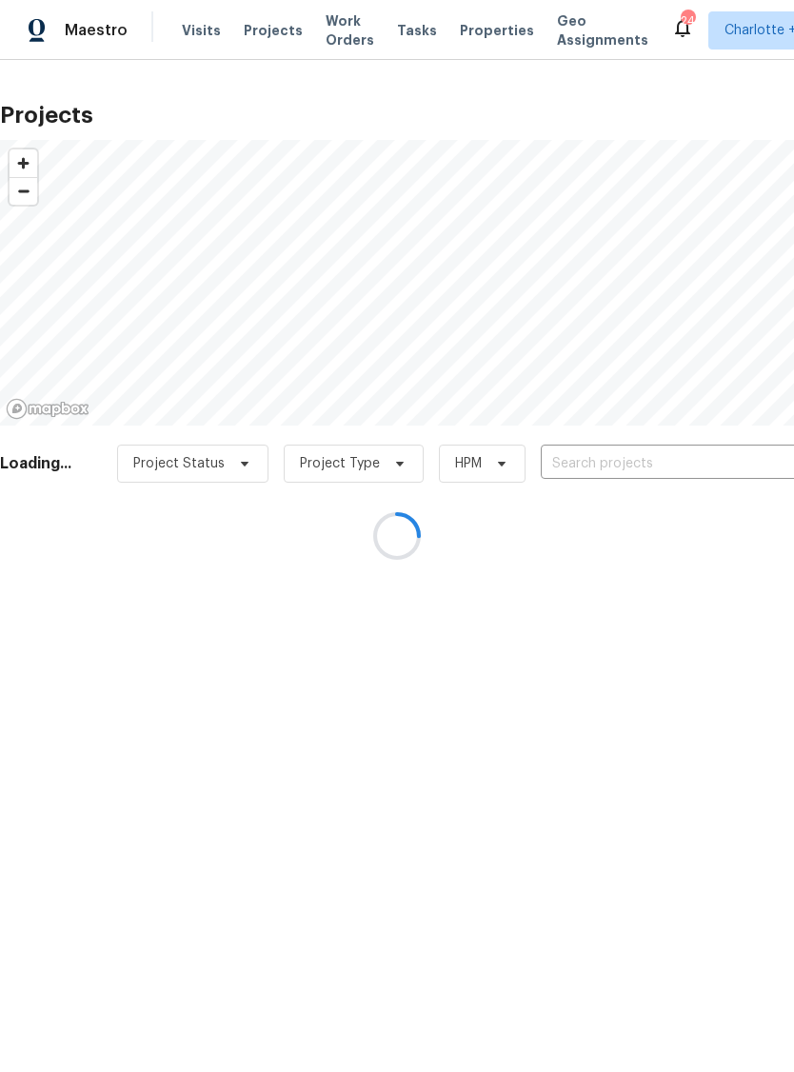
click at [620, 459] on div at bounding box center [397, 536] width 794 height 1072
click at [612, 462] on div at bounding box center [397, 536] width 794 height 1072
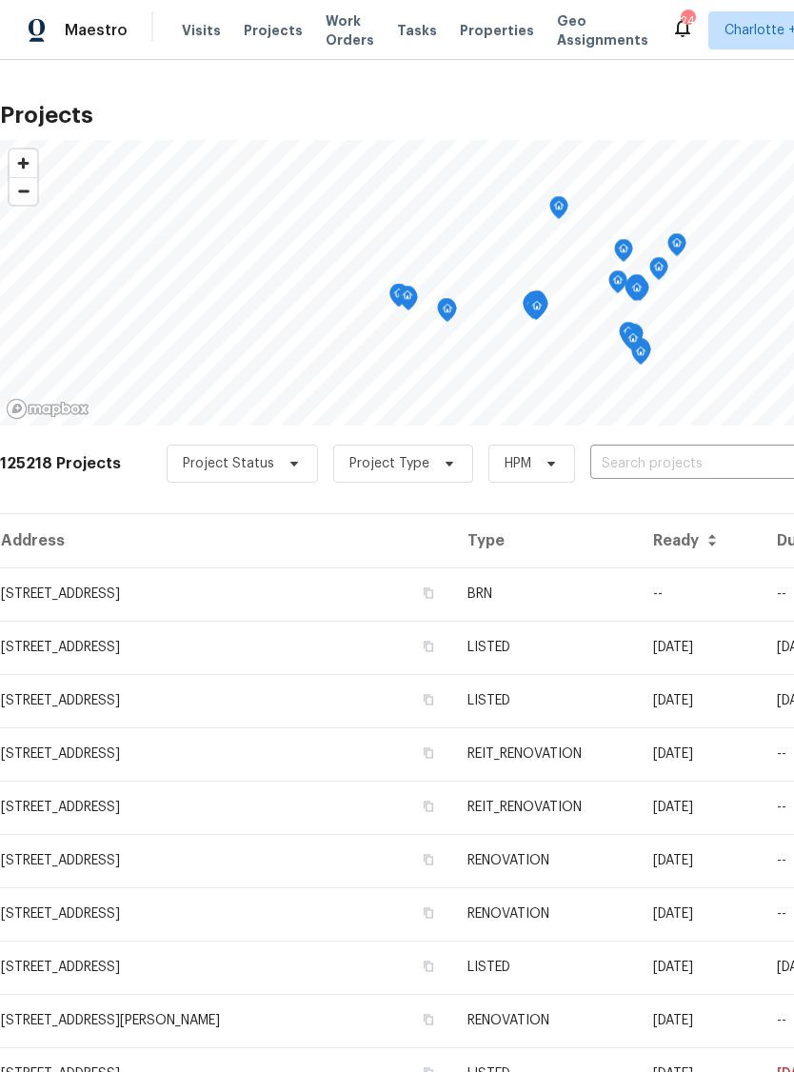
click at [643, 471] on input "text" at bounding box center [699, 464] width 218 height 30
type input "17277"
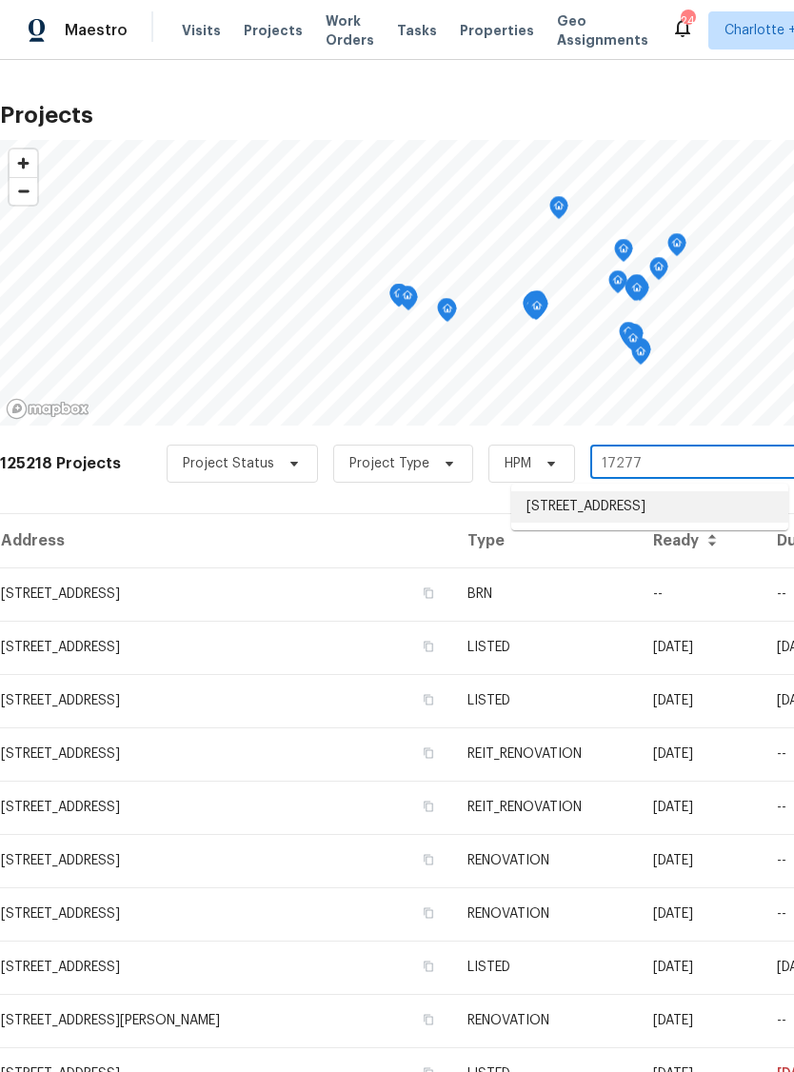
click at [710, 513] on li "[STREET_ADDRESS]" at bounding box center [649, 506] width 277 height 31
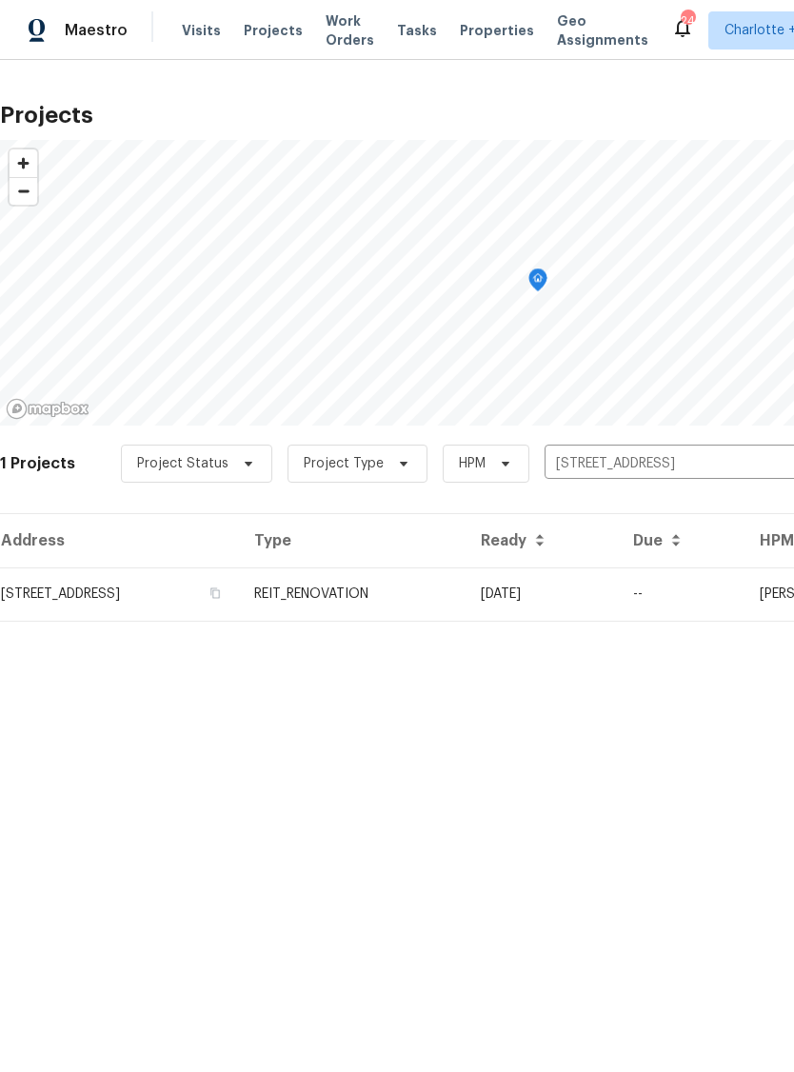
click at [60, 585] on td "[STREET_ADDRESS]" at bounding box center [119, 594] width 239 height 53
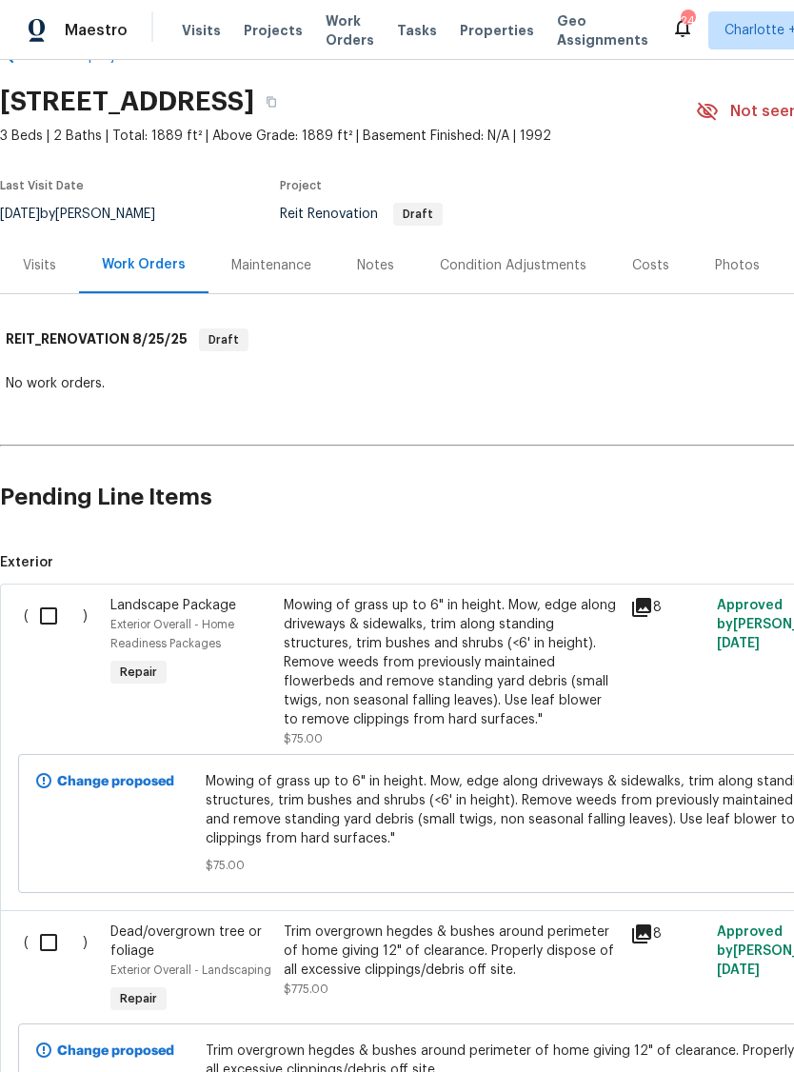
scroll to position [51, 0]
click at [45, 614] on input "checkbox" at bounding box center [56, 616] width 54 height 40
checkbox input "true"
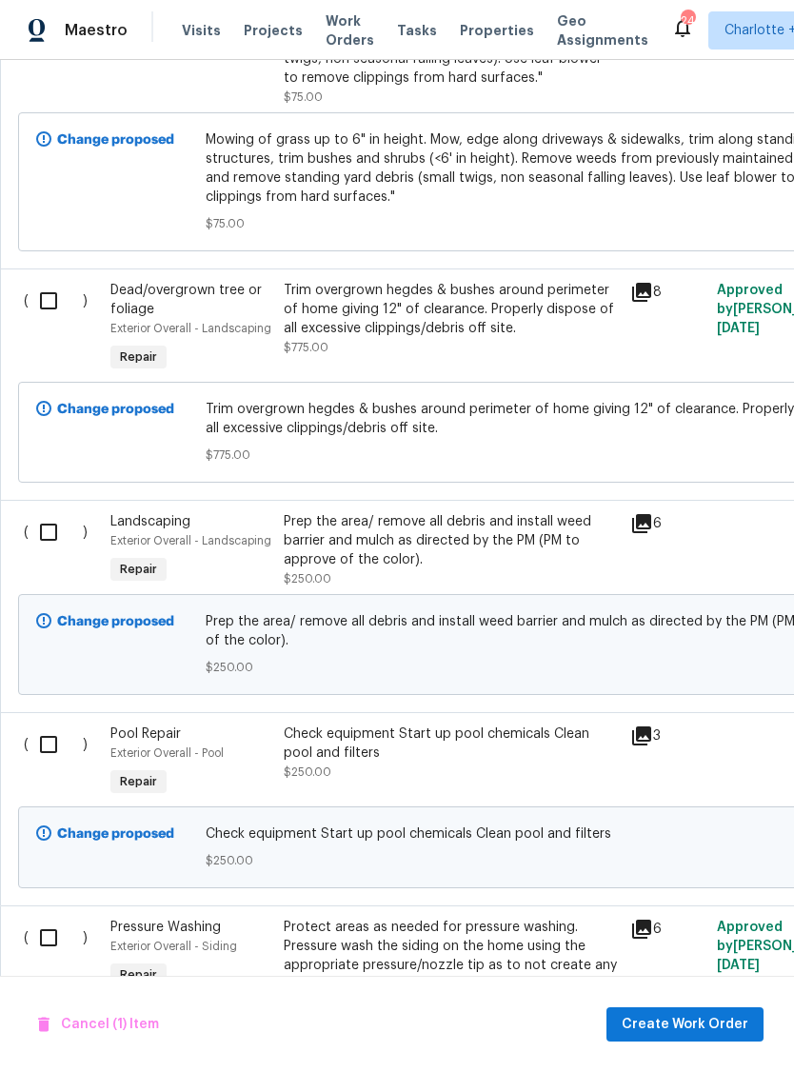
scroll to position [695, 0]
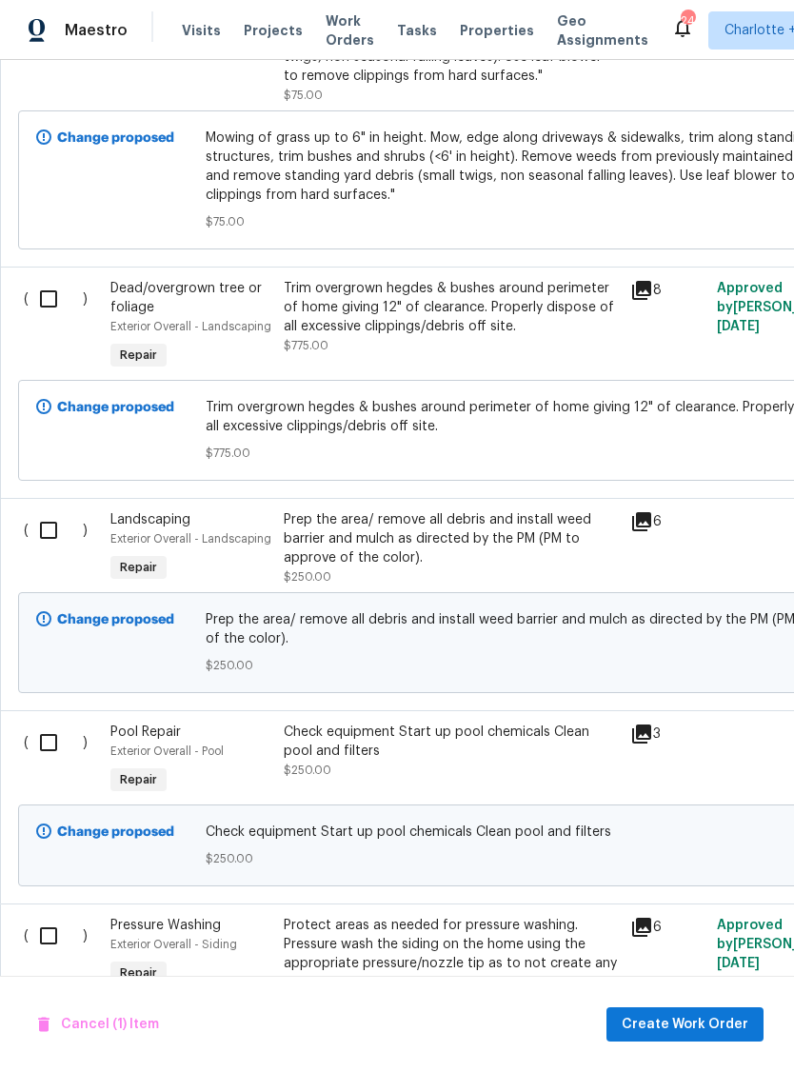
click at [45, 542] on input "checkbox" at bounding box center [56, 530] width 54 height 40
checkbox input "true"
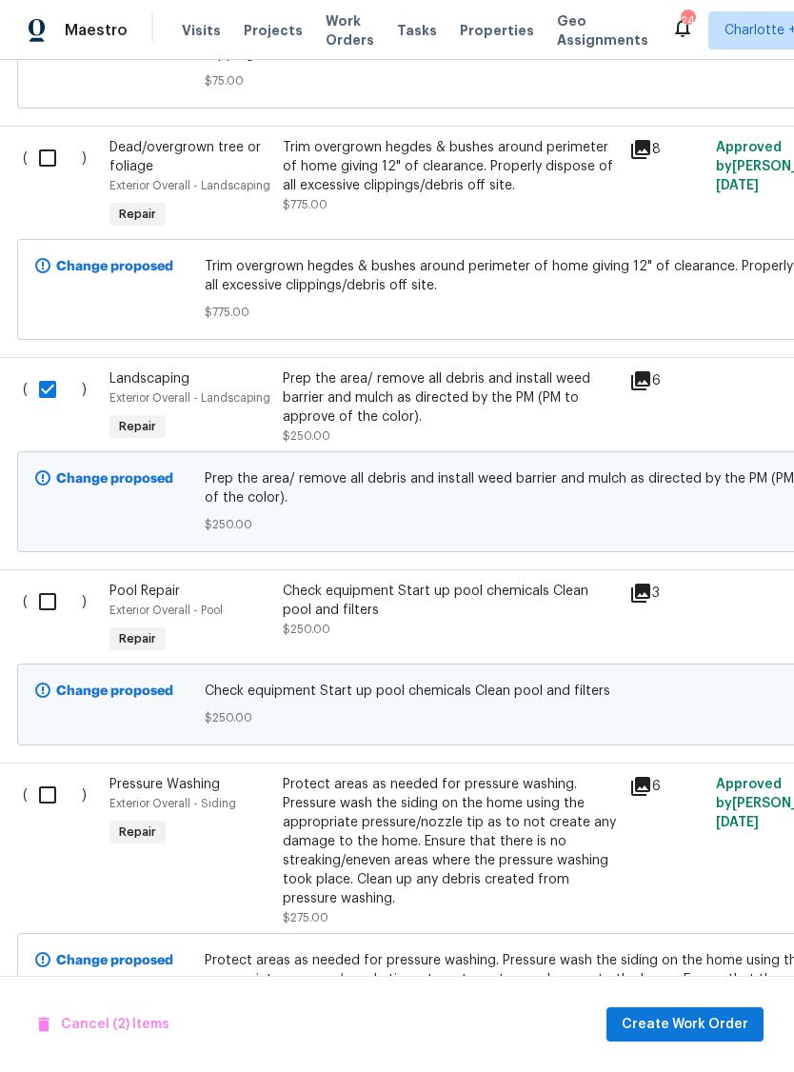
scroll to position [837, 1]
click at [42, 604] on input "checkbox" at bounding box center [55, 601] width 54 height 40
checkbox input "true"
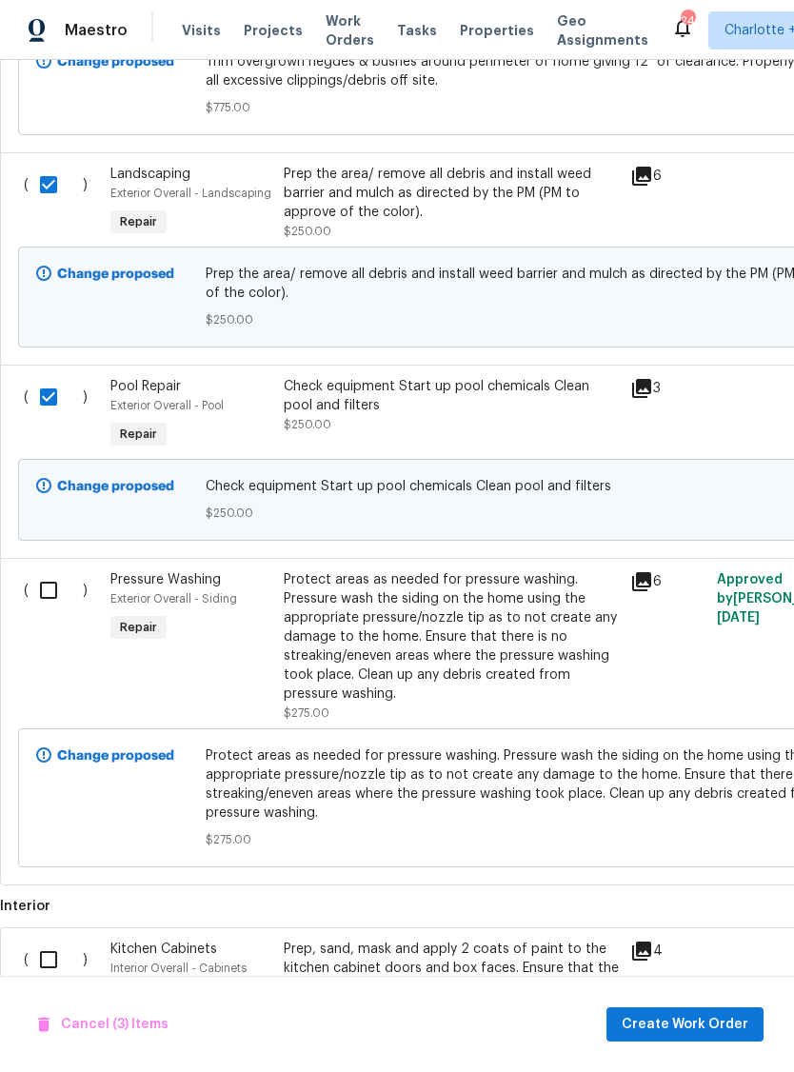
scroll to position [1041, 0]
click at [55, 594] on input "checkbox" at bounding box center [56, 590] width 54 height 40
checkbox input "true"
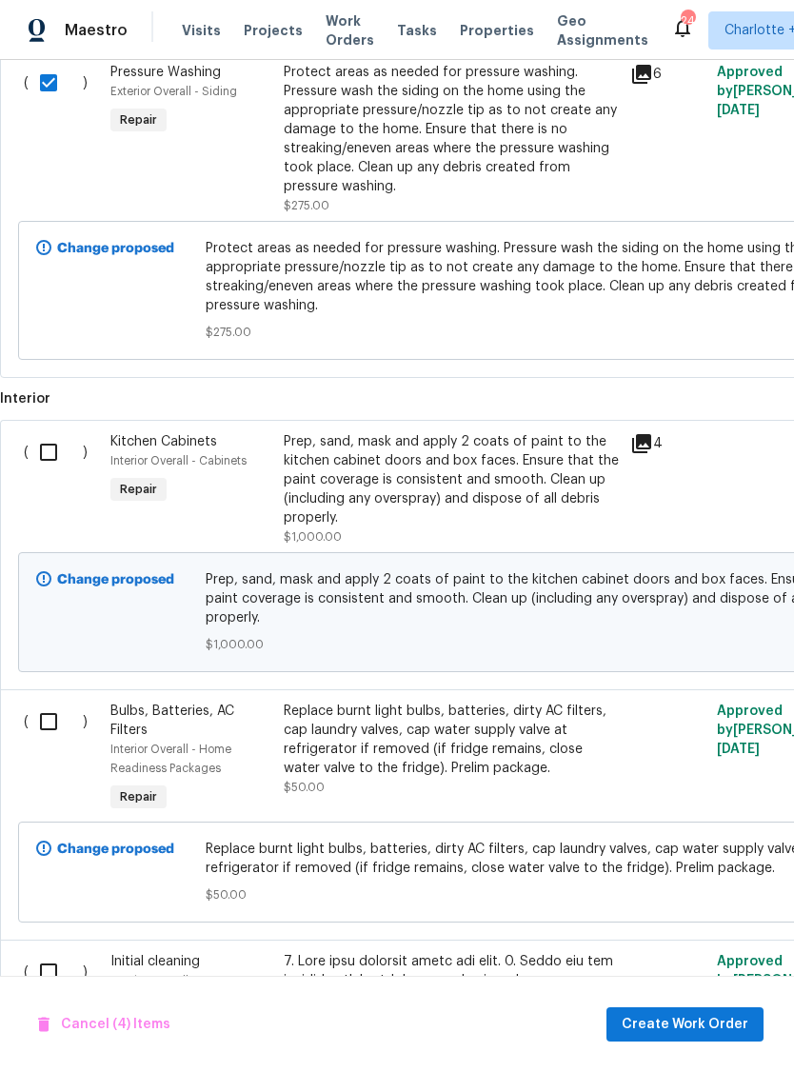
scroll to position [1552, 0]
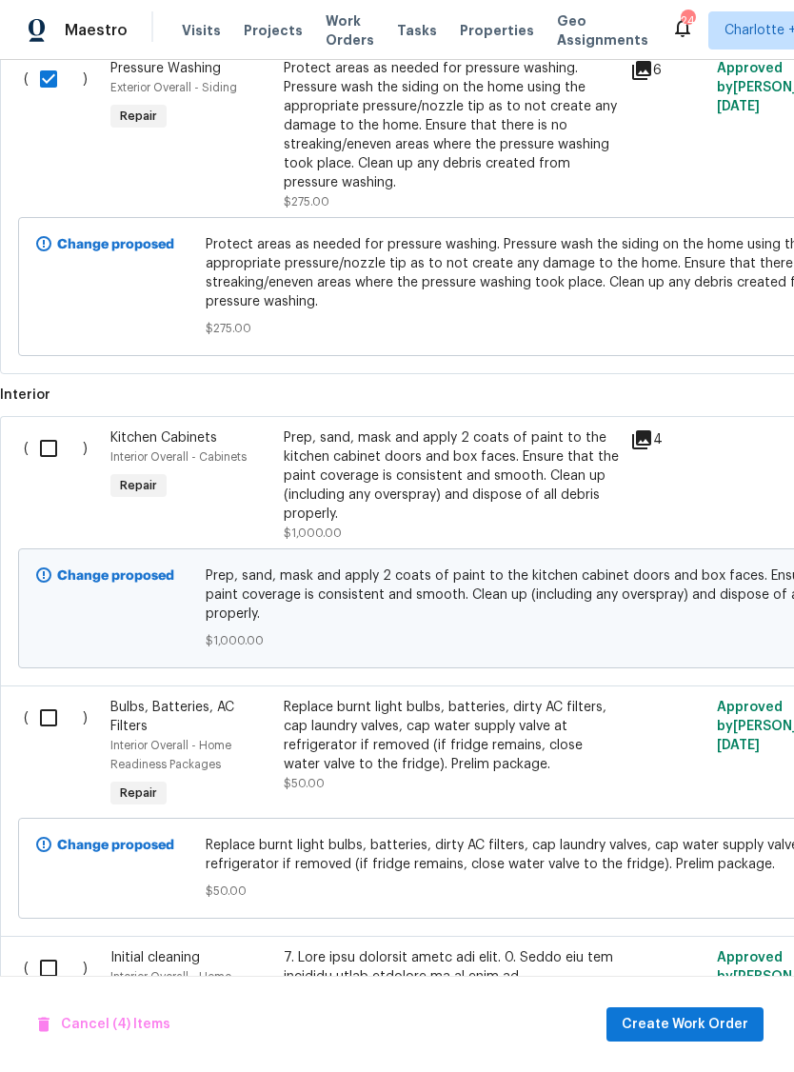
click at [43, 441] on input "checkbox" at bounding box center [56, 448] width 54 height 40
checkbox input "true"
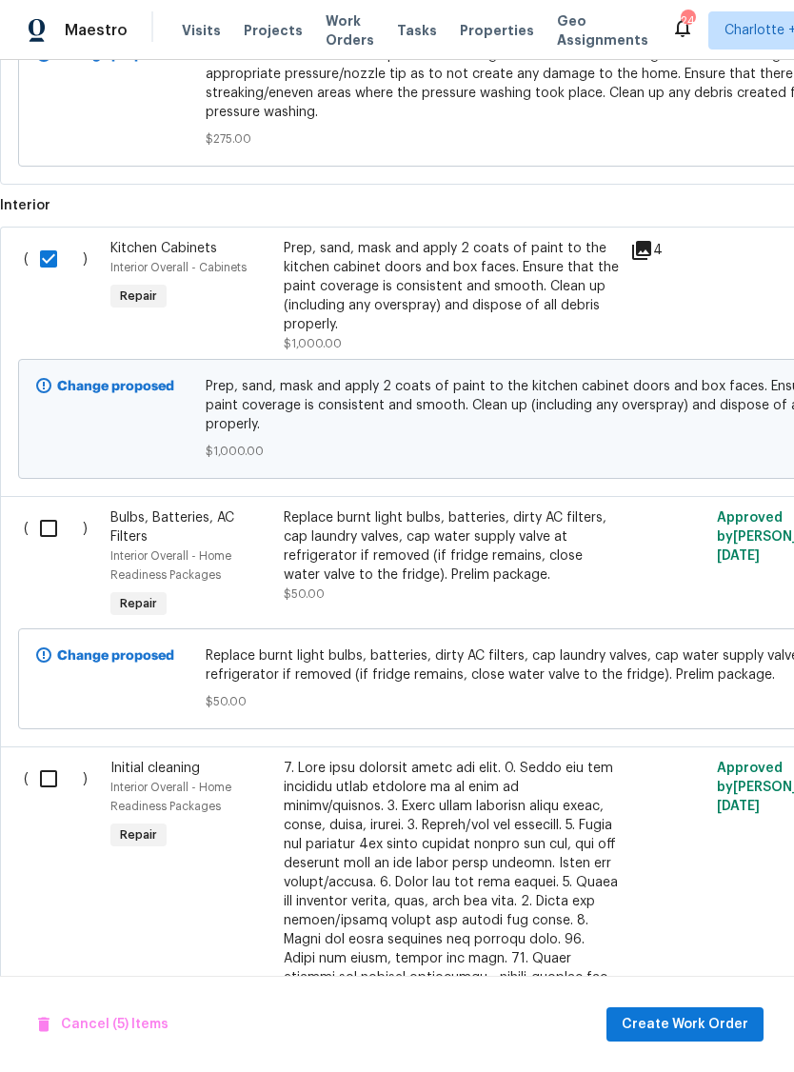
scroll to position [1743, 0]
click at [47, 564] on div "( )" at bounding box center [61, 565] width 87 height 126
click at [47, 563] on div "( )" at bounding box center [61, 565] width 87 height 126
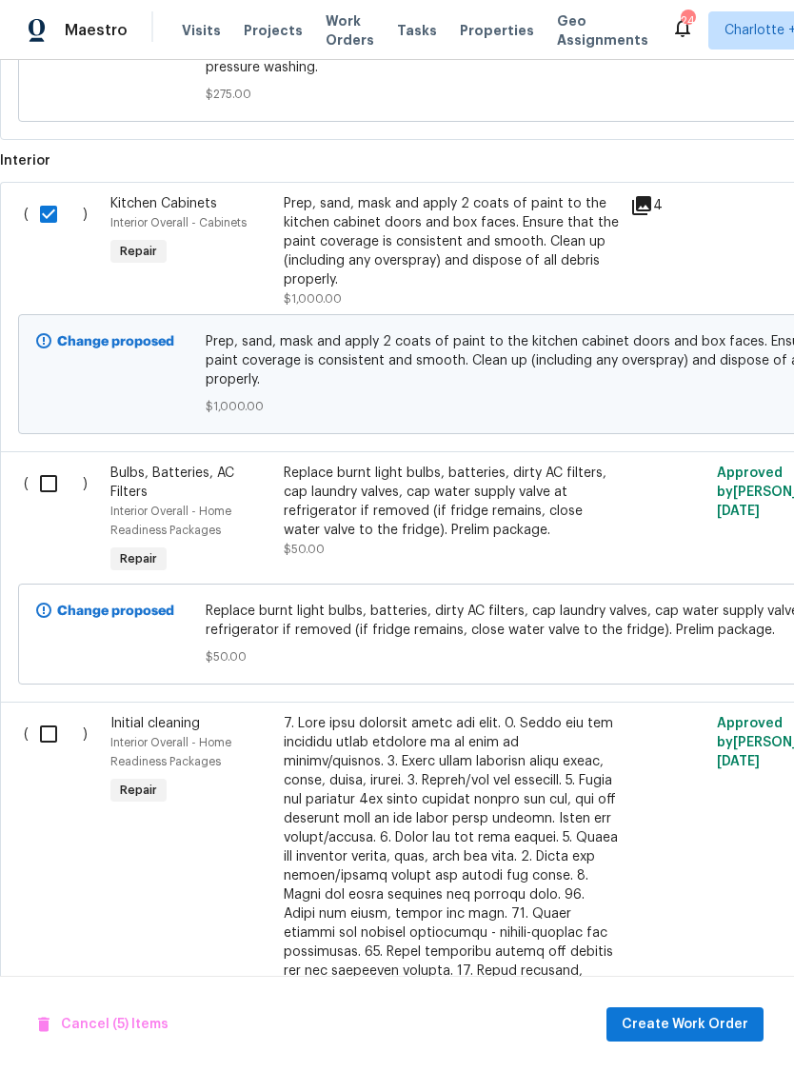
scroll to position [1786, 0]
click at [41, 483] on input "checkbox" at bounding box center [56, 484] width 54 height 40
checkbox input "true"
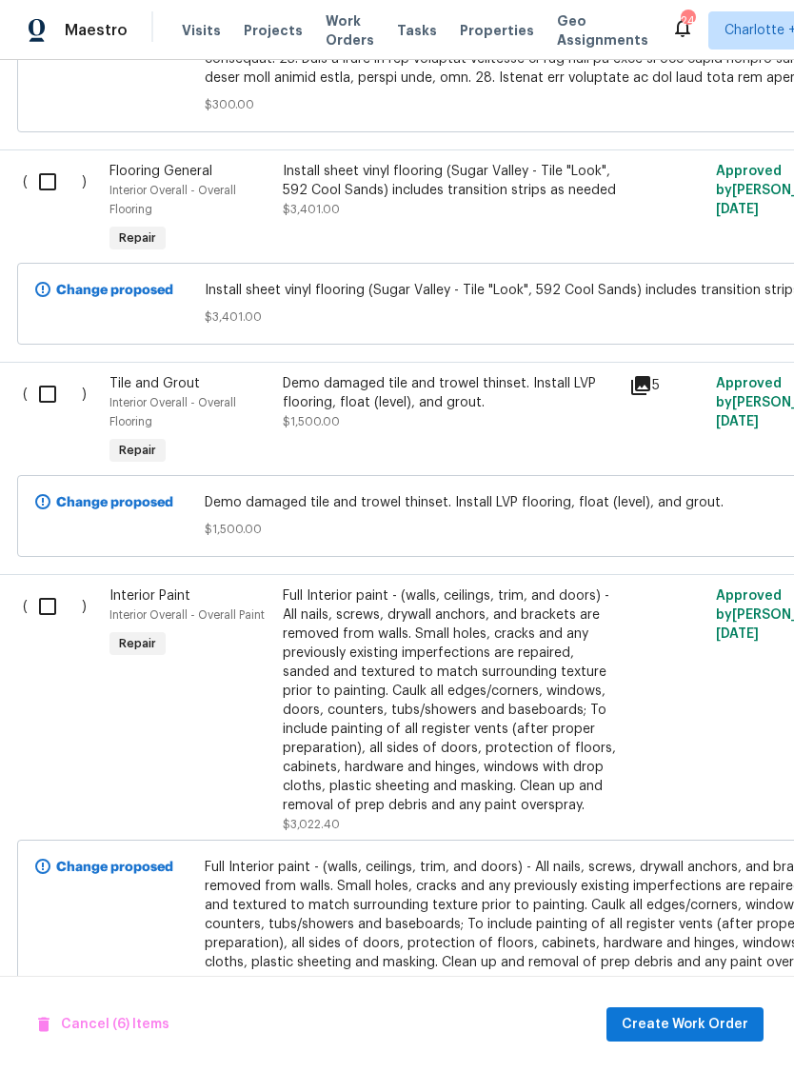
scroll to position [3218, 1]
click at [43, 601] on input "checkbox" at bounding box center [55, 606] width 54 height 40
checkbox input "true"
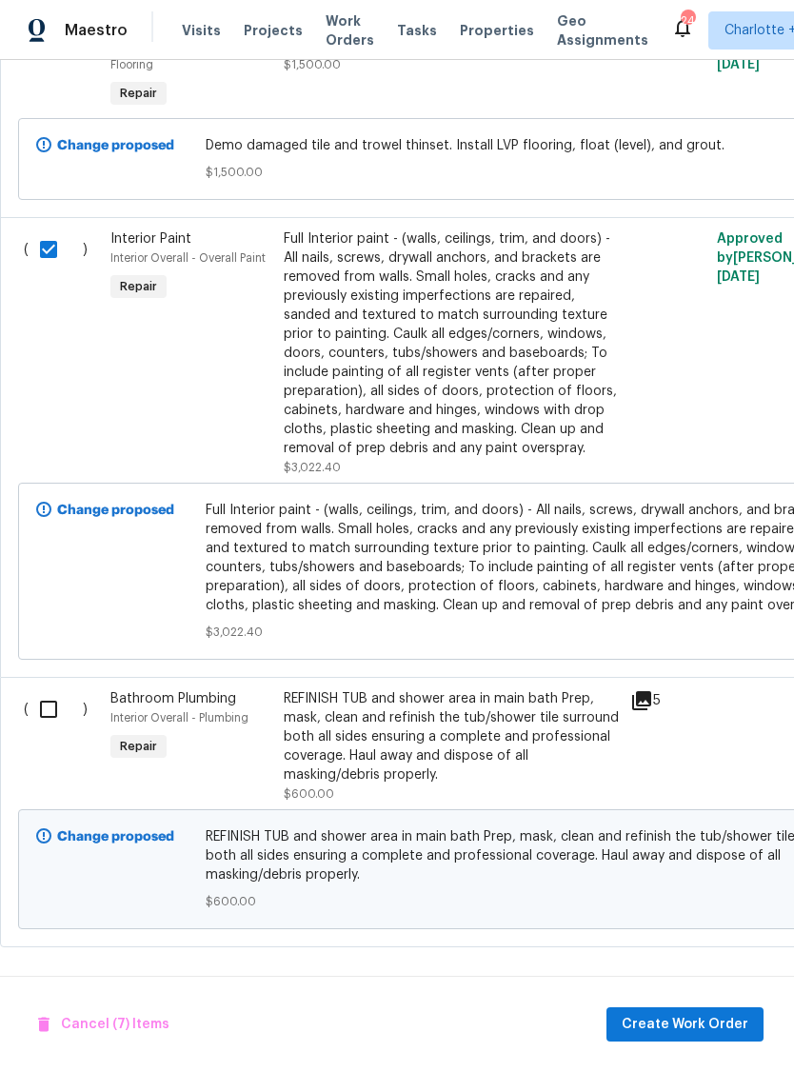
scroll to position [3574, 0]
click at [53, 710] on input "checkbox" at bounding box center [56, 710] width 54 height 40
checkbox input "true"
click at [723, 1024] on span "Create Work Order" at bounding box center [685, 1025] width 127 height 24
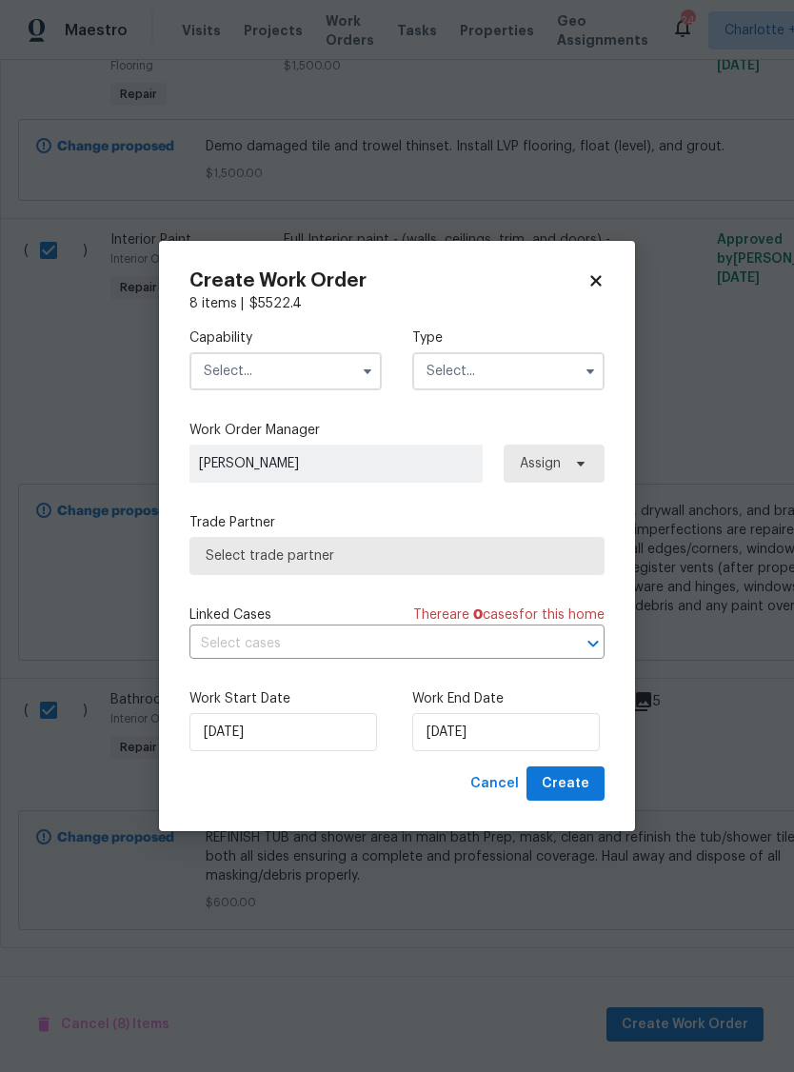
click at [344, 372] on input "text" at bounding box center [285, 371] width 192 height 38
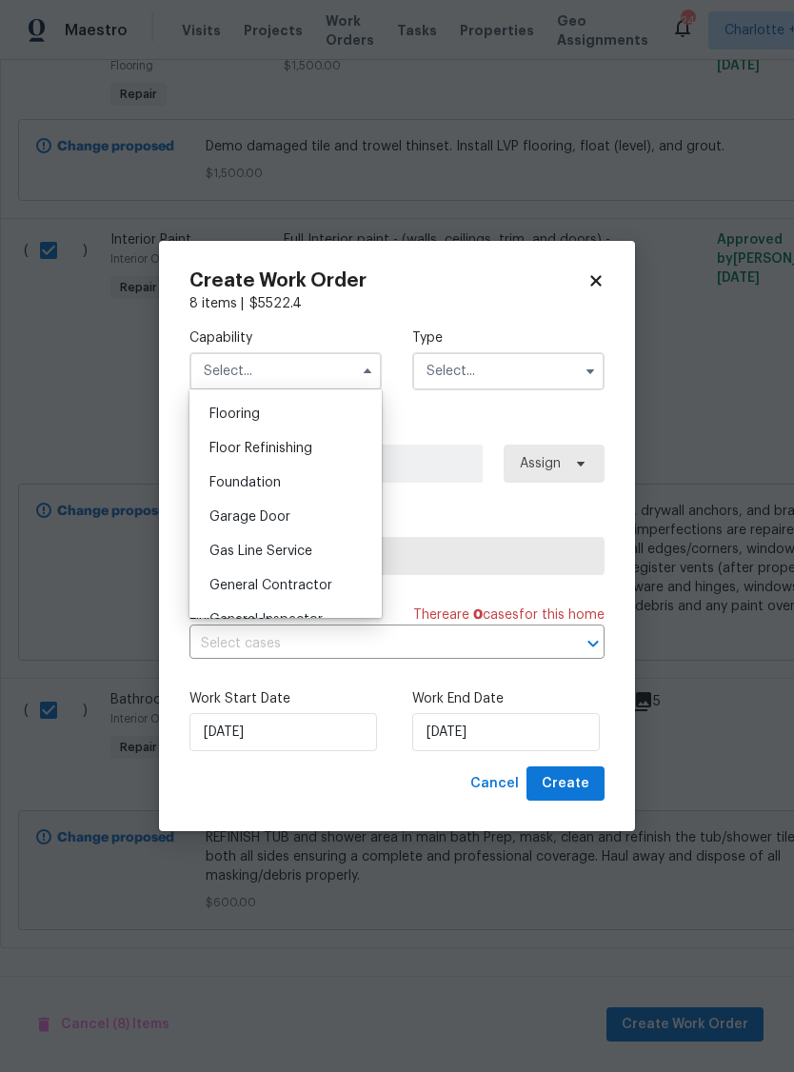
scroll to position [756, 0]
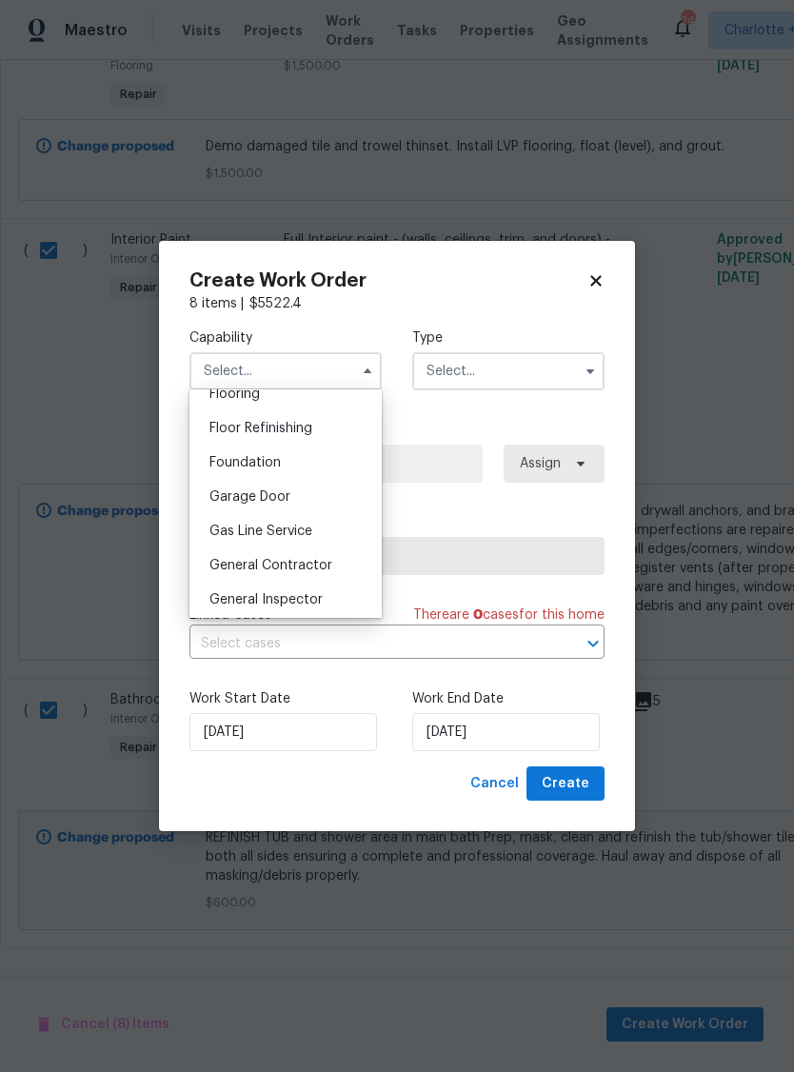
click at [333, 569] on div "General Contractor" at bounding box center [285, 565] width 183 height 34
type input "General Contractor"
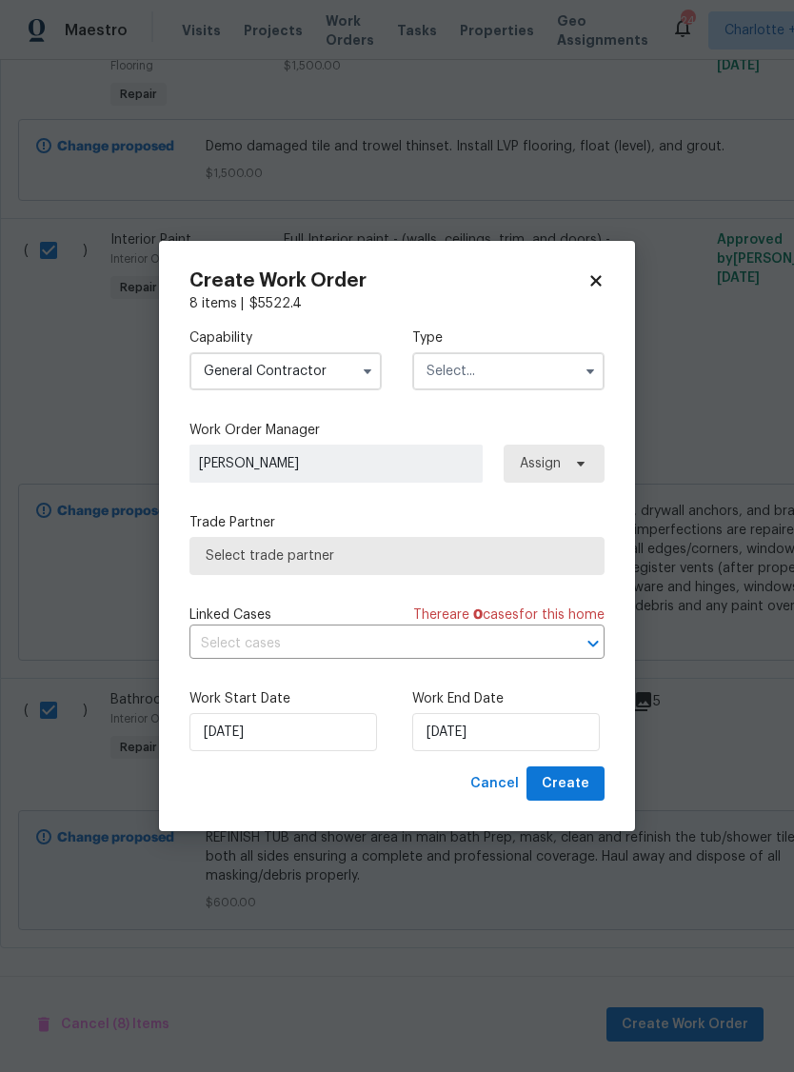
click at [488, 373] on input "text" at bounding box center [508, 371] width 192 height 38
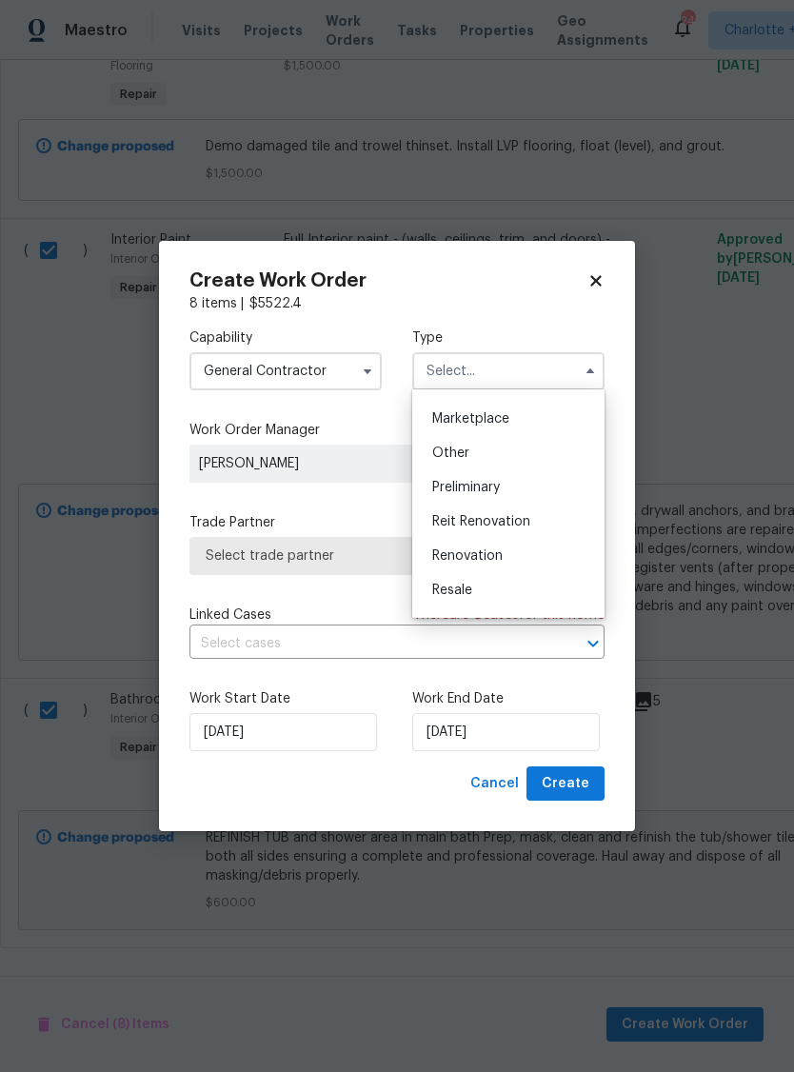
scroll to position [339, 0]
click at [533, 513] on div "Reit Renovation" at bounding box center [508, 518] width 183 height 34
type input "Reit Renovation"
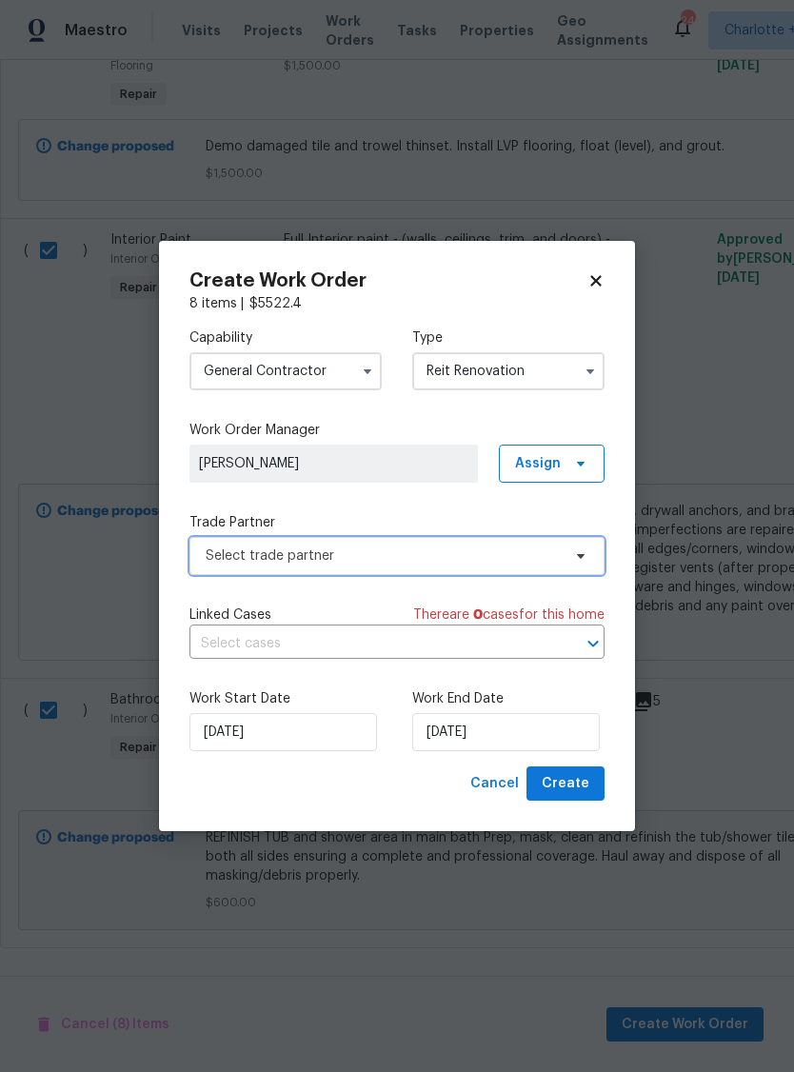
click at [578, 555] on icon at bounding box center [581, 556] width 8 height 5
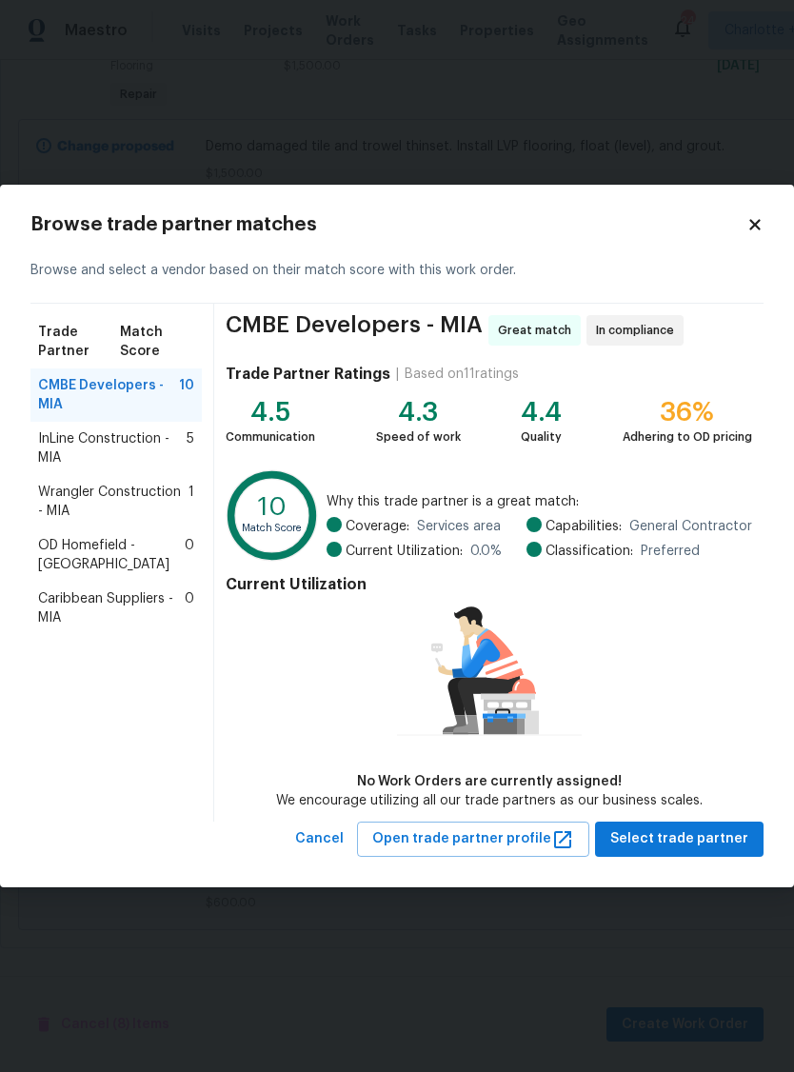
click at [146, 589] on span "Caribbean Suppliers - MIA" at bounding box center [111, 608] width 147 height 38
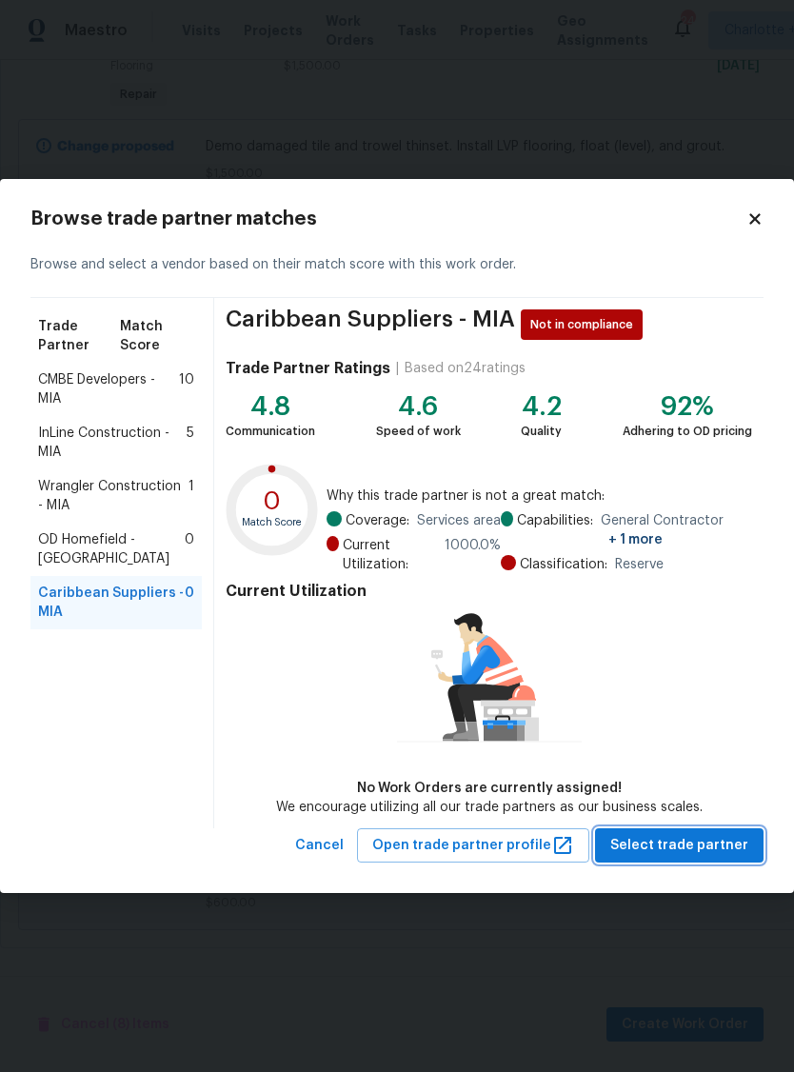
click at [694, 846] on span "Select trade partner" at bounding box center [679, 846] width 138 height 24
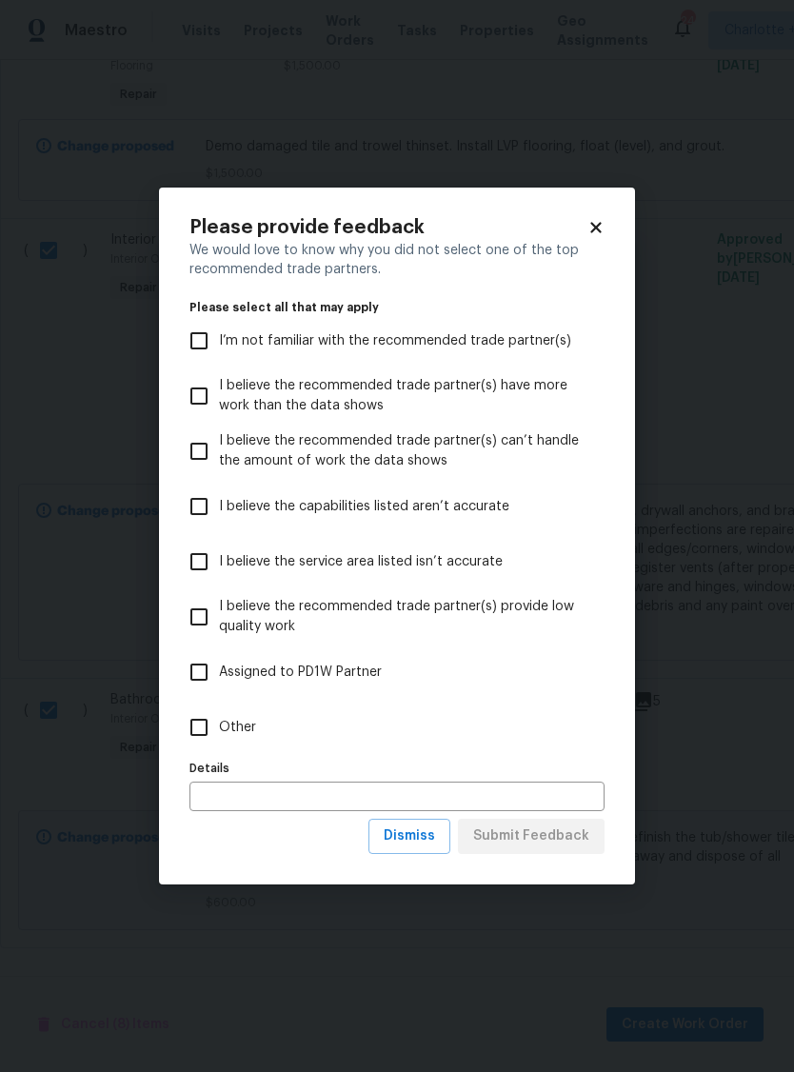
click at [205, 565] on input "I believe the service area listed isn’t accurate" at bounding box center [199, 562] width 40 height 40
checkbox input "true"
click at [543, 838] on span "Submit Feedback" at bounding box center [531, 837] width 116 height 24
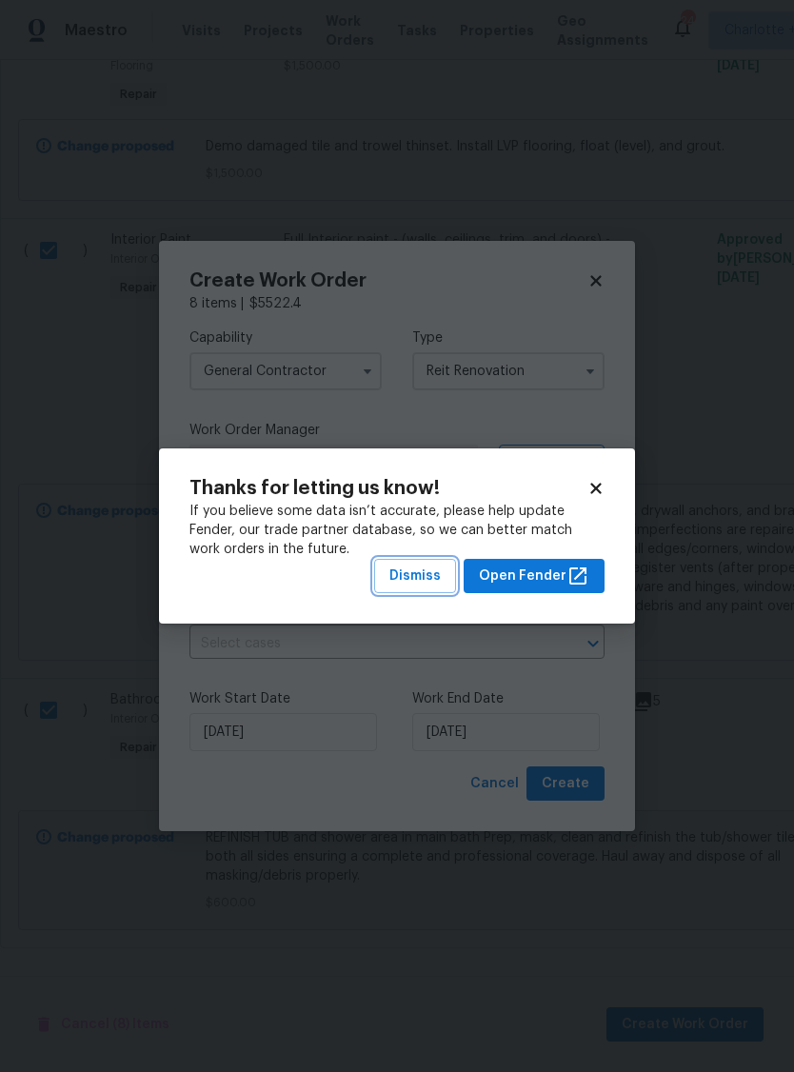
click at [426, 580] on span "Dismiss" at bounding box center [414, 577] width 51 height 24
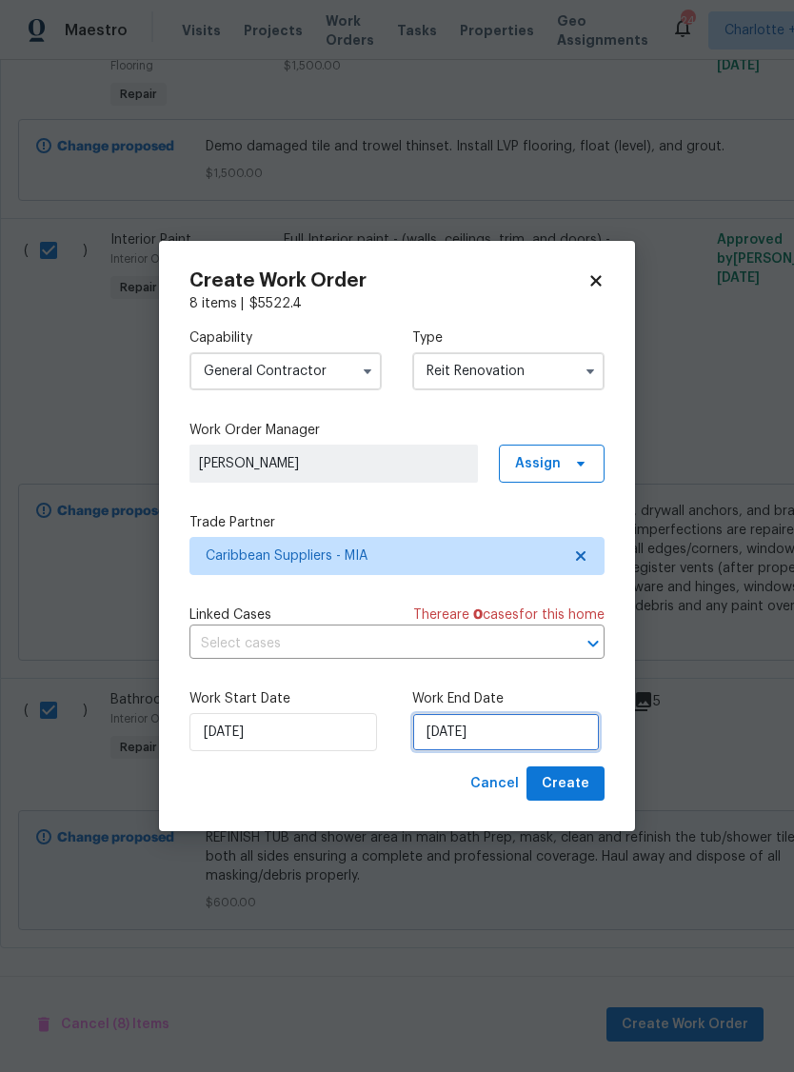
click at [516, 738] on input "[DATE]" at bounding box center [506, 732] width 188 height 38
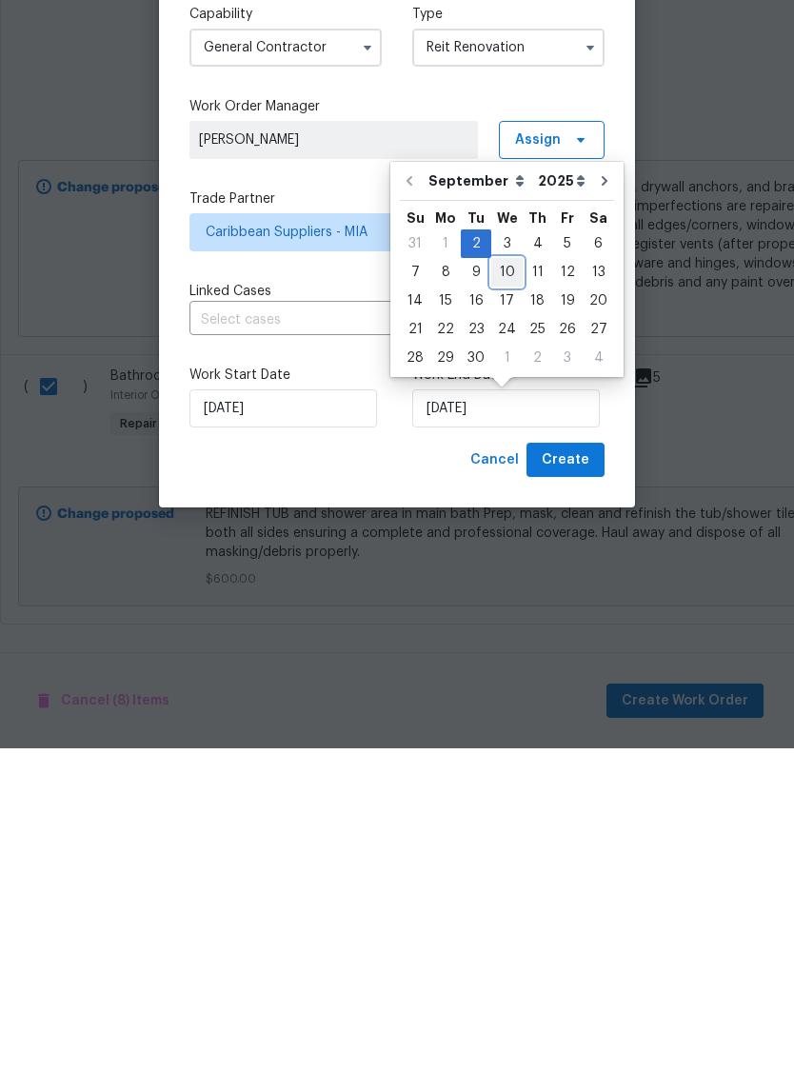
click at [502, 583] on div "10" at bounding box center [506, 596] width 31 height 27
type input "[DATE]"
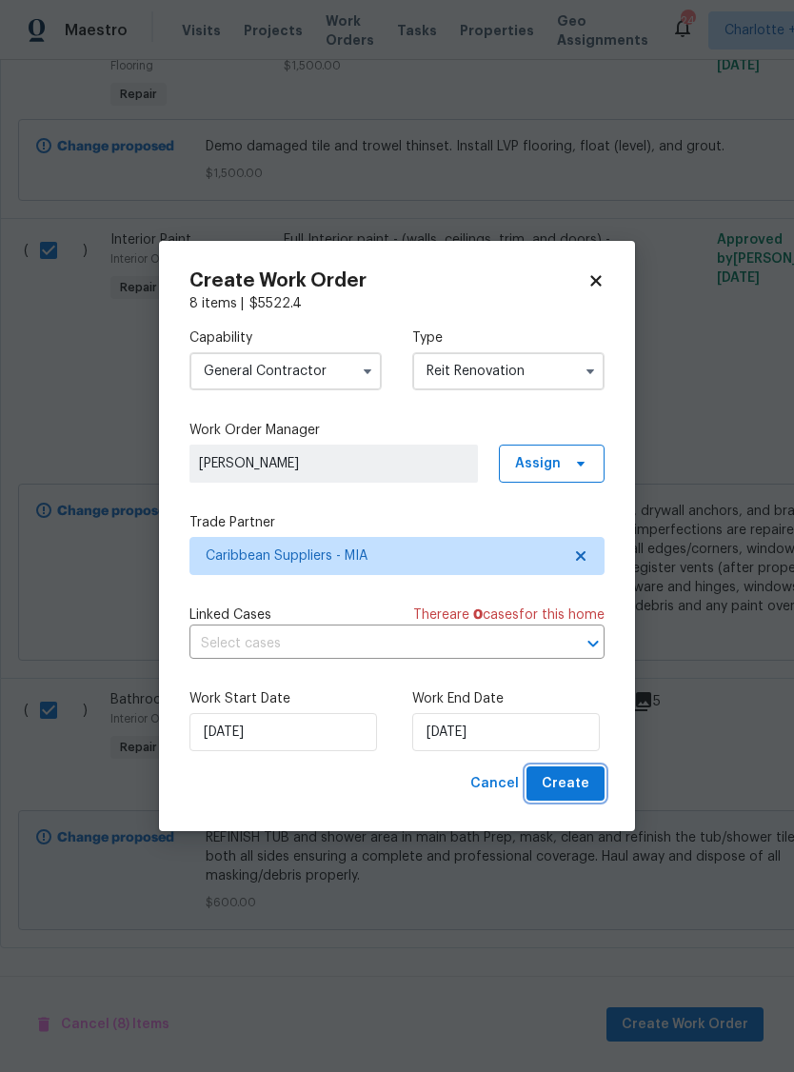
click at [586, 786] on span "Create" at bounding box center [566, 784] width 48 height 24
